Goal: Submit feedback/report problem: Submit feedback/report problem

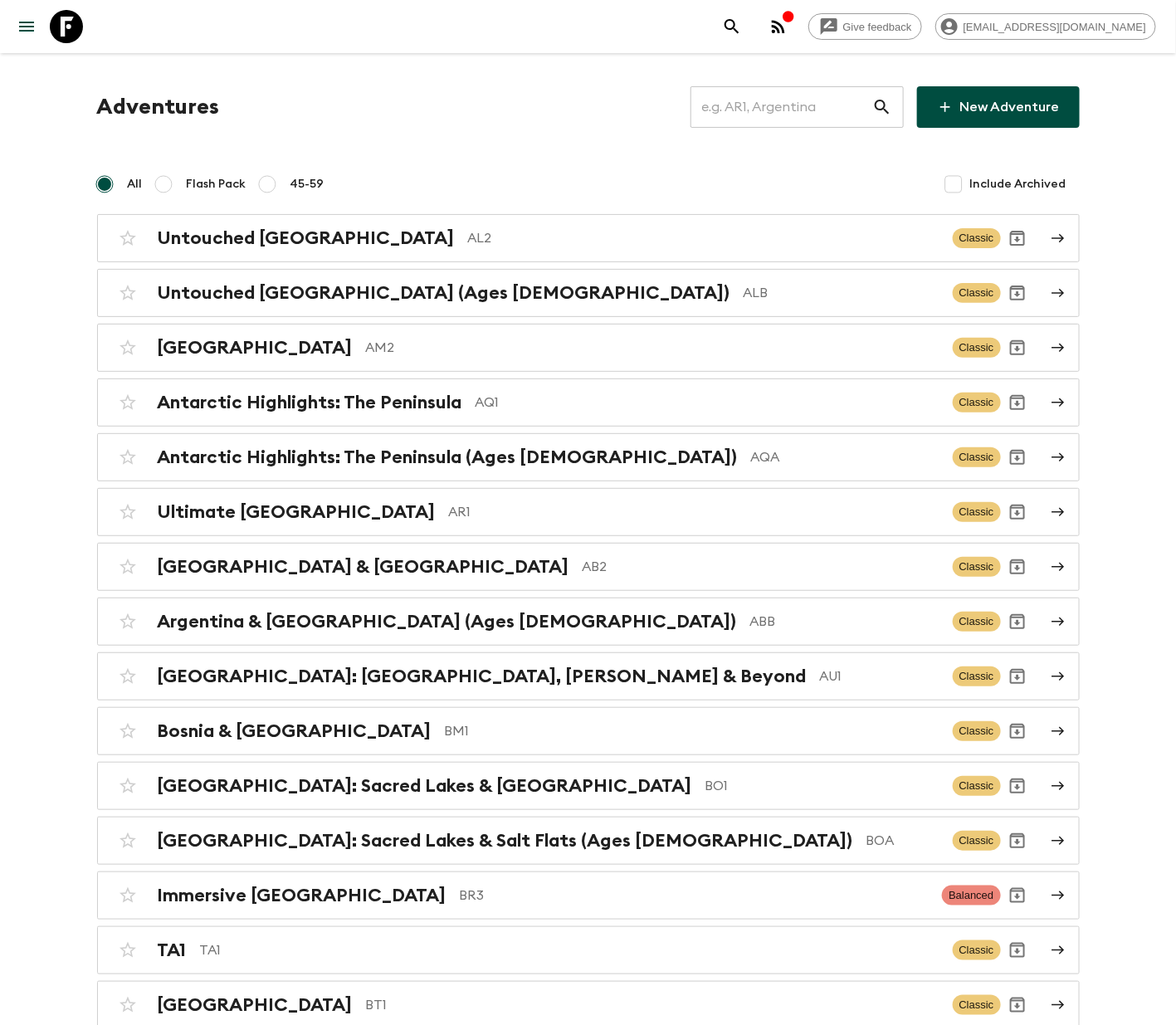
click at [789, 104] on input "text" at bounding box center [781, 107] width 181 height 46
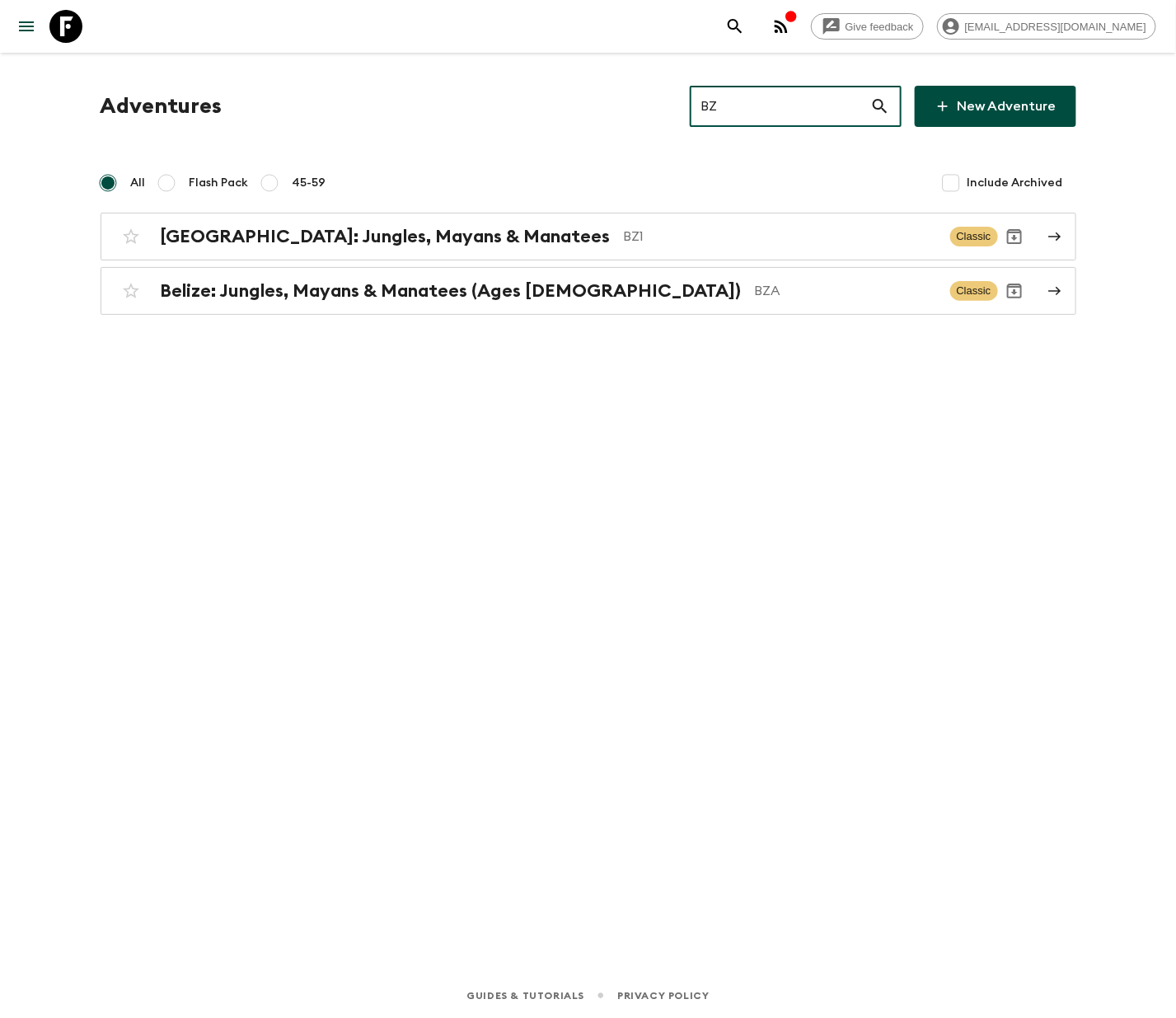
type input "BZ1"
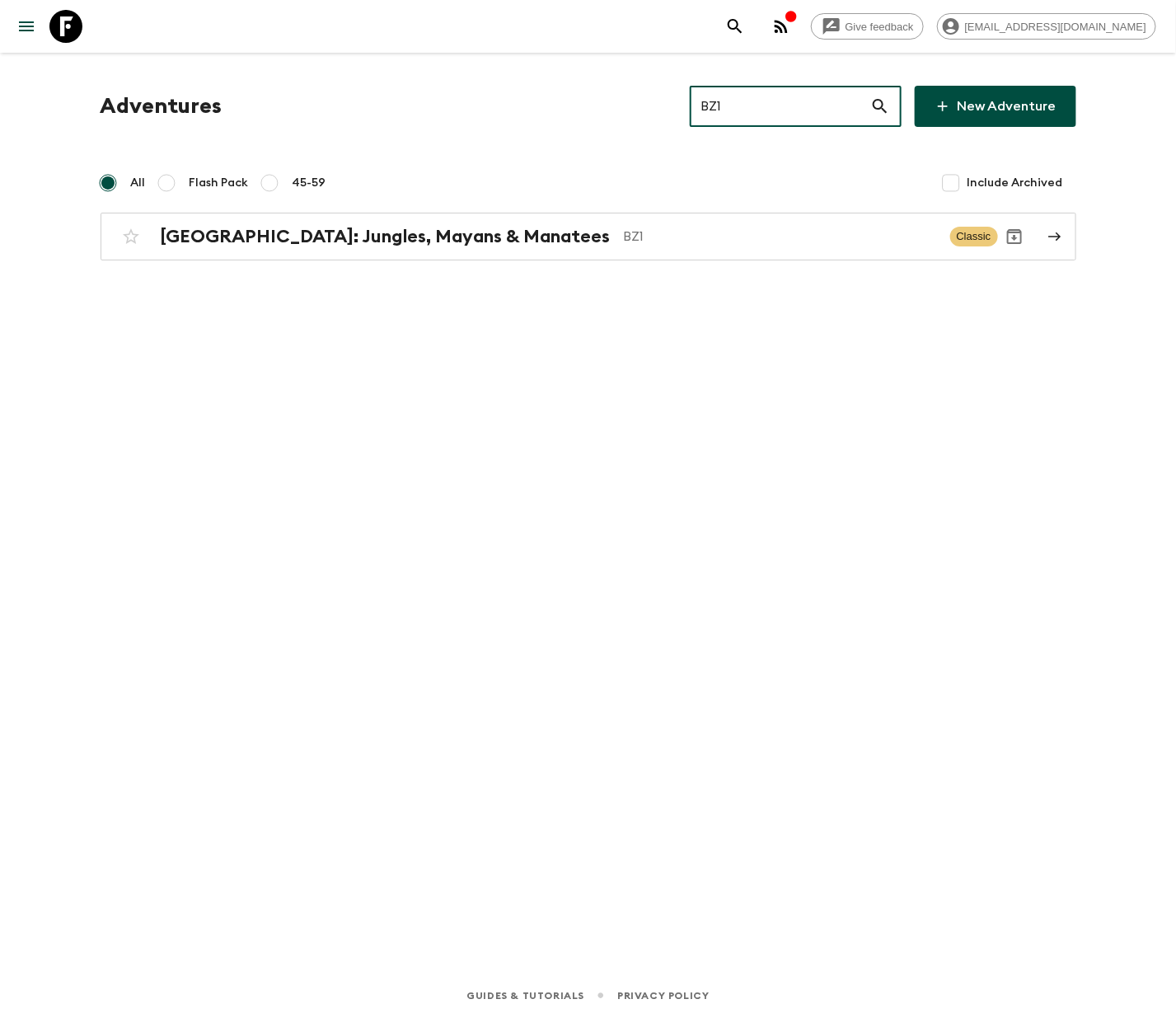
click at [313, 234] on h2 "[GEOGRAPHIC_DATA]: Jungles, Mayans & Manatees" at bounding box center [385, 236] width 450 height 21
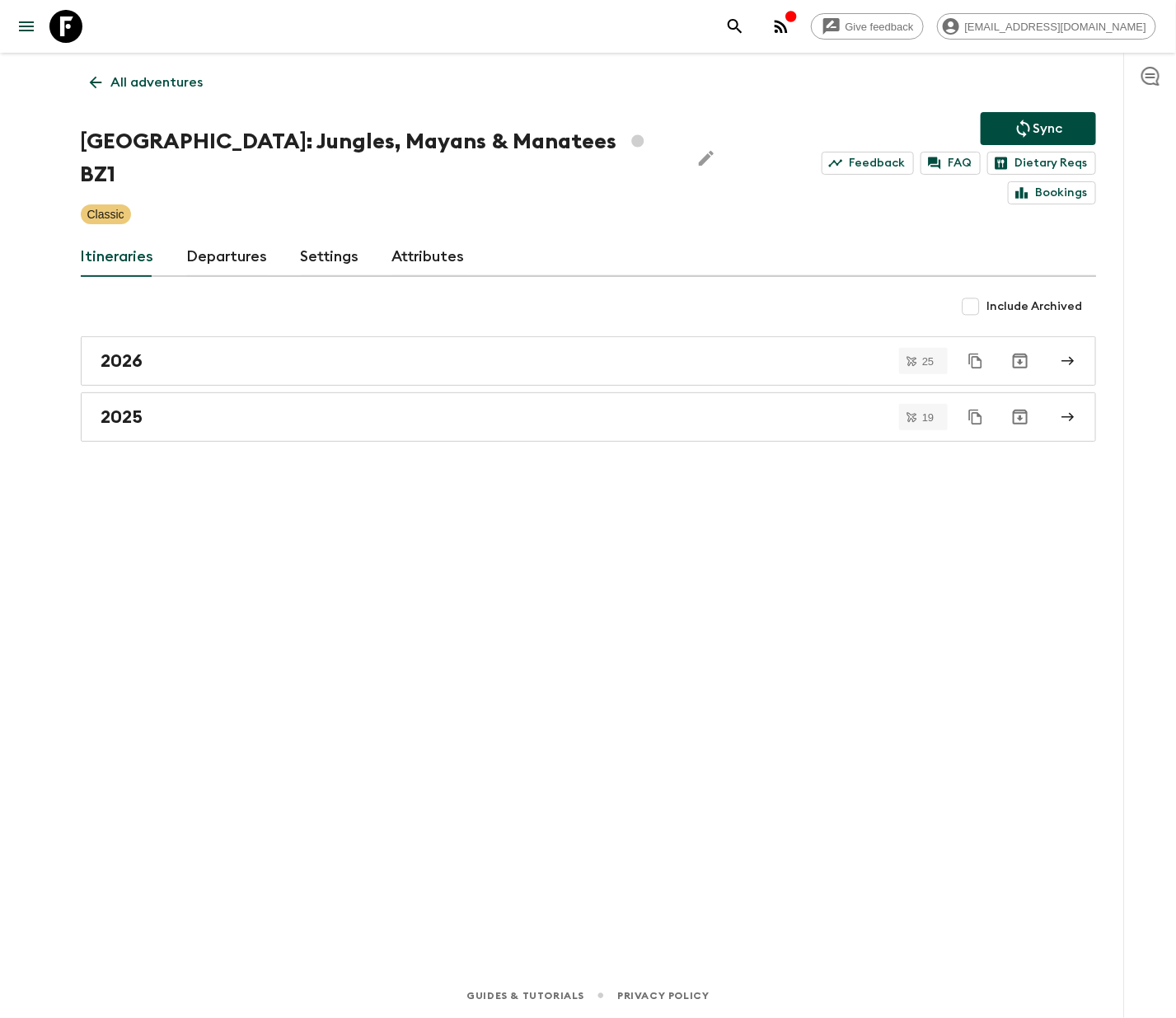
click at [223, 237] on link "Departures" at bounding box center [227, 257] width 81 height 40
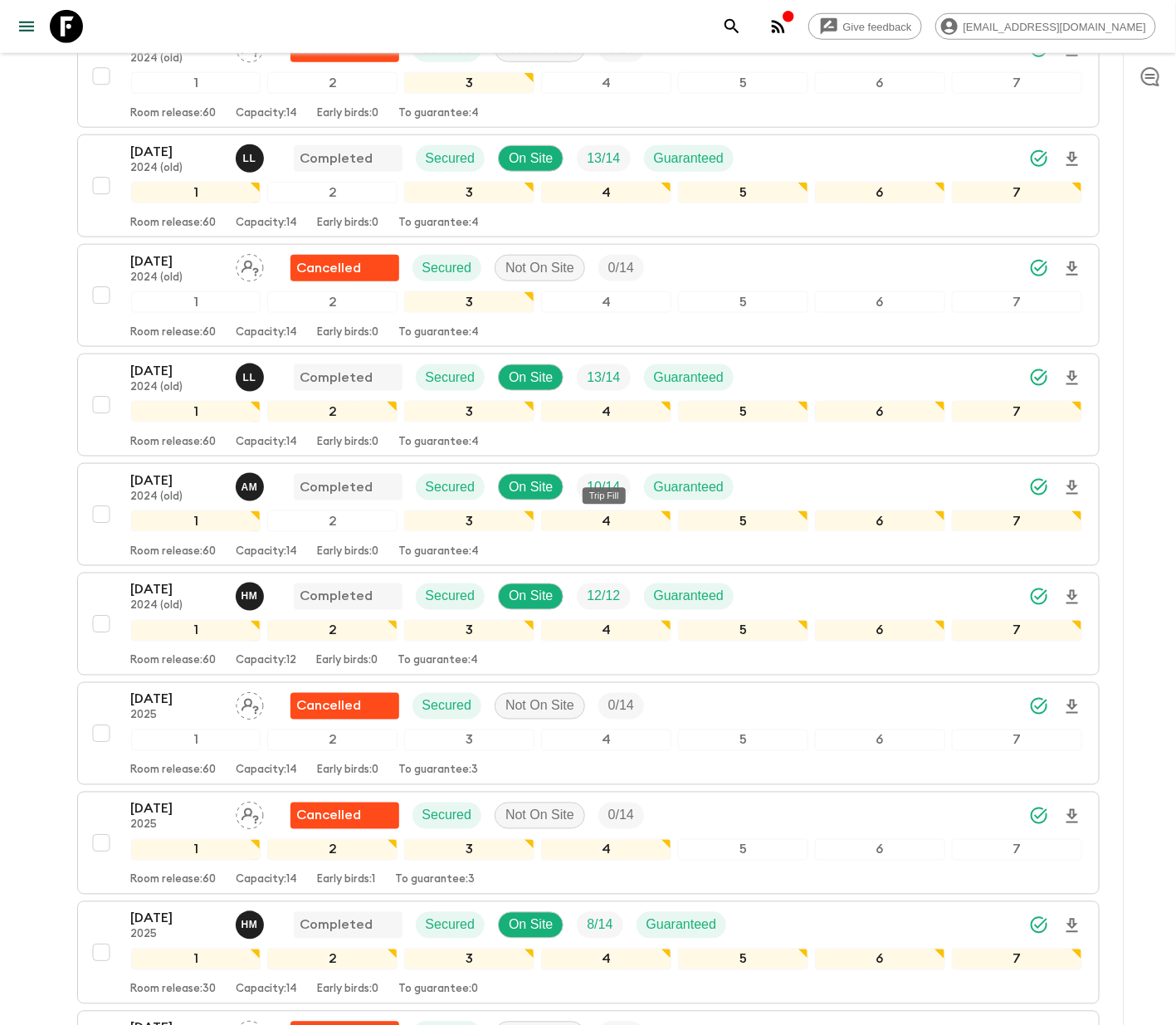
scroll to position [2085, 0]
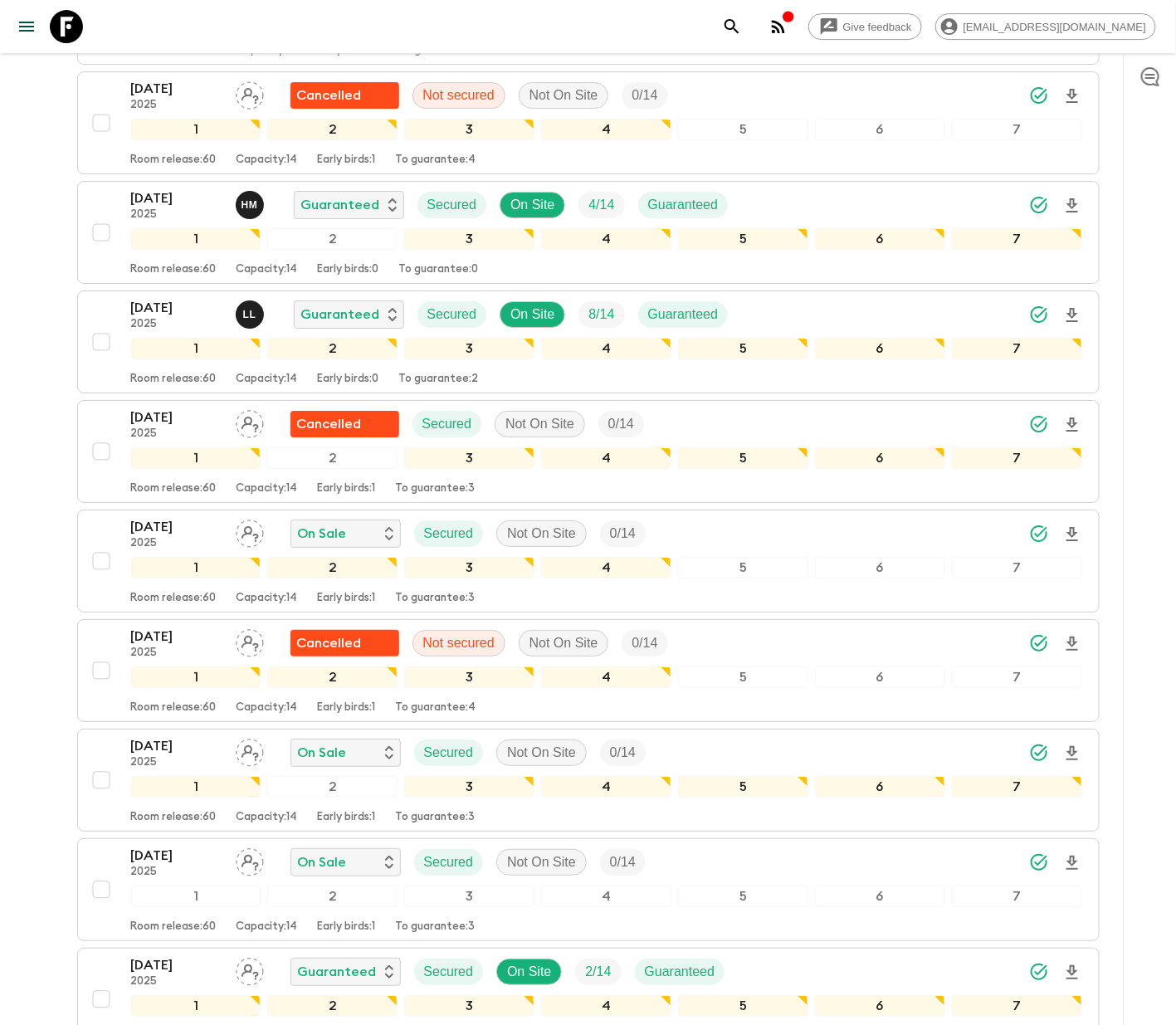
click at [99, 518] on div "04 Dec 2025 2025 On Sale Secured Not On Site 0 / 14 1 2 3 4 5 6 7 Room release:…" at bounding box center [583, 561] width 997 height 88
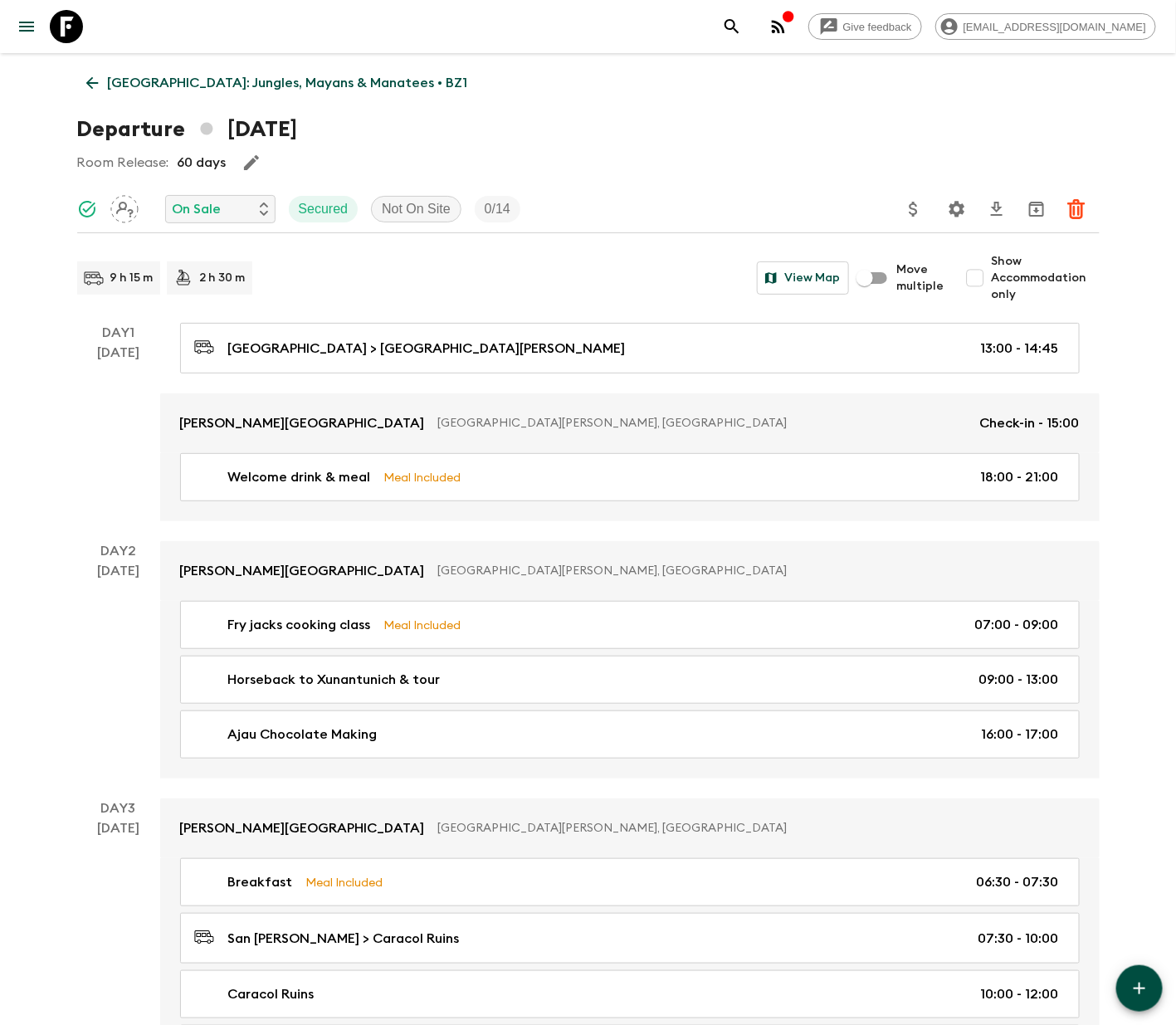
click at [92, 80] on icon at bounding box center [92, 82] width 18 height 18
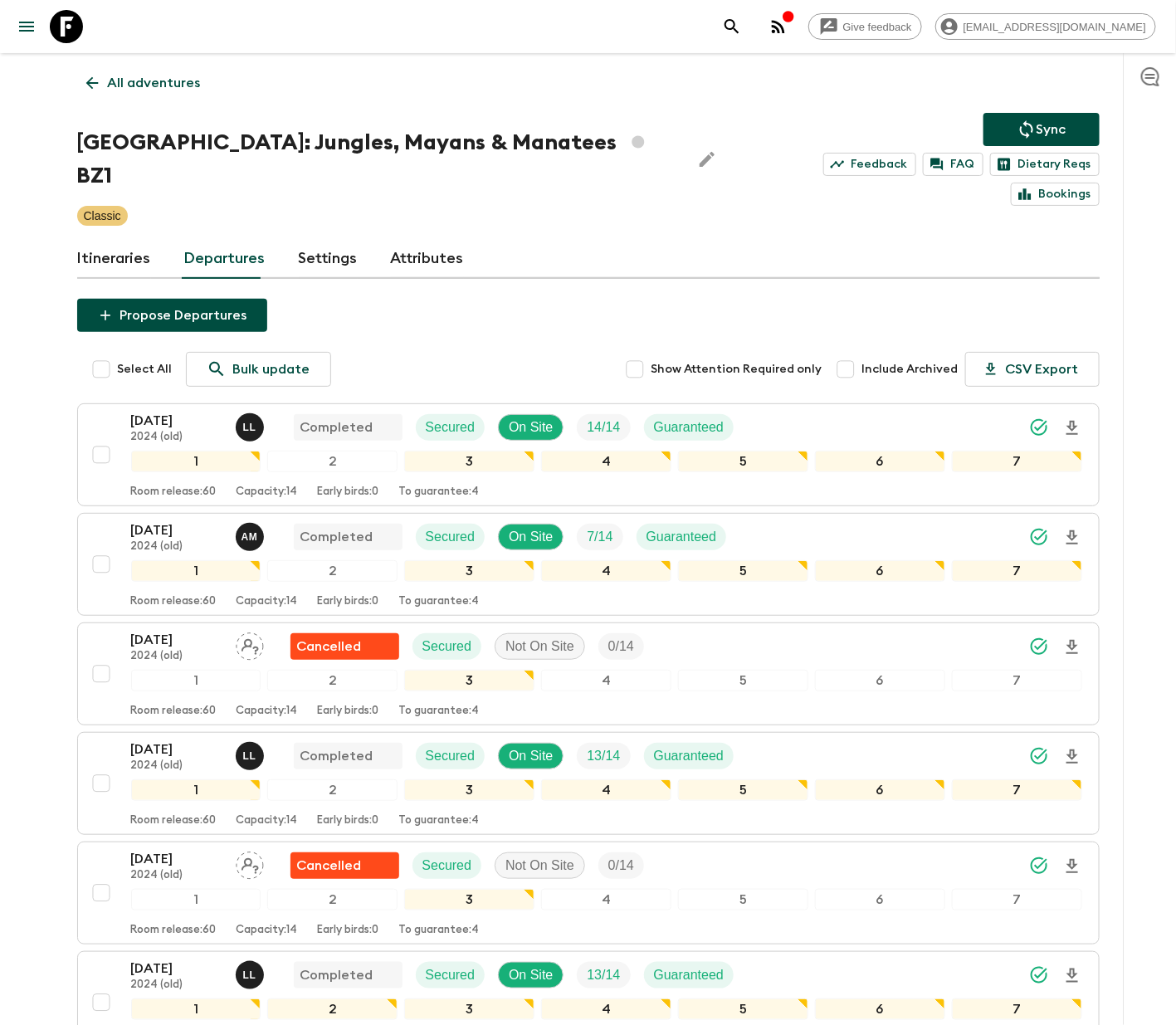
scroll to position [2085, 0]
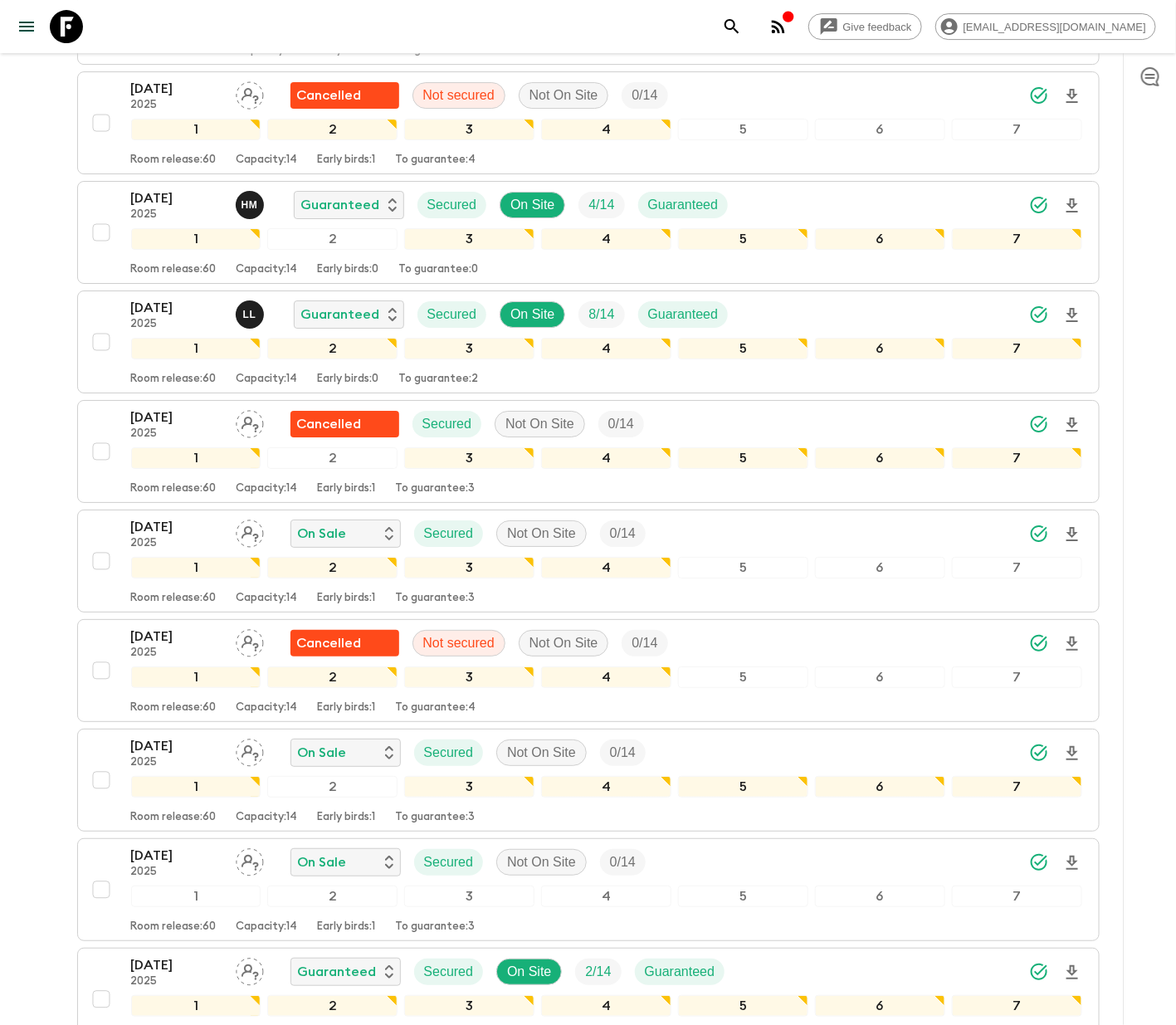
click at [248, 520] on icon "Assign pack leader" at bounding box center [249, 533] width 28 height 28
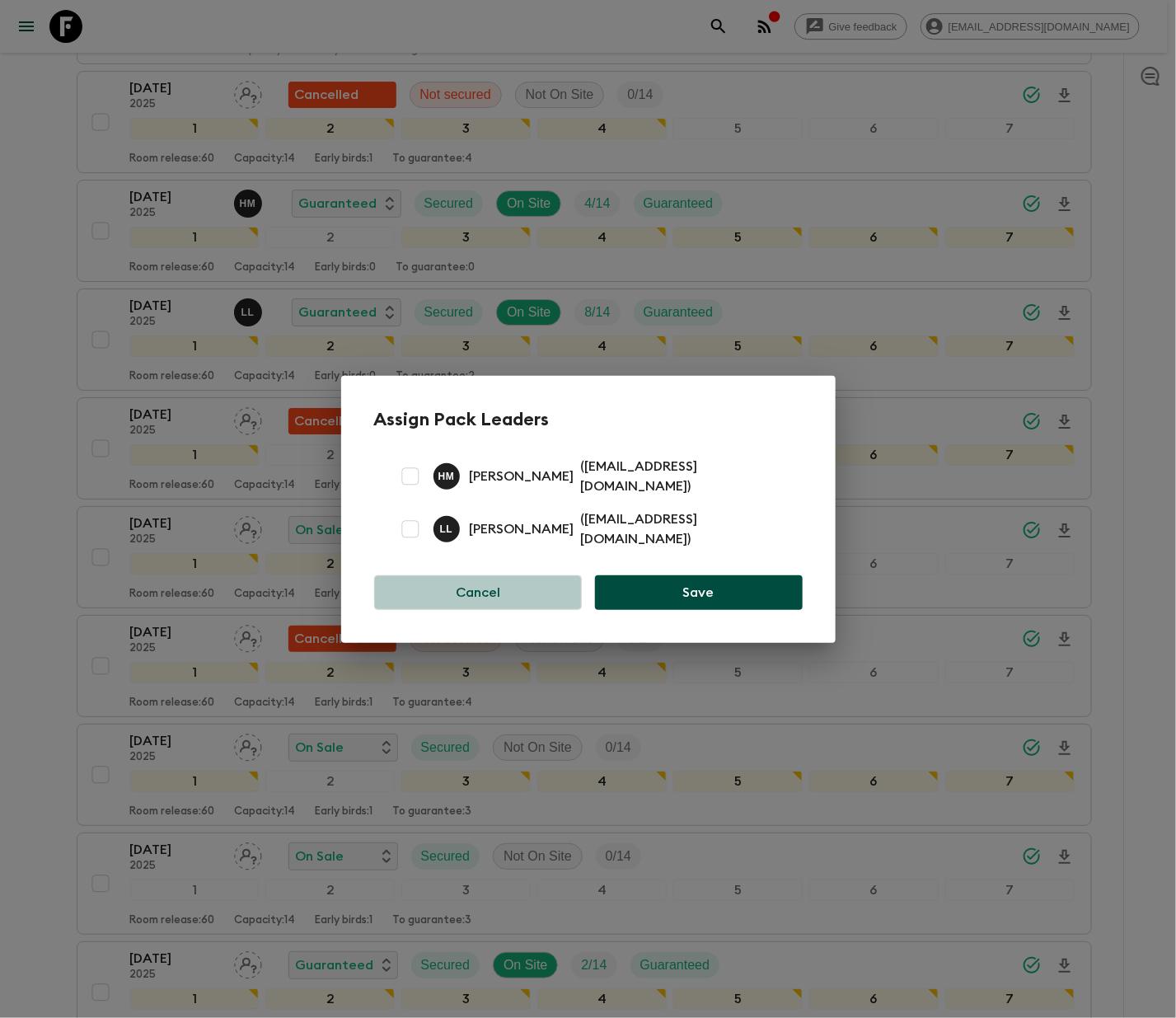
click at [476, 582] on button "Cancel" at bounding box center [478, 593] width 208 height 35
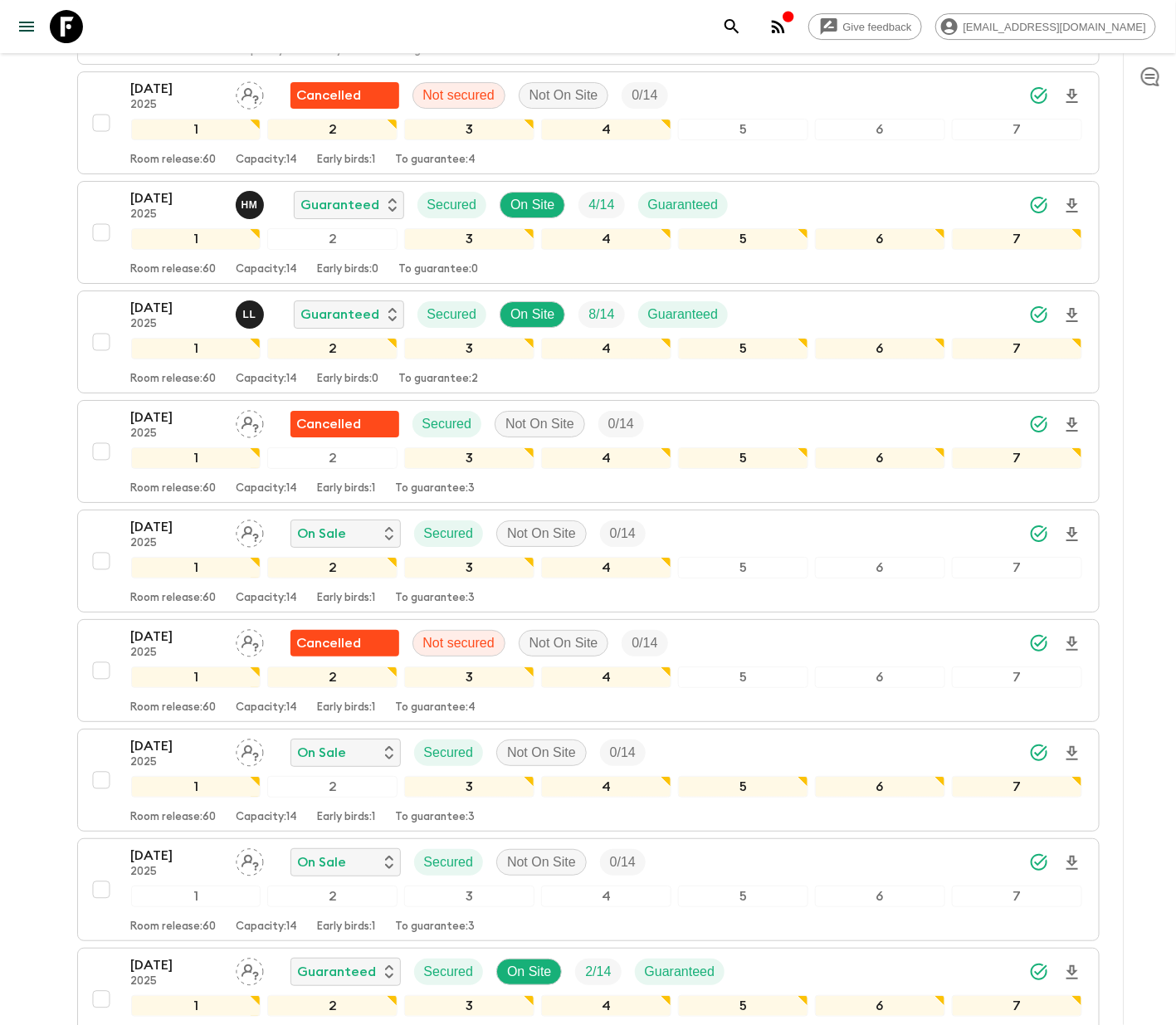
click at [94, 518] on div "04 Dec 2025 2025 On Sale Secured Not On Site 0 / 14 1 2 3 4 5 6 7 Room release:…" at bounding box center [583, 561] width 997 height 88
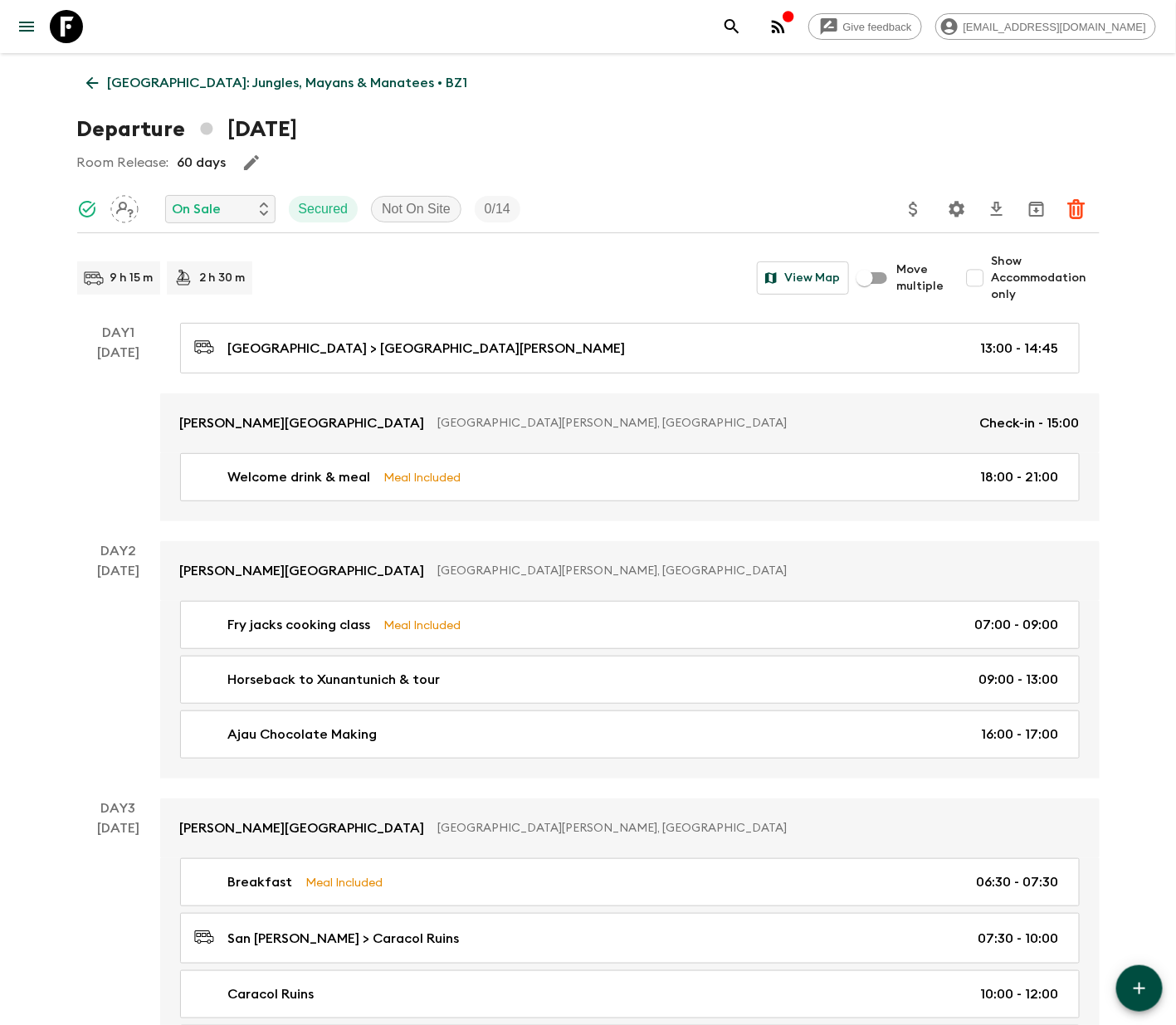
click at [92, 80] on icon at bounding box center [92, 82] width 18 height 18
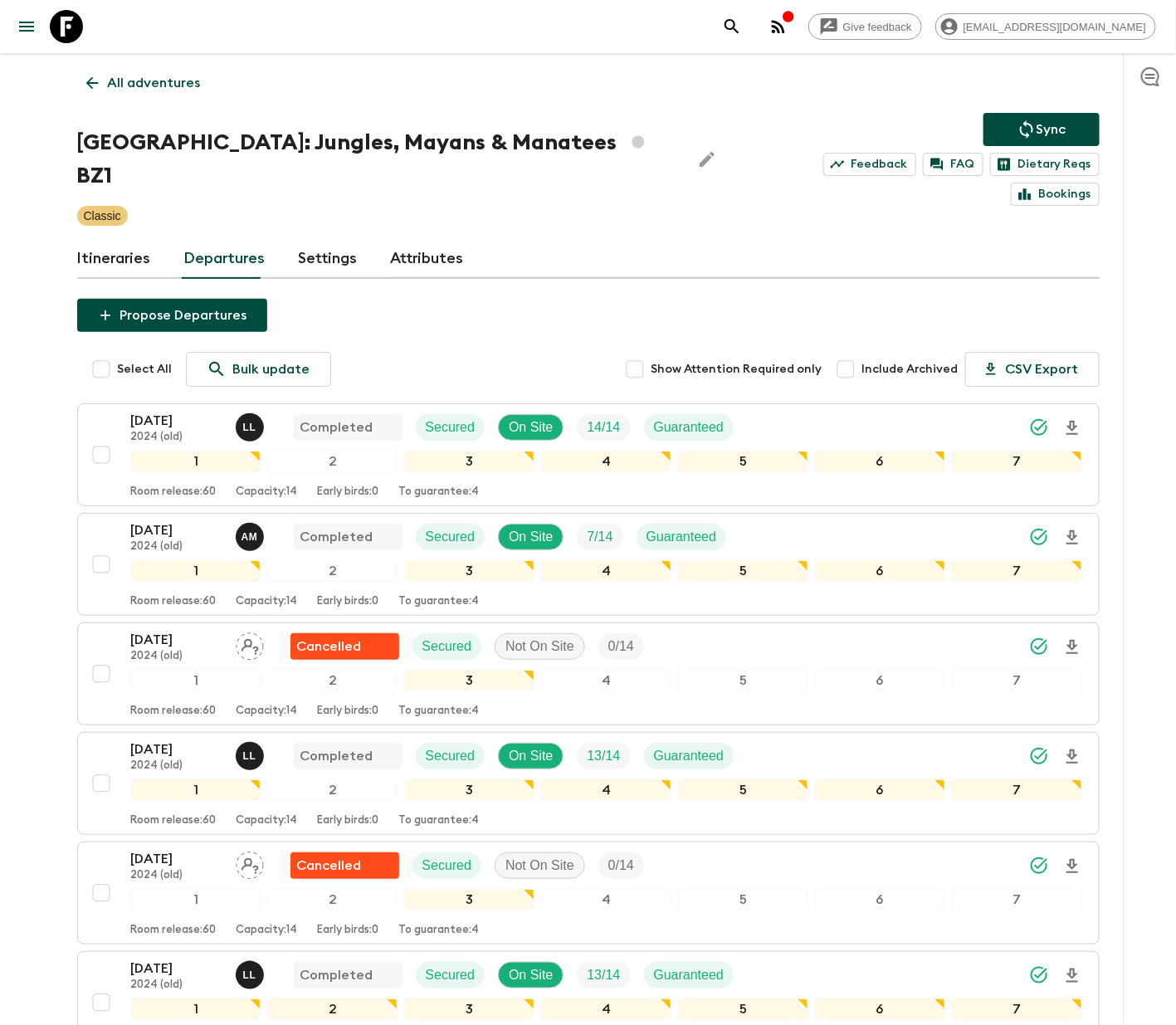
scroll to position [2085, 0]
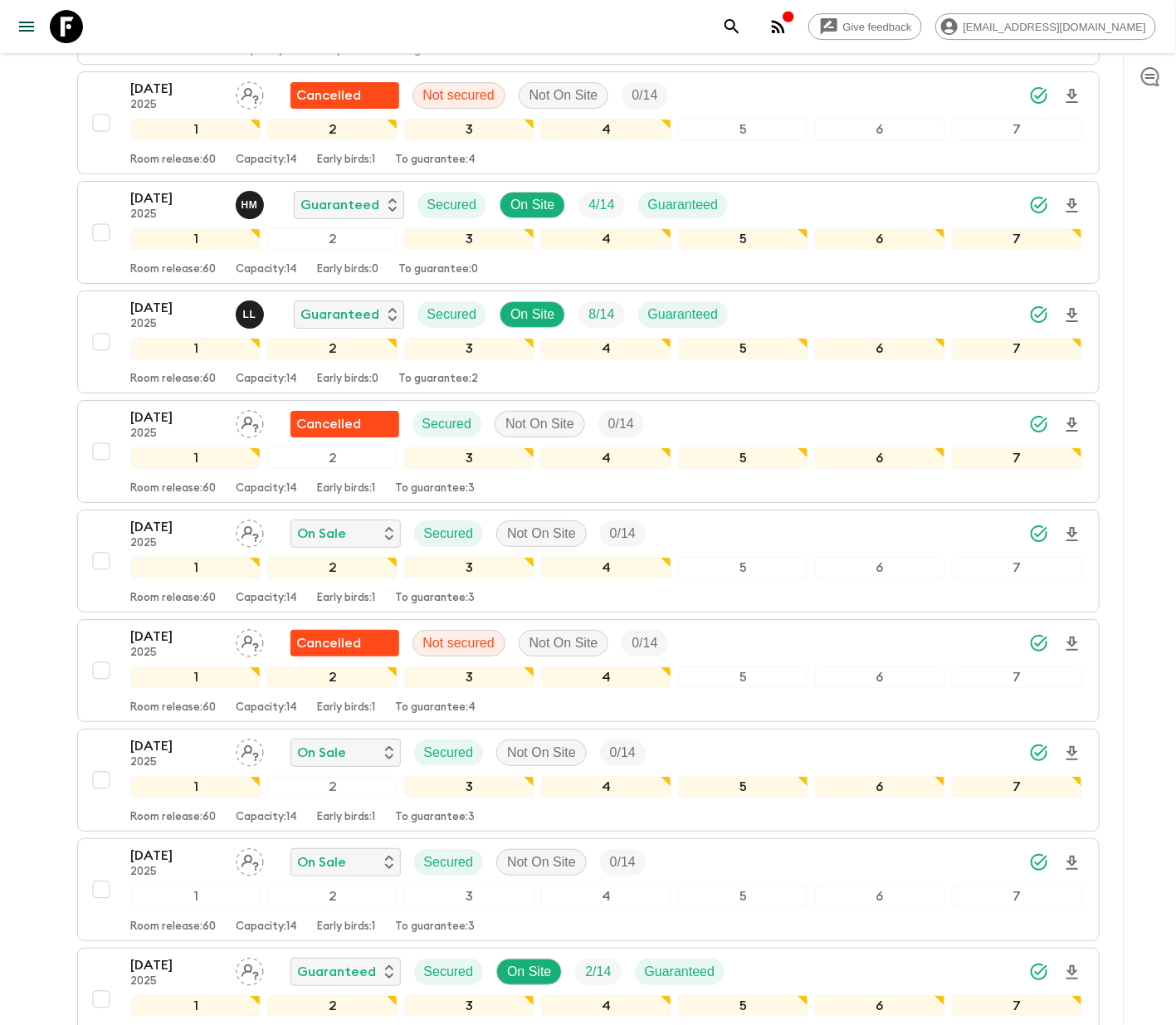
click at [142, 338] on div "1" at bounding box center [196, 349] width 130 height 21
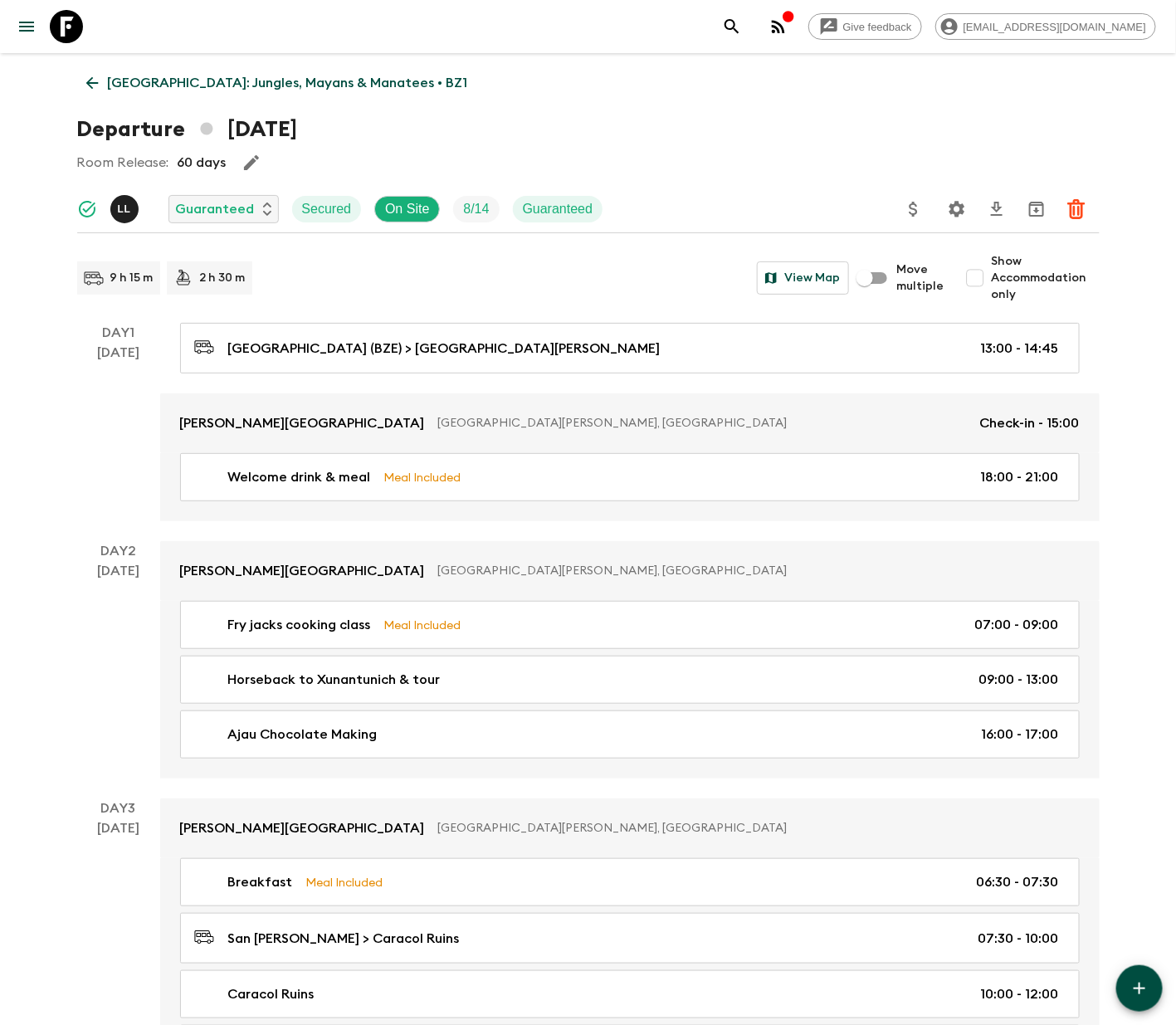
click at [92, 80] on icon at bounding box center [92, 82] width 18 height 18
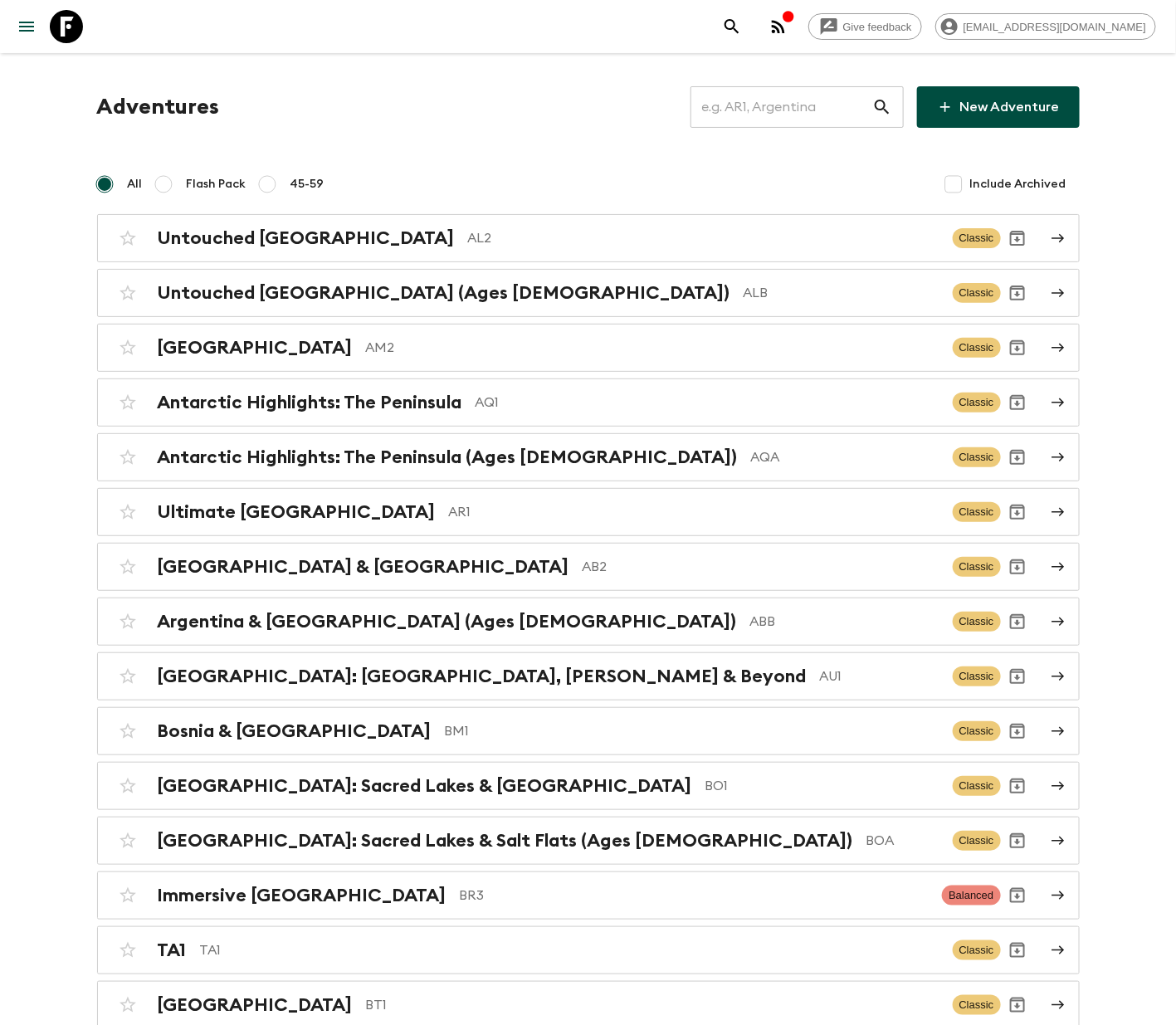
click at [776, 104] on input "text" at bounding box center [781, 107] width 181 height 46
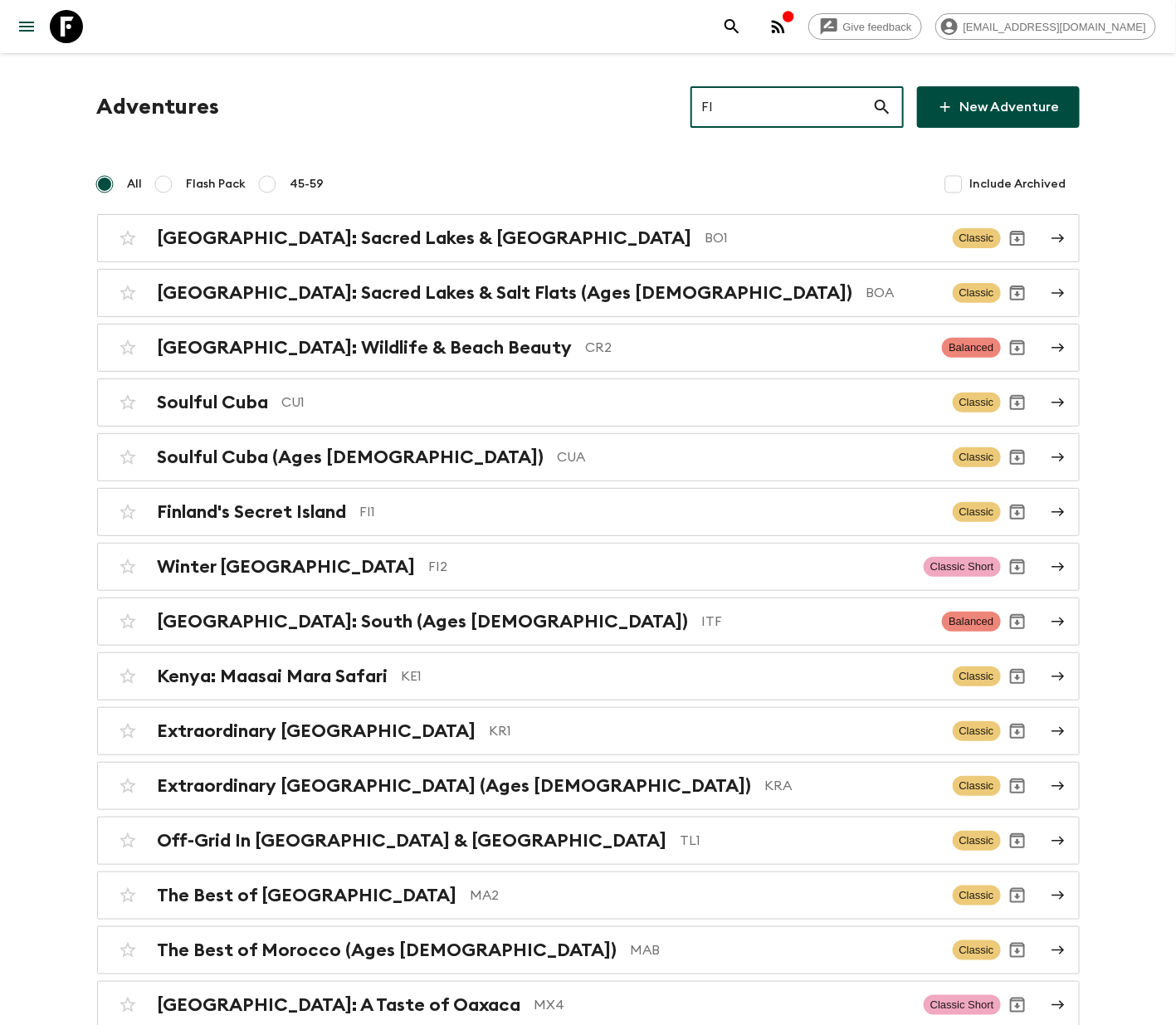
type input "FI2"
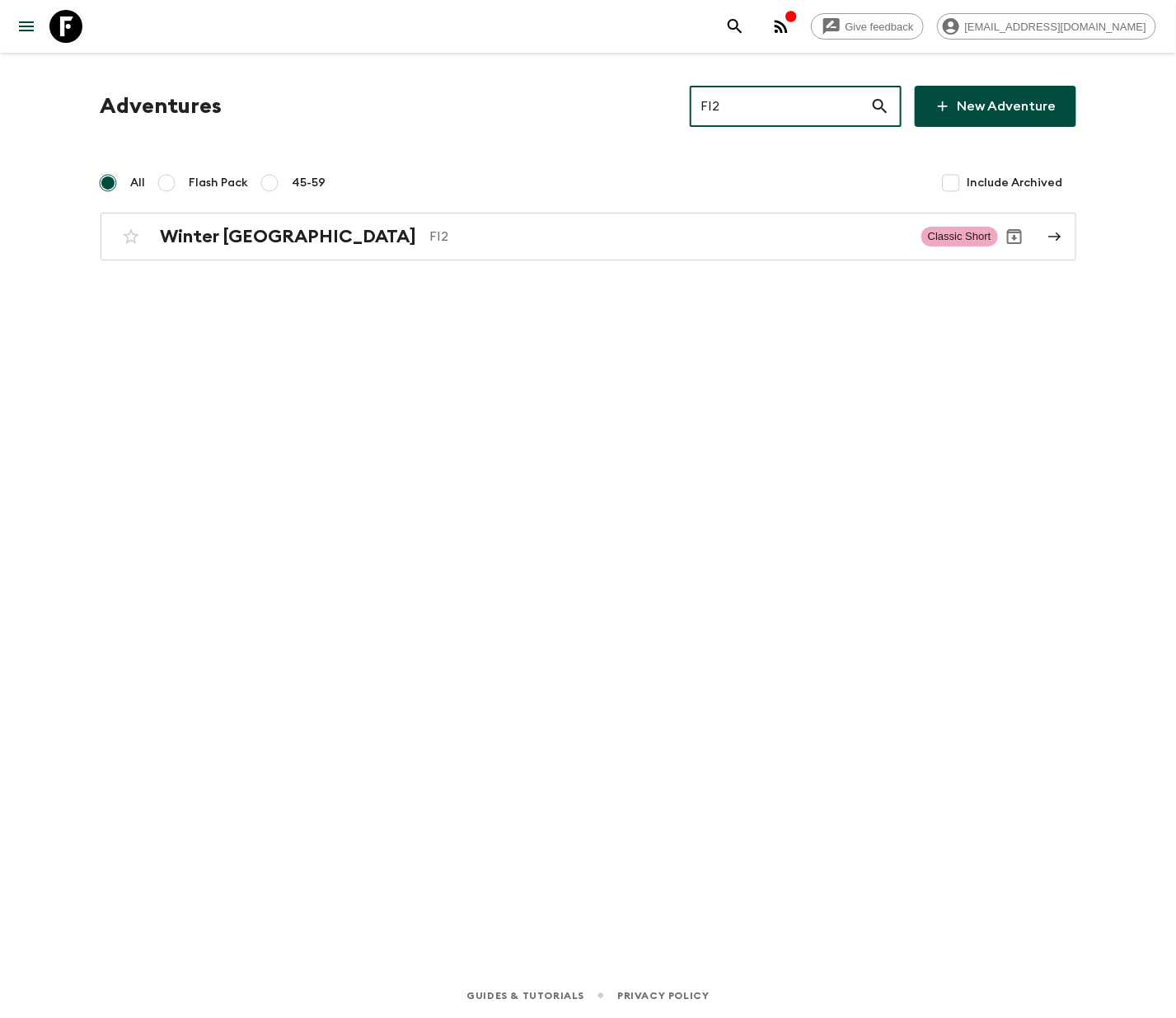
click at [224, 234] on h2 "Winter [GEOGRAPHIC_DATA]" at bounding box center [288, 236] width 256 height 21
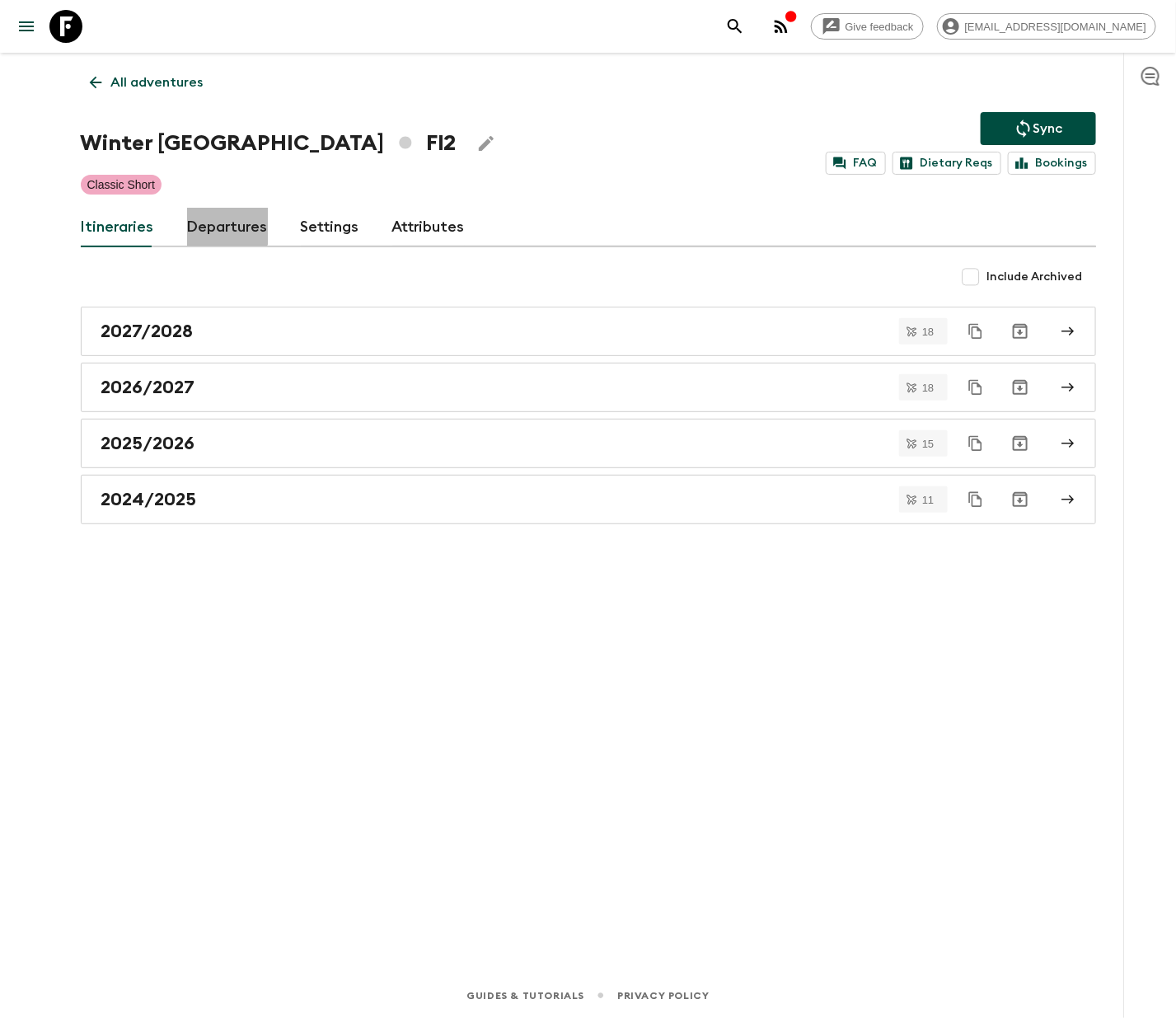
click at [223, 225] on link "Departures" at bounding box center [227, 227] width 81 height 40
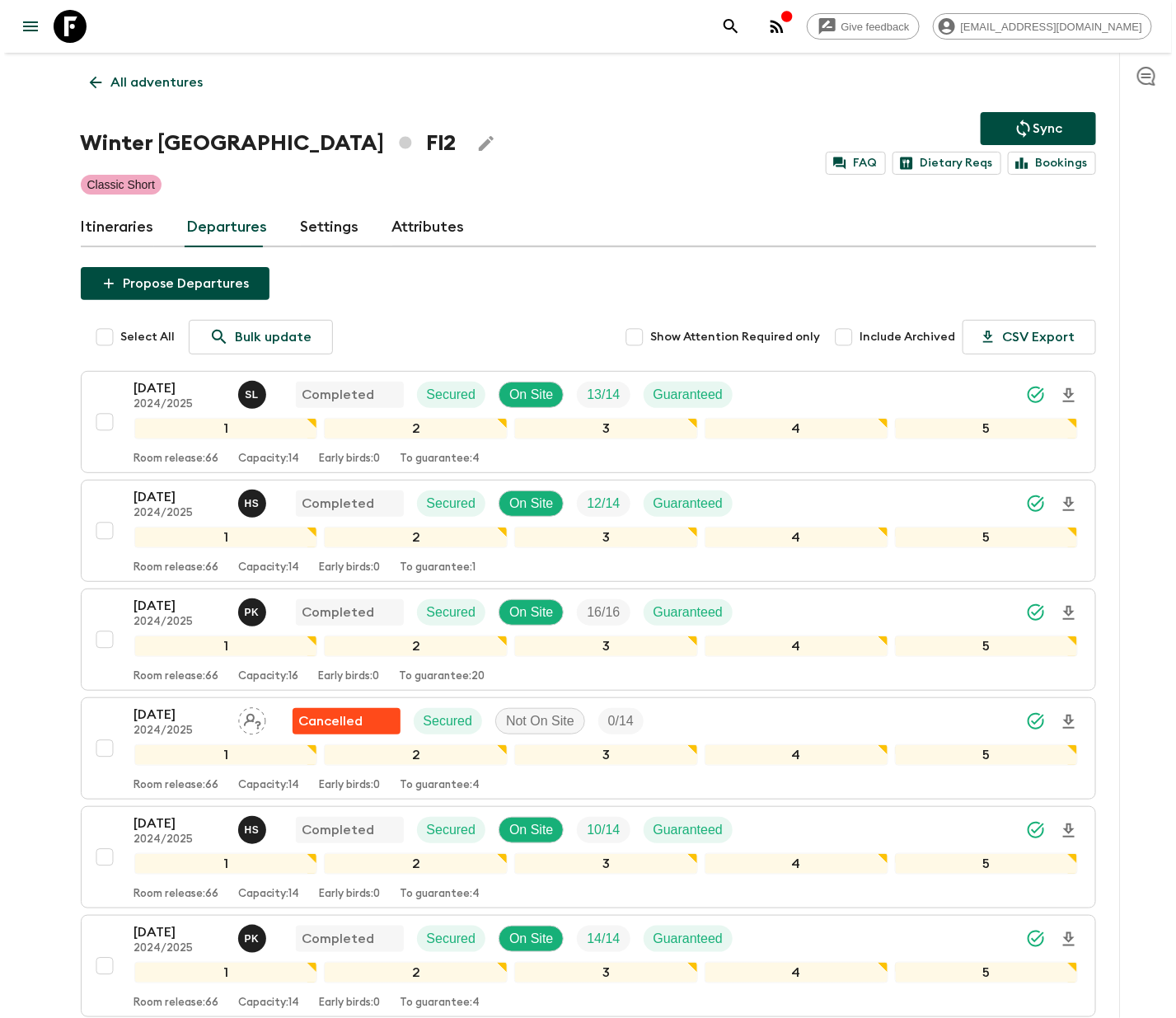
scroll to position [297, 0]
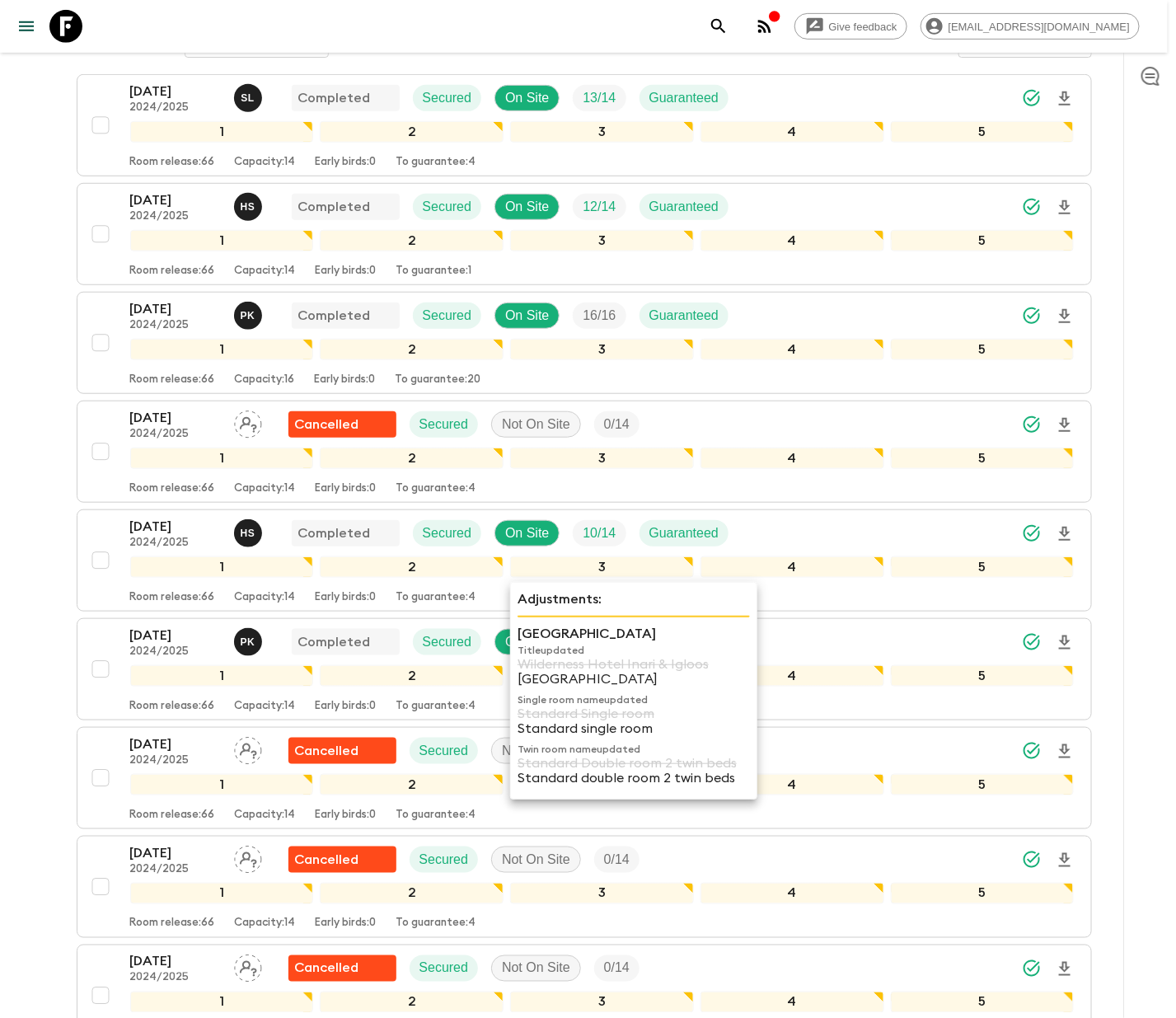
click at [287, 449] on div "19 Feb 2025 2024/2025 Cancelled Secured Not On Site 0 / 14 1 2 3 4 5 Room relea…" at bounding box center [602, 452] width 945 height 88
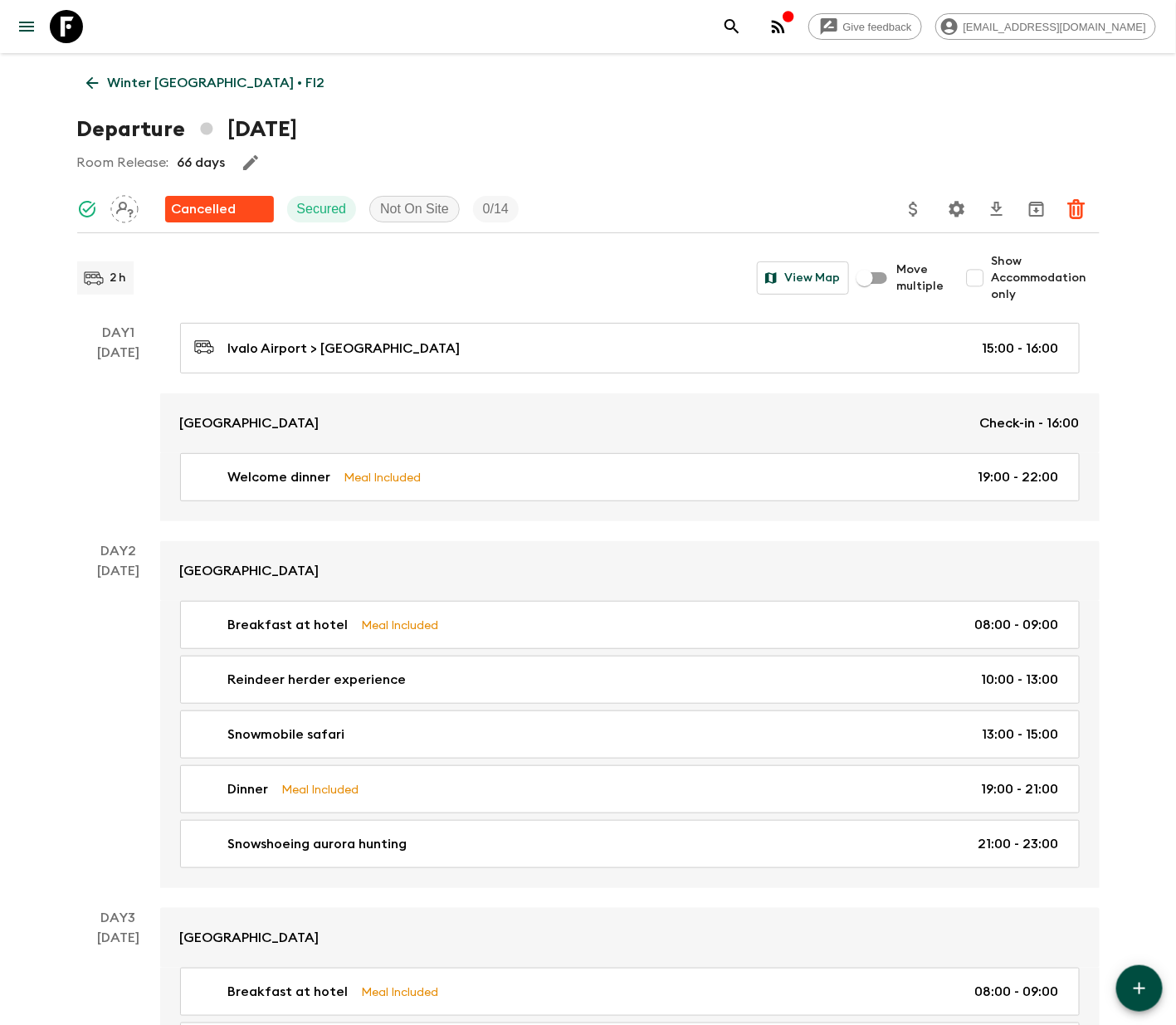
click at [92, 79] on icon at bounding box center [92, 82] width 18 height 18
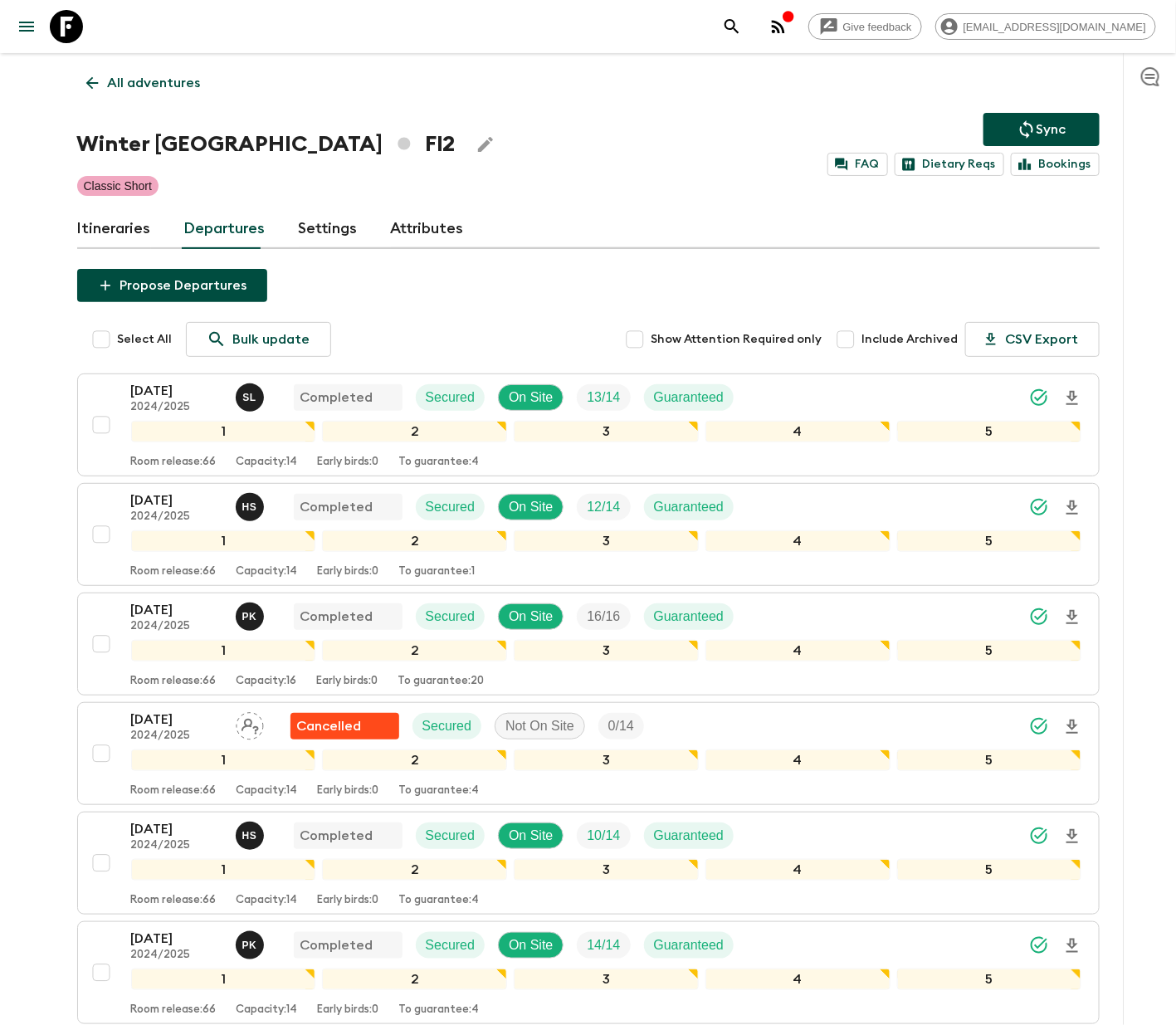
scroll to position [1314, 0]
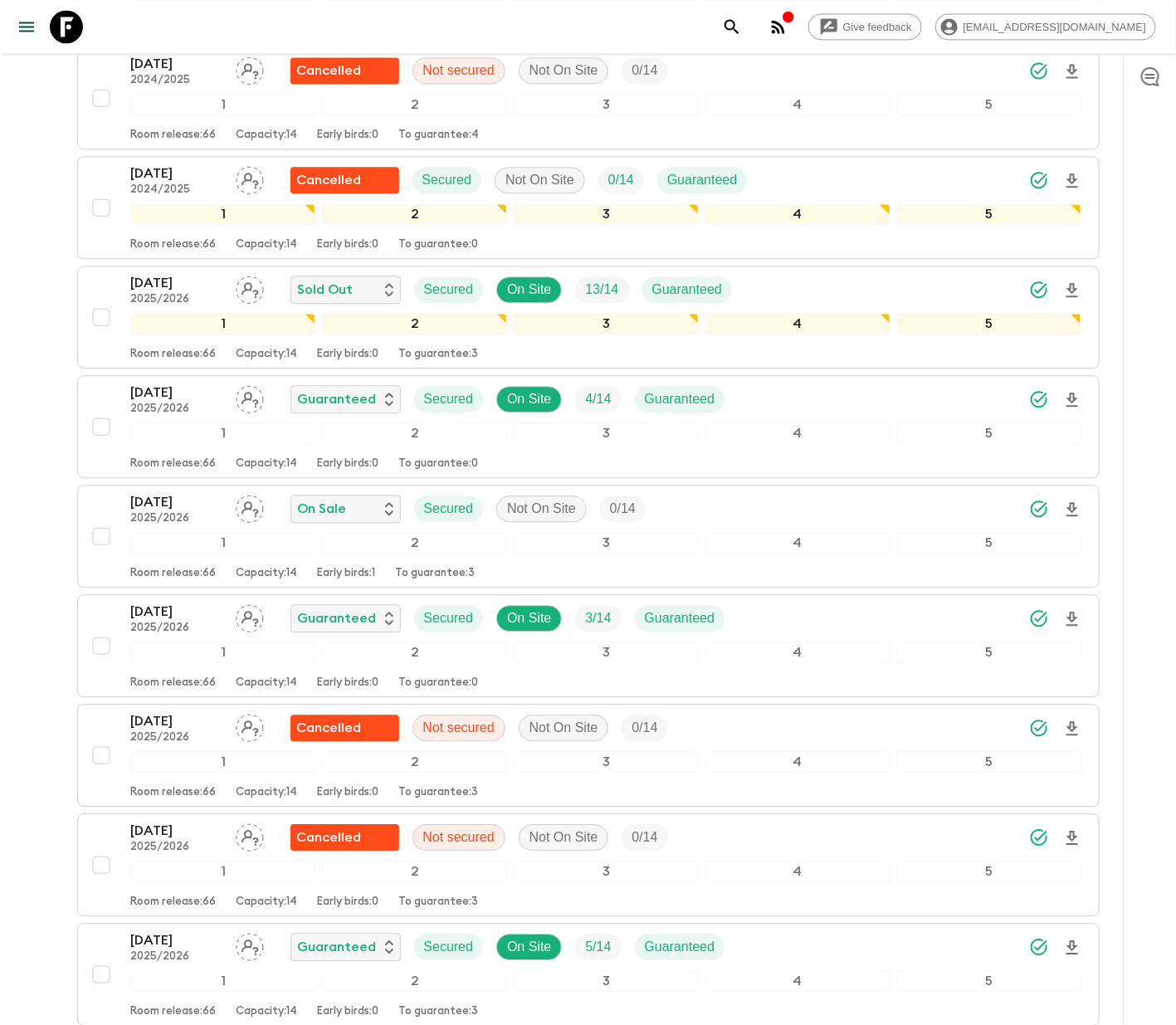
click at [248, 517] on icon "Assign pack leader" at bounding box center [249, 509] width 28 height 28
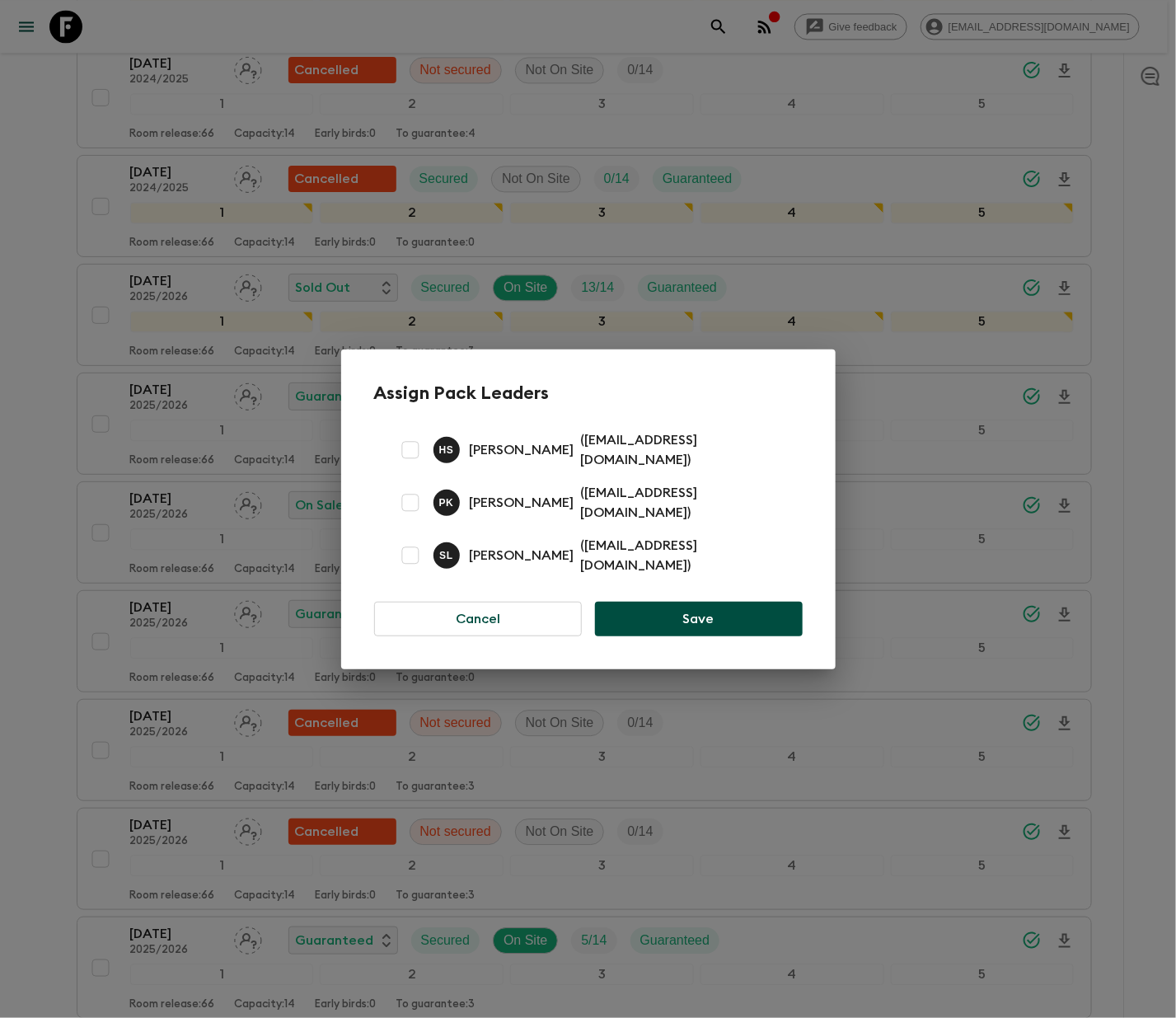
click at [478, 605] on button "Cancel" at bounding box center [478, 619] width 208 height 35
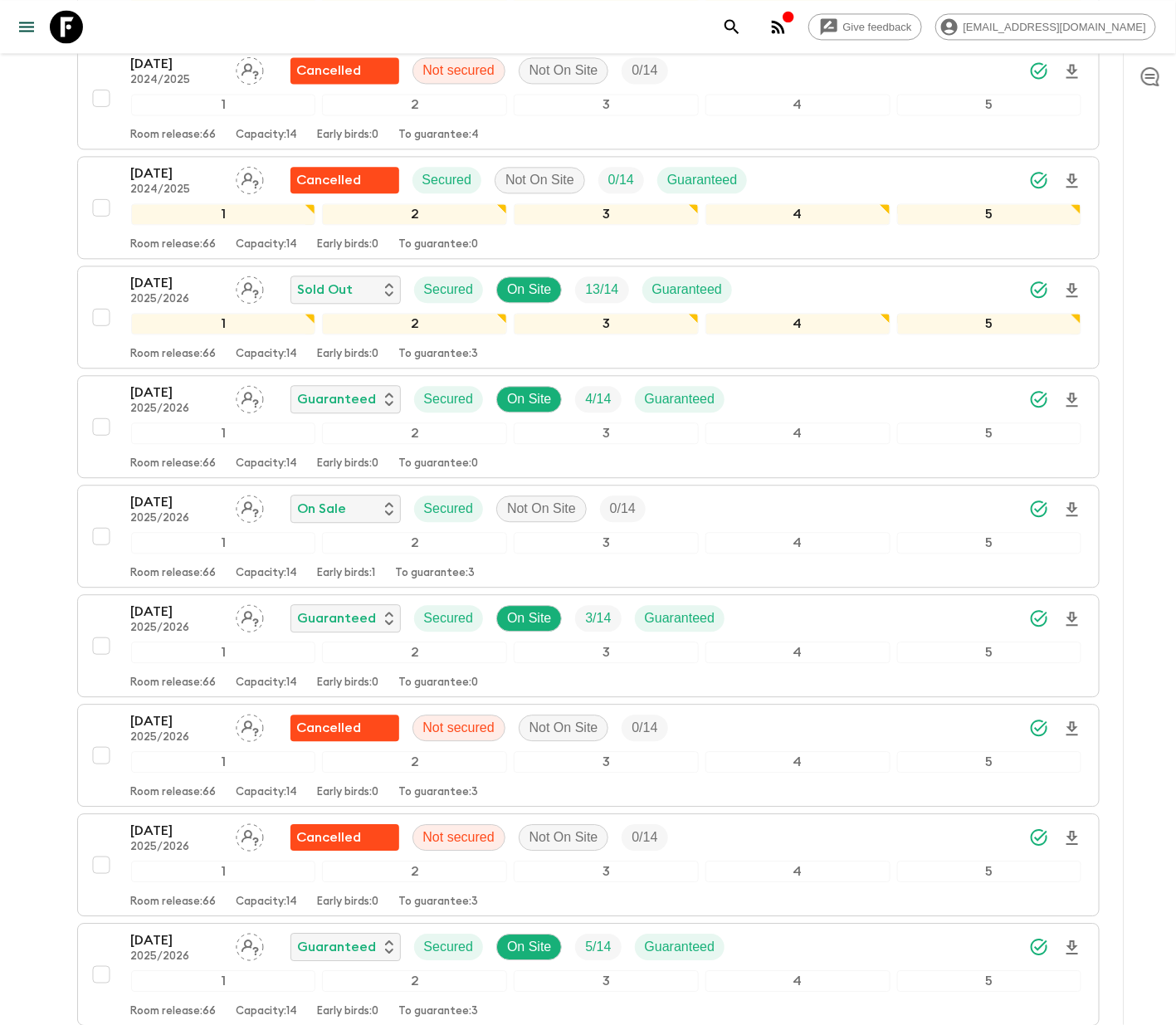
click at [98, 517] on div "10 Dec 2025 2025/2026 On Sale Secured Not On Site 0 / 14 1 2 3 4 5 Room release…" at bounding box center [583, 536] width 997 height 88
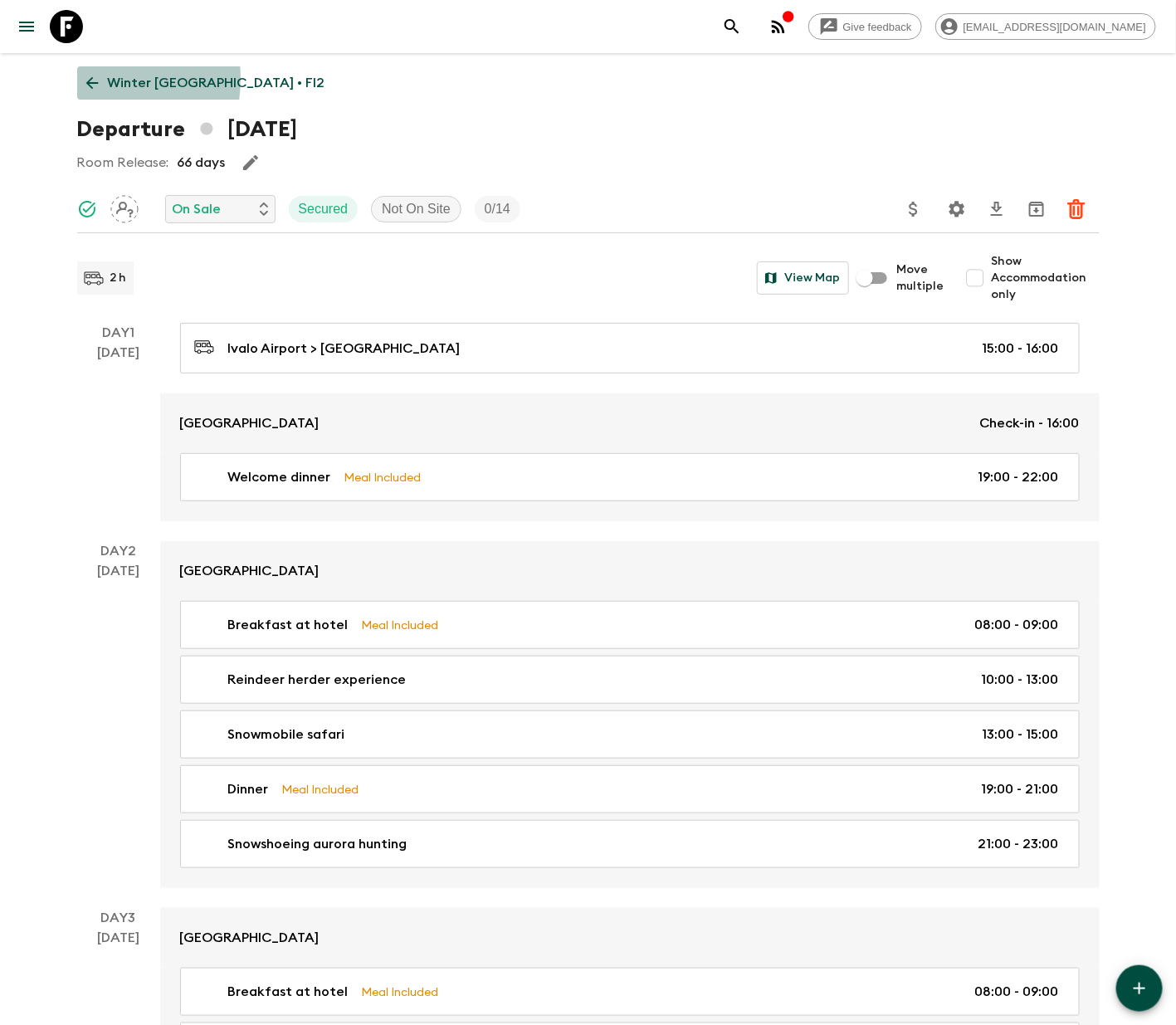
click at [92, 79] on icon at bounding box center [92, 82] width 18 height 18
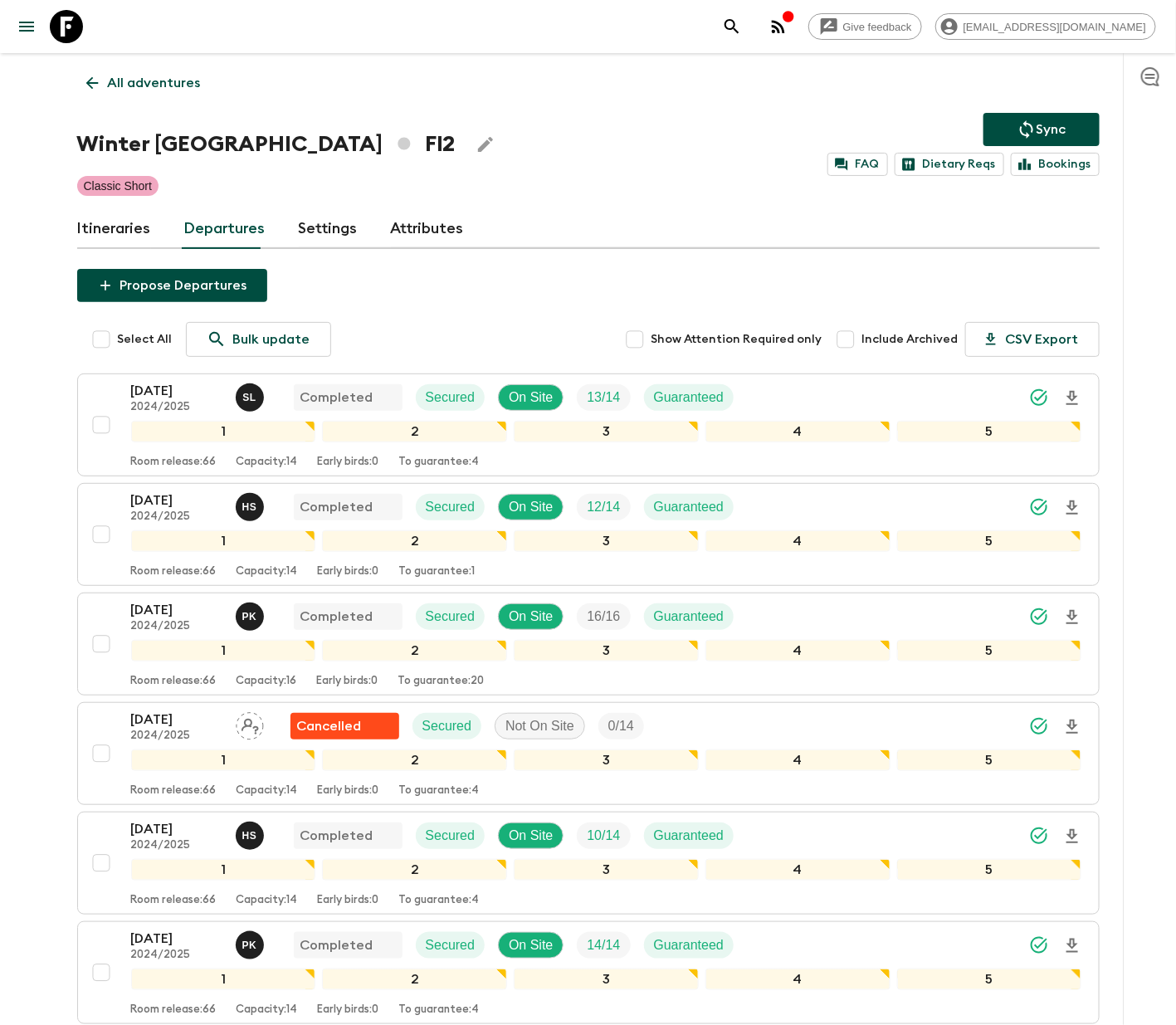
scroll to position [1314, 0]
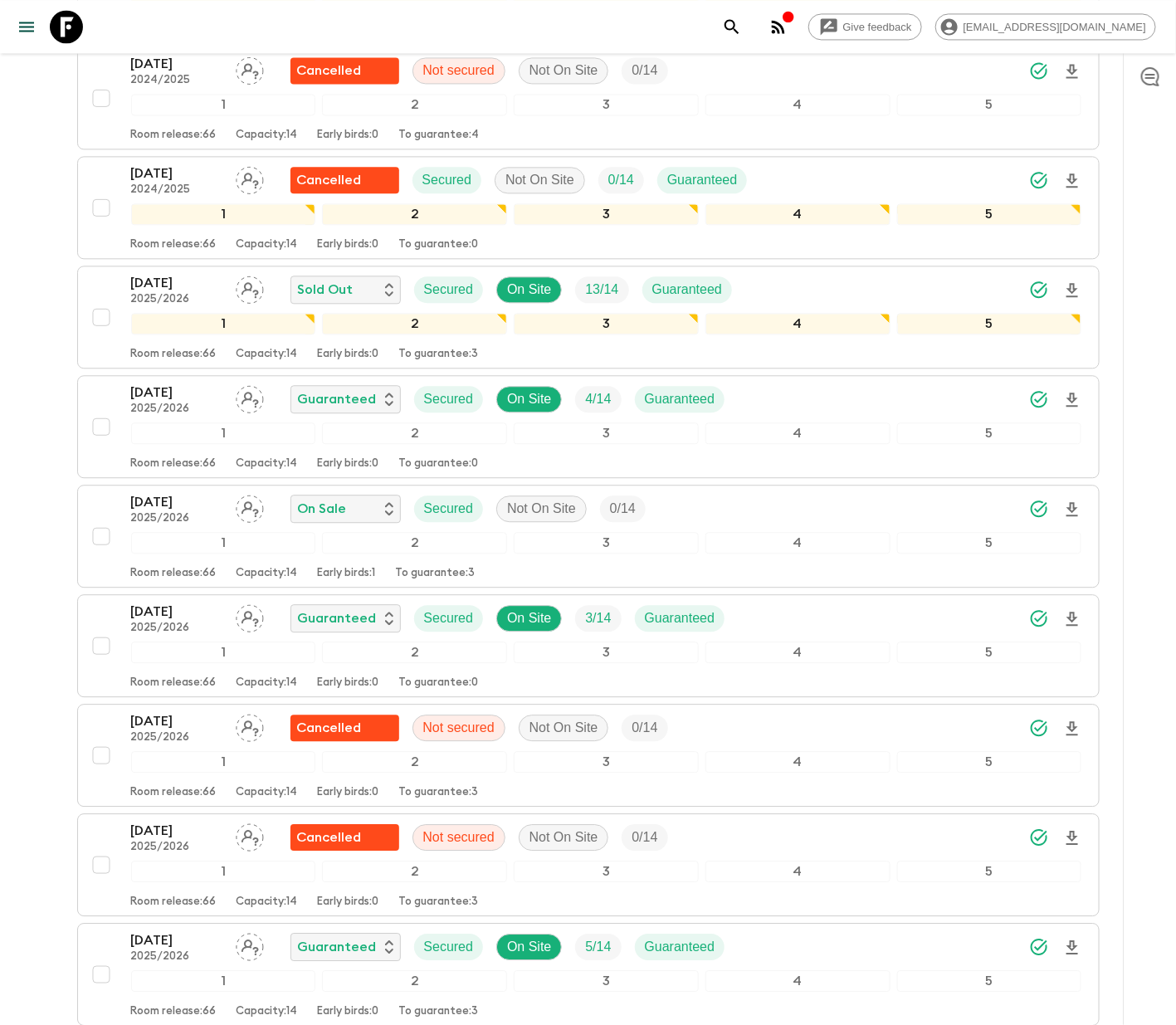
click at [98, 510] on div "10 Dec 2025 2025/2026 On Sale Secured Not On Site 0 / 14 1 2 3 4 5 Room release…" at bounding box center [583, 536] width 997 height 88
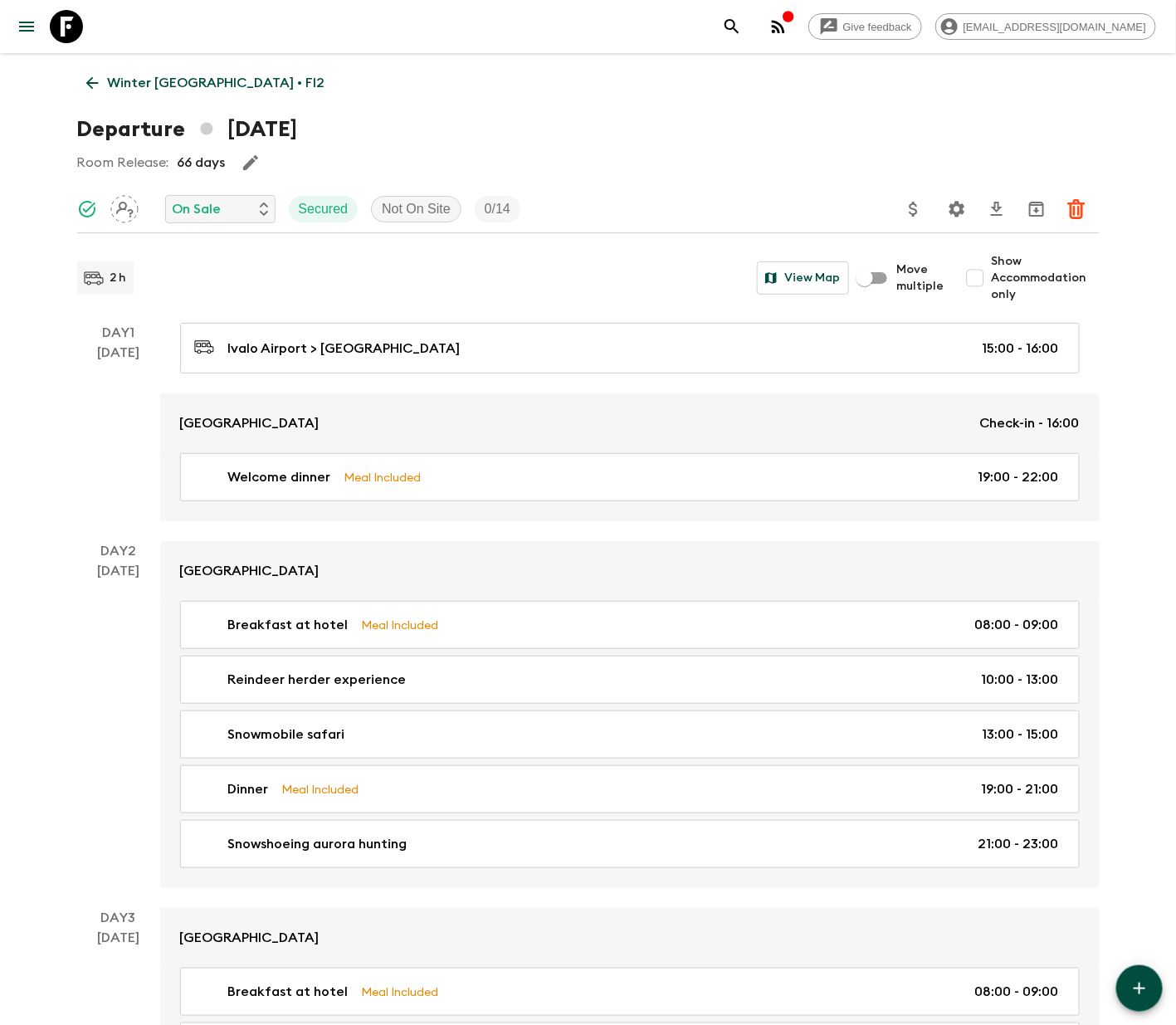
click at [219, 207] on p "On Sale" at bounding box center [197, 209] width 49 height 20
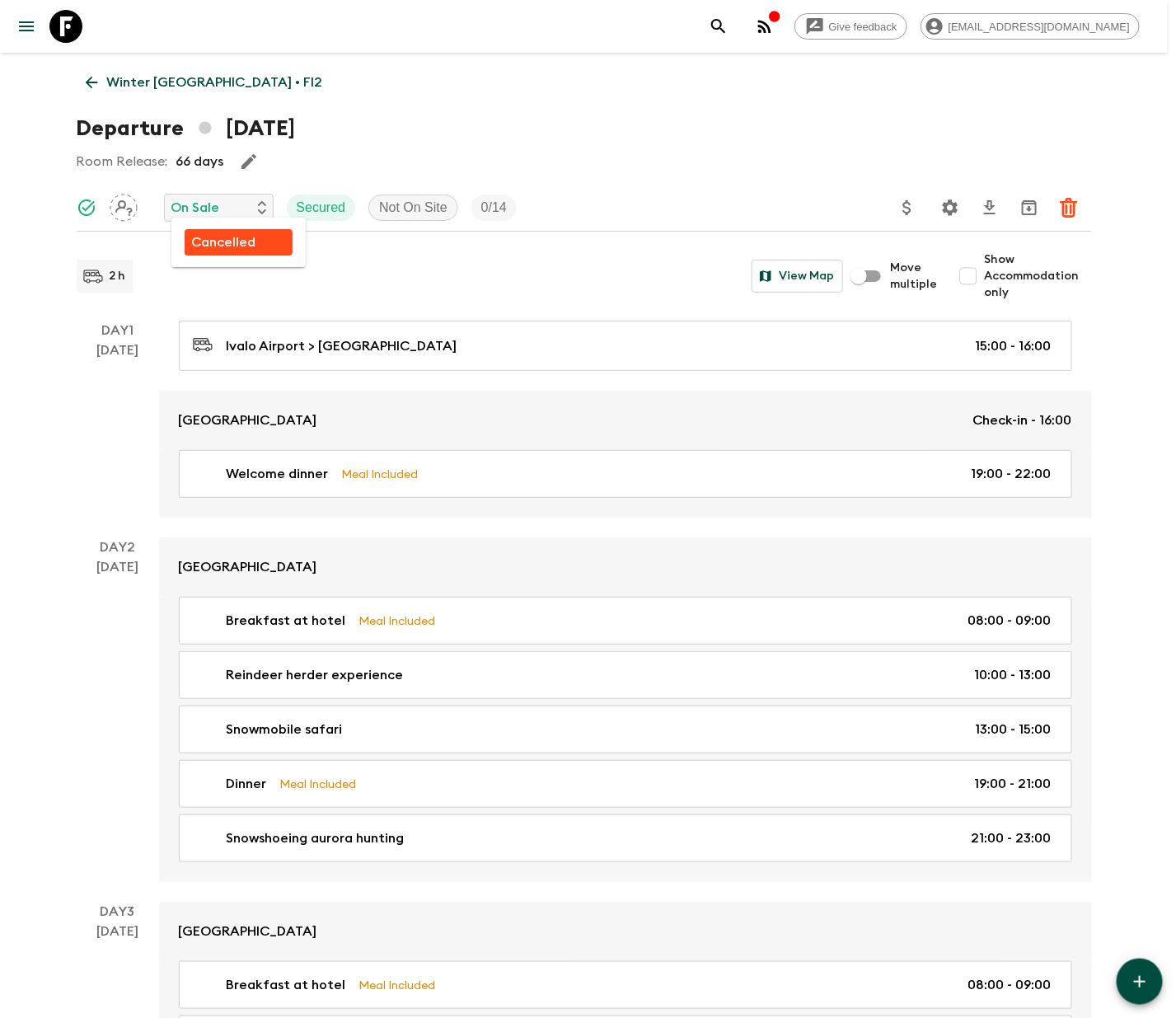
click at [221, 240] on p "Cancelled" at bounding box center [224, 242] width 65 height 20
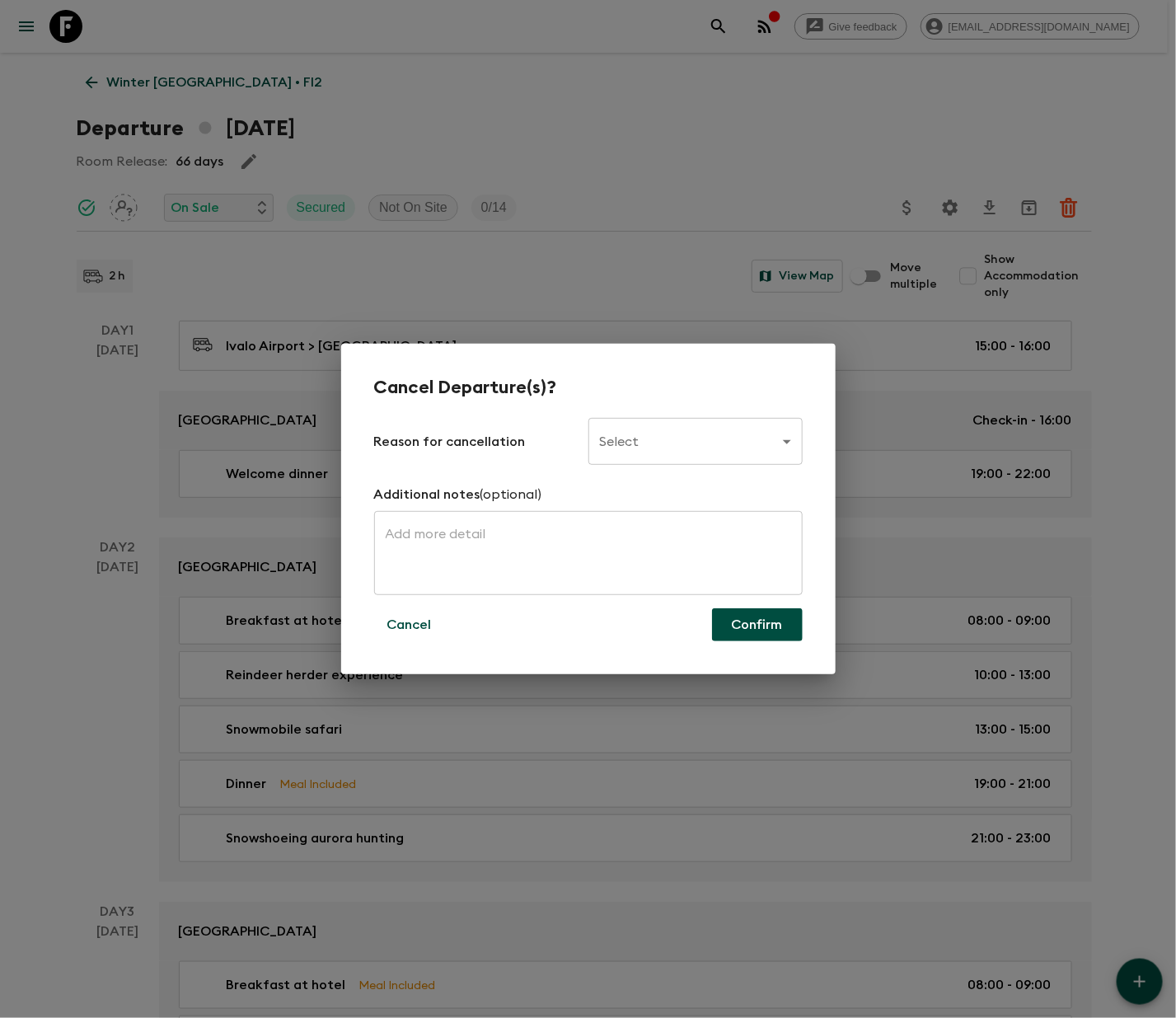
click at [693, 438] on body "Give feedback ellie.b@flashpack.com Winter Finland • FI2 Departure 10th Decembe…" at bounding box center [588, 905] width 1176 height 1810
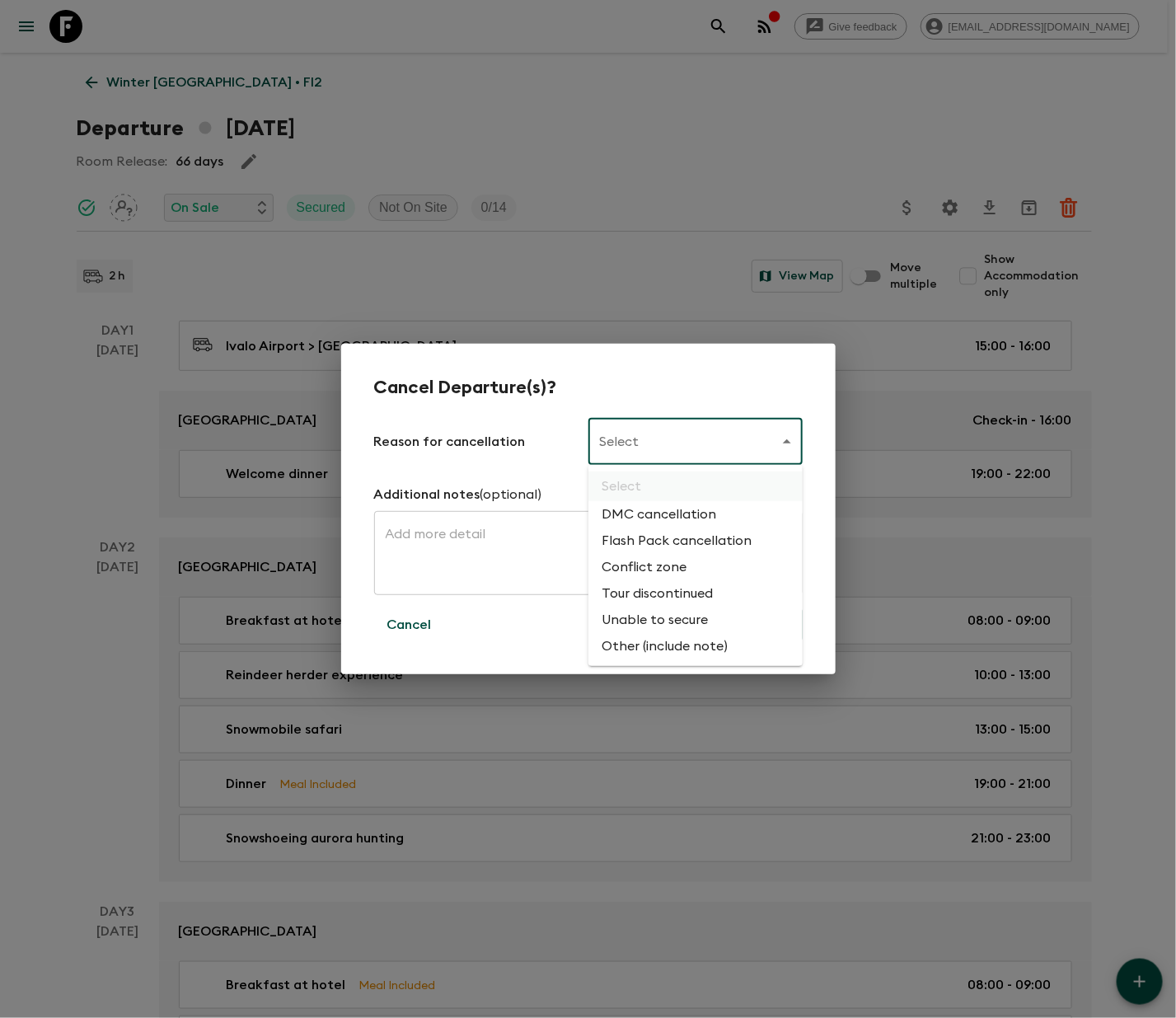
click at [673, 536] on li "Flash Pack cancellation" at bounding box center [696, 540] width 214 height 26
type input "FLASHPACK_CANCELLATION"
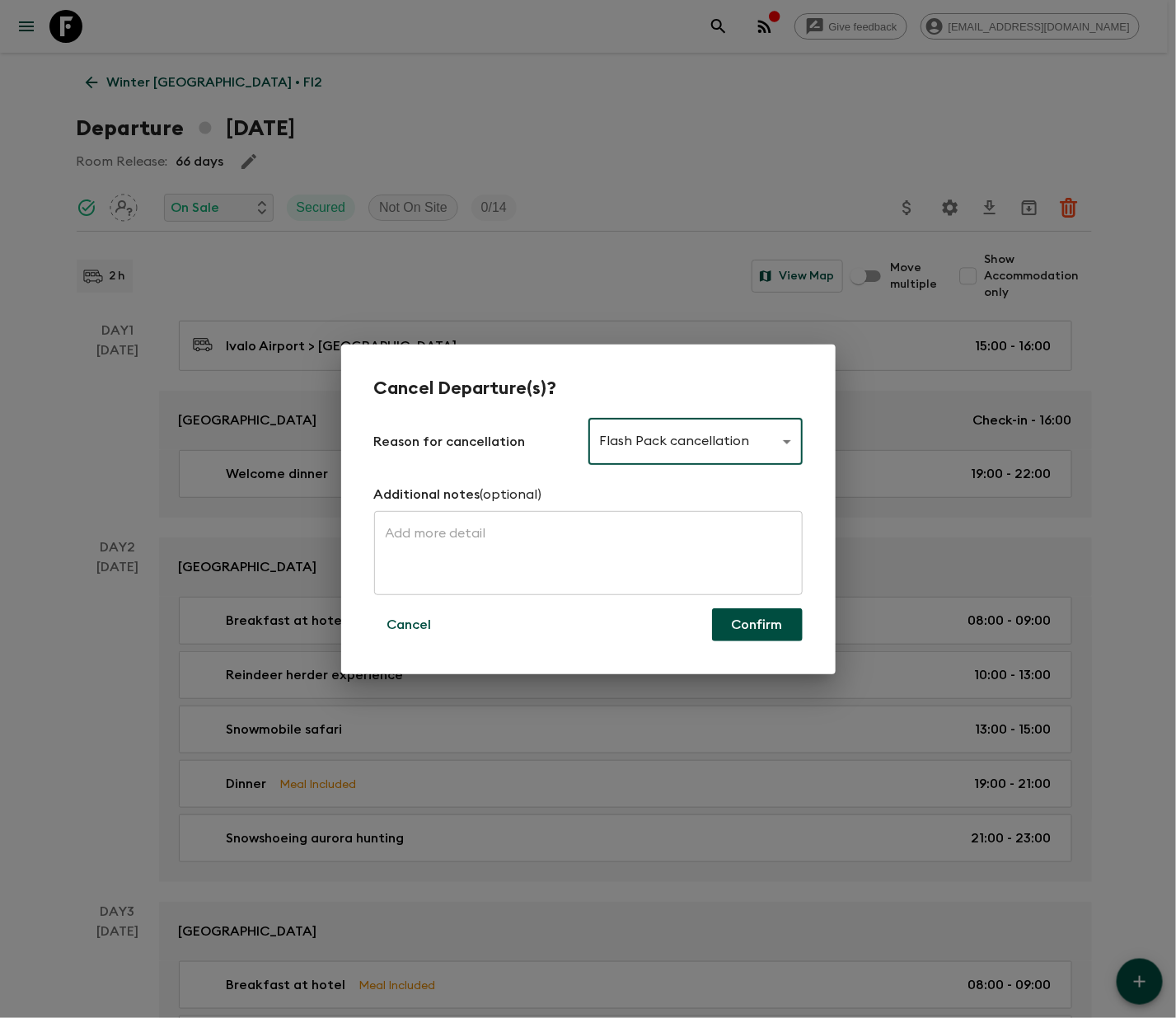
click at [755, 621] on button "Confirm" at bounding box center [758, 624] width 91 height 33
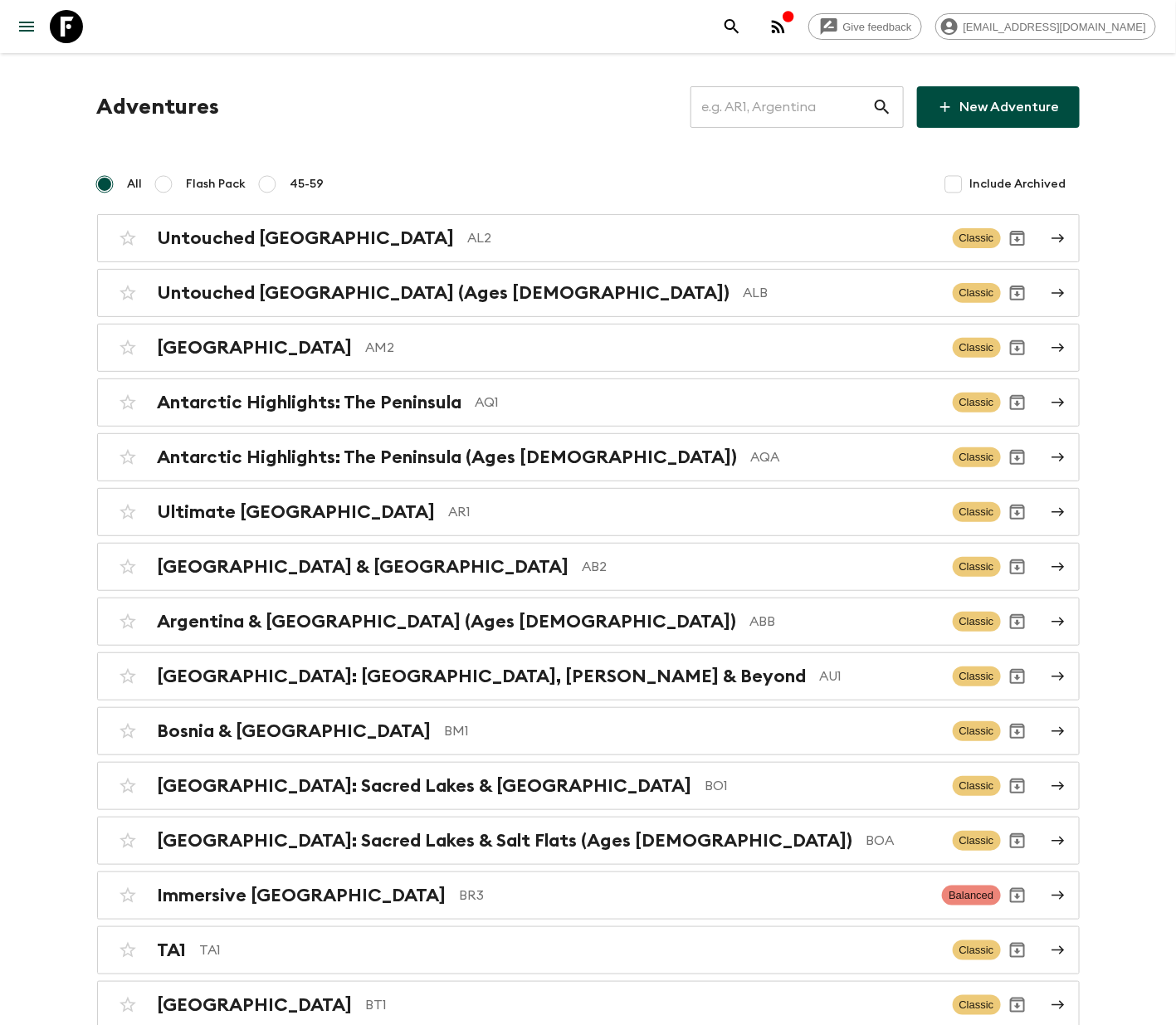
click at [781, 104] on input "text" at bounding box center [781, 107] width 181 height 46
type input "AR1"
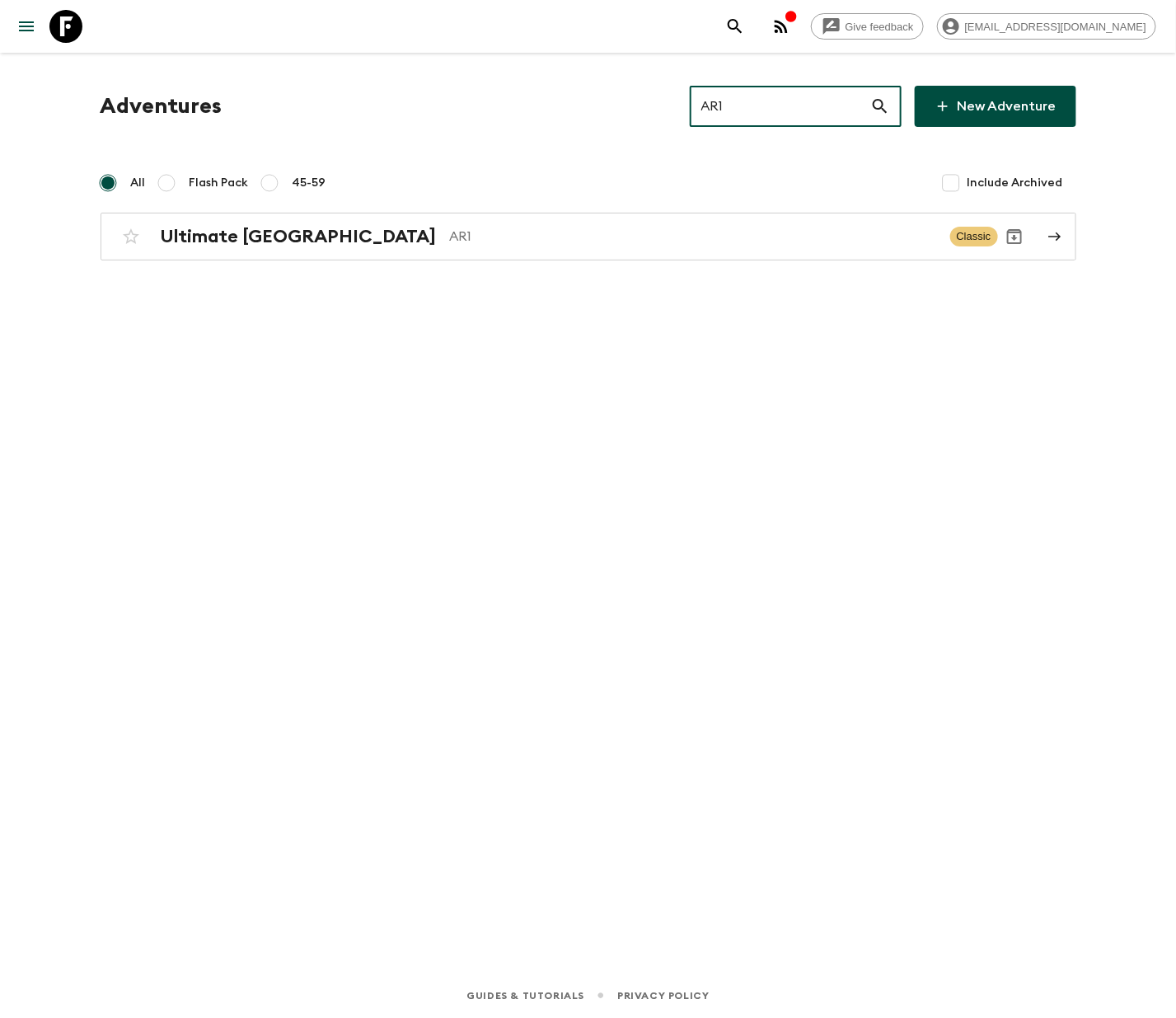
click at [242, 234] on h2 "Ultimate [GEOGRAPHIC_DATA]" at bounding box center [298, 236] width 276 height 21
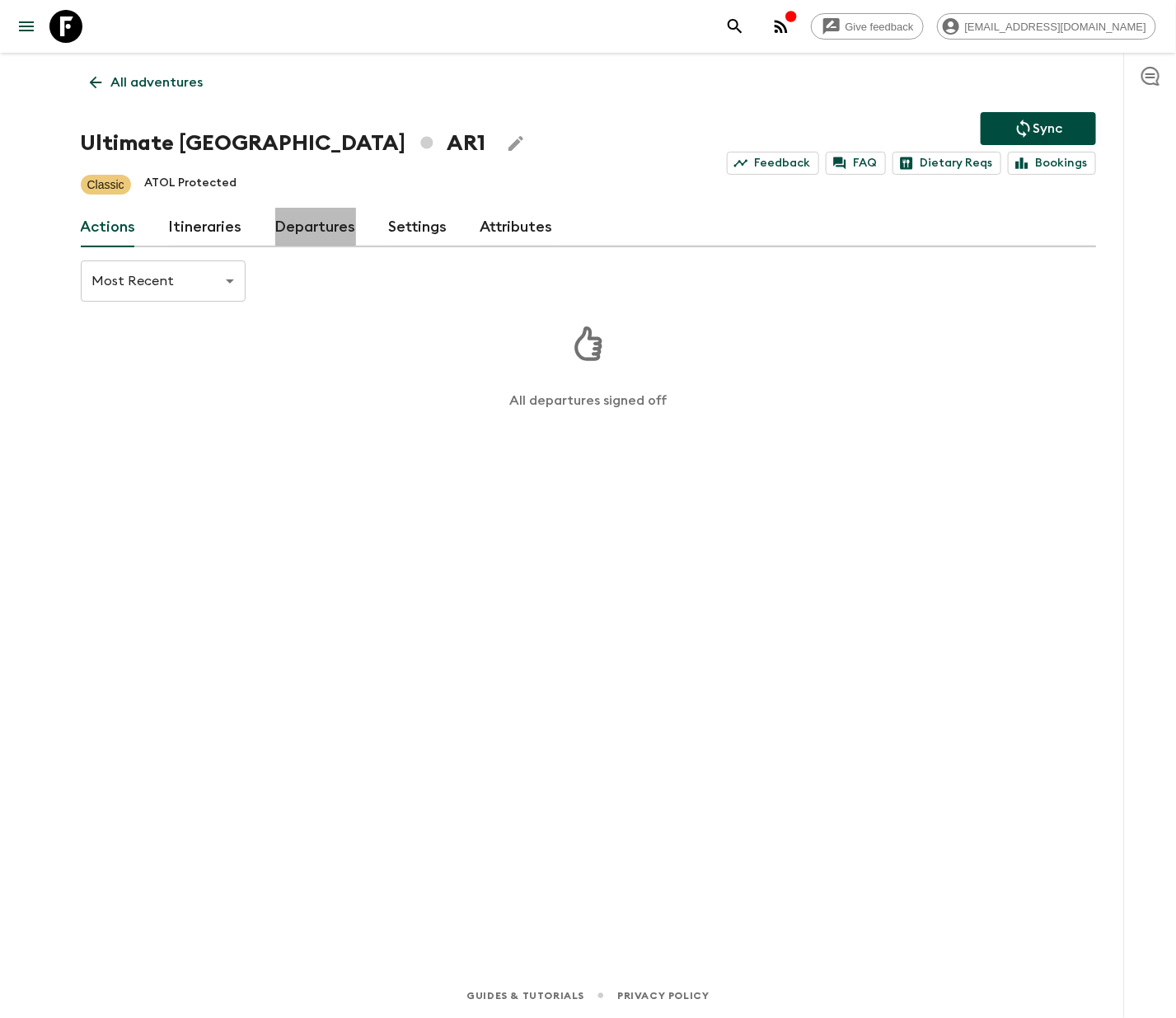
click at [309, 225] on link "Departures" at bounding box center [315, 227] width 81 height 40
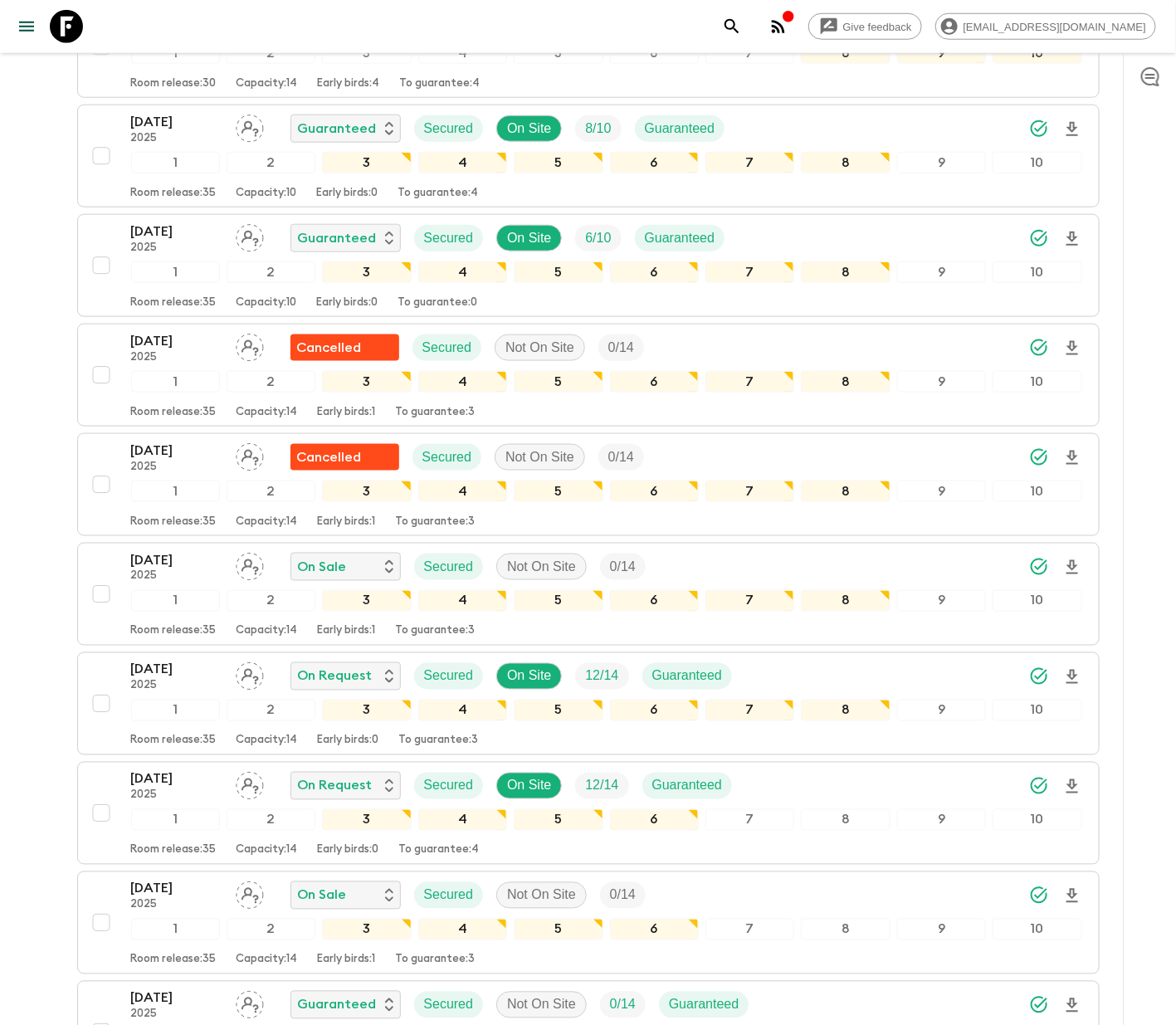
scroll to position [897, 0]
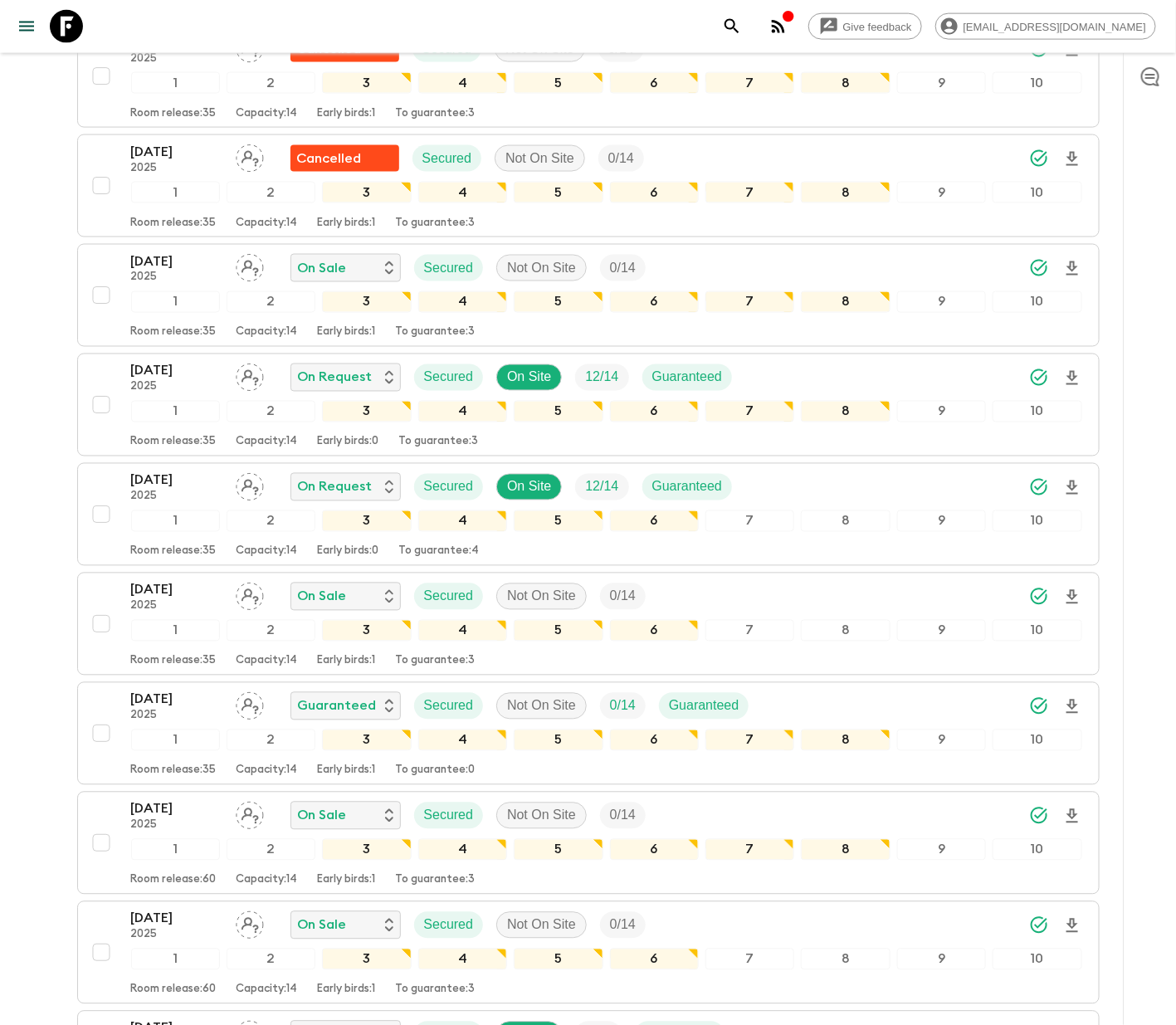
click at [102, 816] on div "04 Dec 2025 2025 On Sale Secured Not On Site 0 / 14 1 2 3 4 5 6 7 8 9 10 Room r…" at bounding box center [583, 843] width 997 height 88
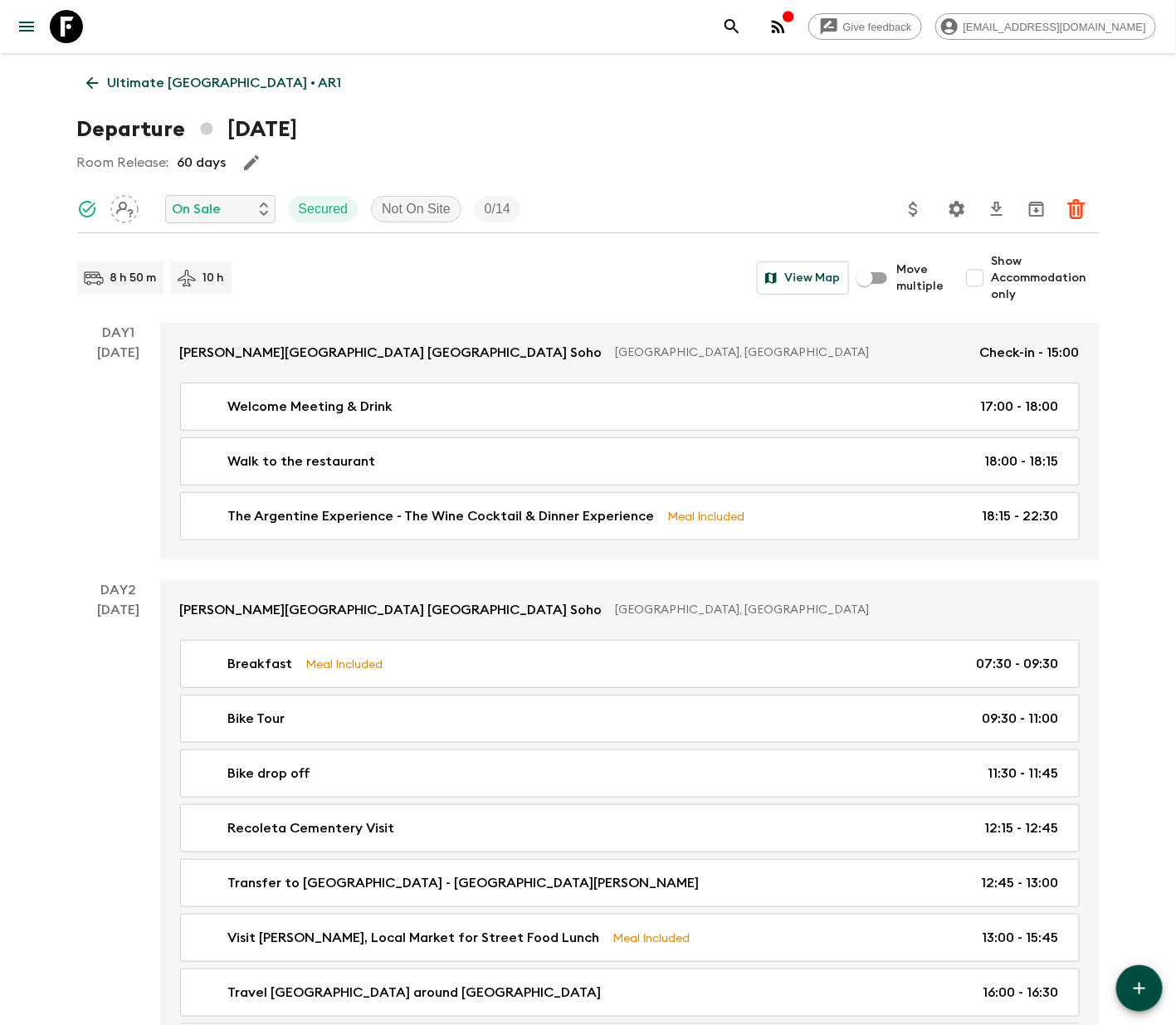
click at [92, 80] on icon at bounding box center [92, 82] width 18 height 18
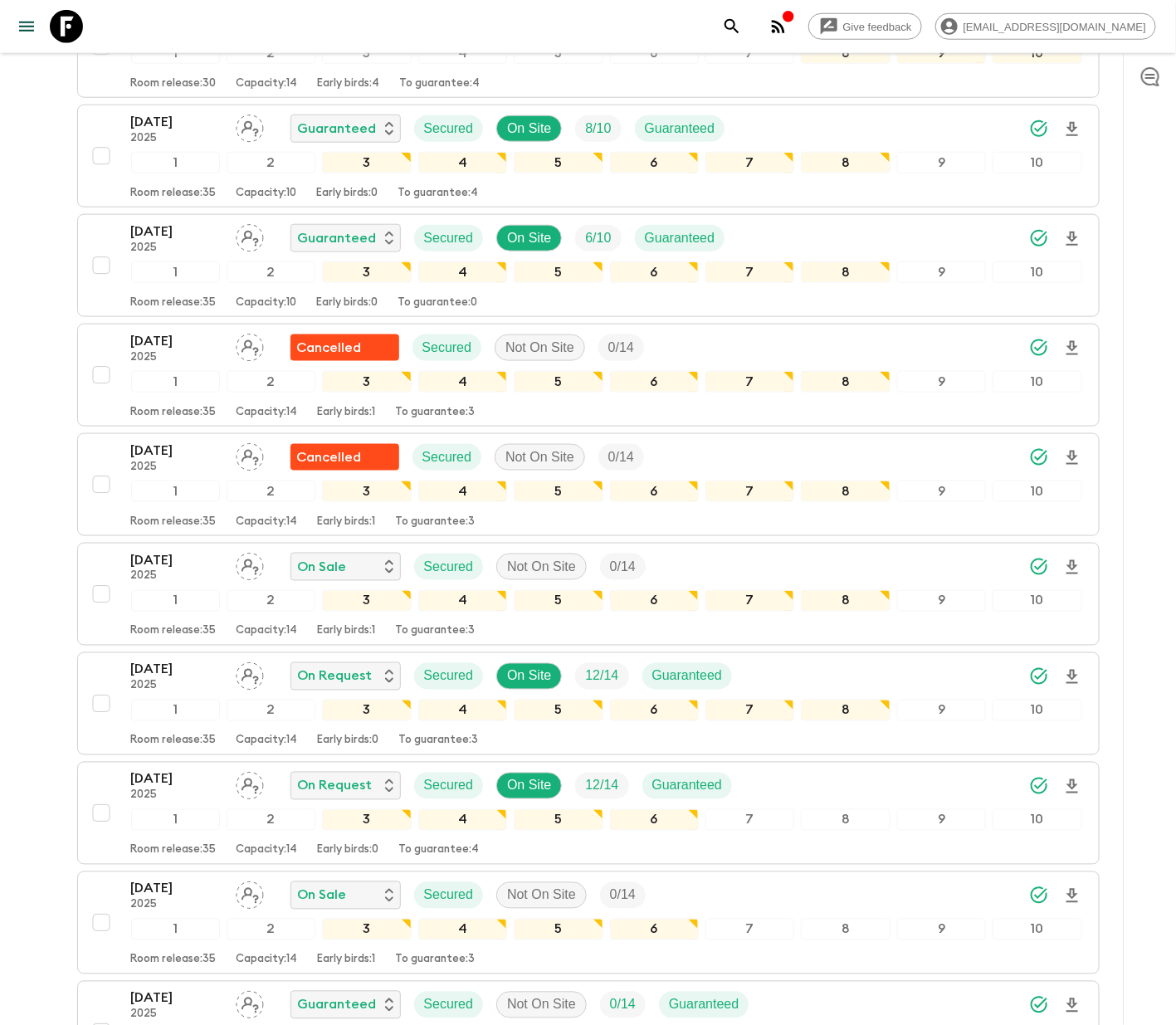
scroll to position [797, 0]
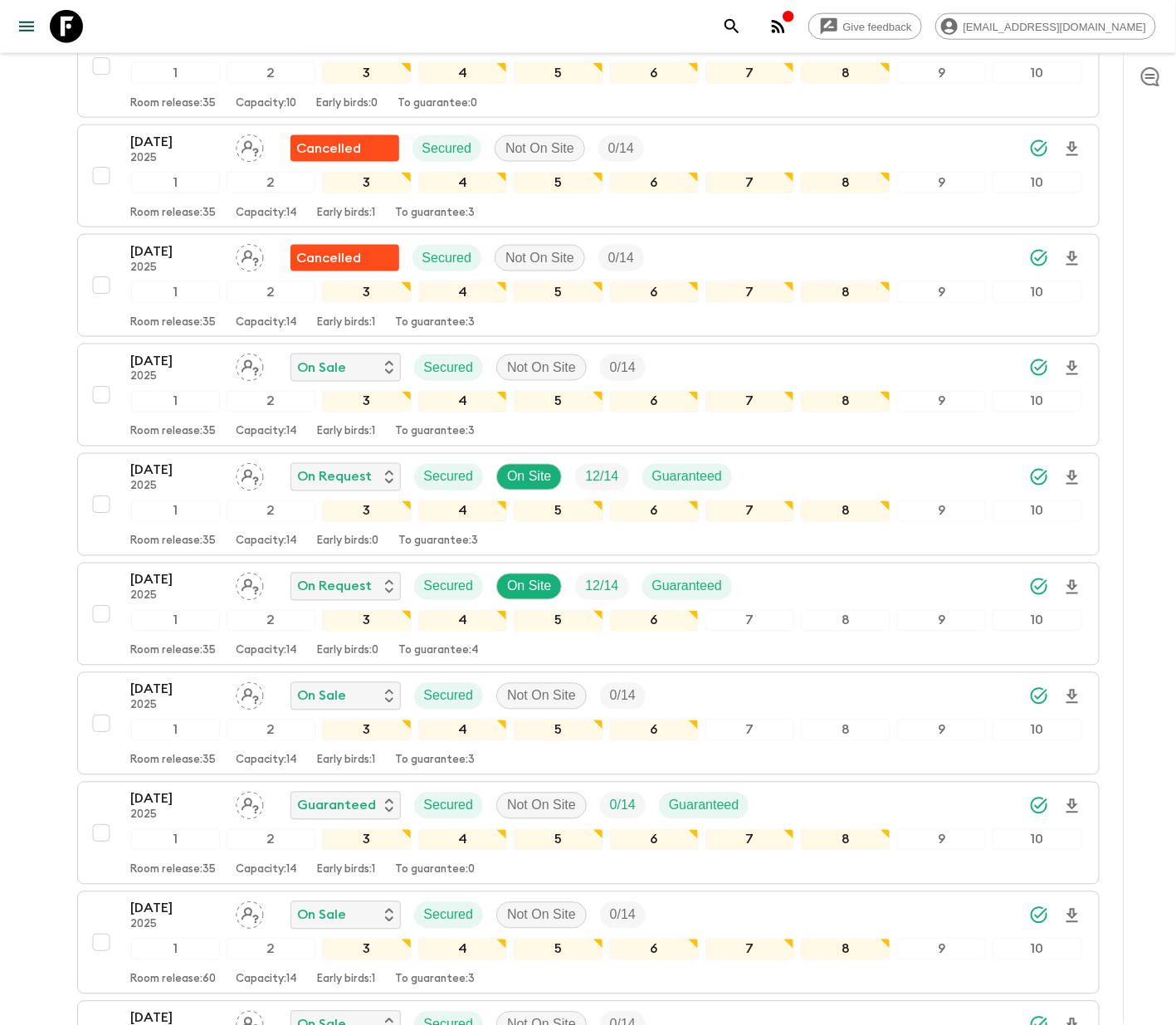
click at [98, 915] on div "04 Dec 2025 2025 On Sale Secured Not On Site 0 / 14 1 2 3 4 5 6 7 8 9 10 Room r…" at bounding box center [583, 943] width 997 height 88
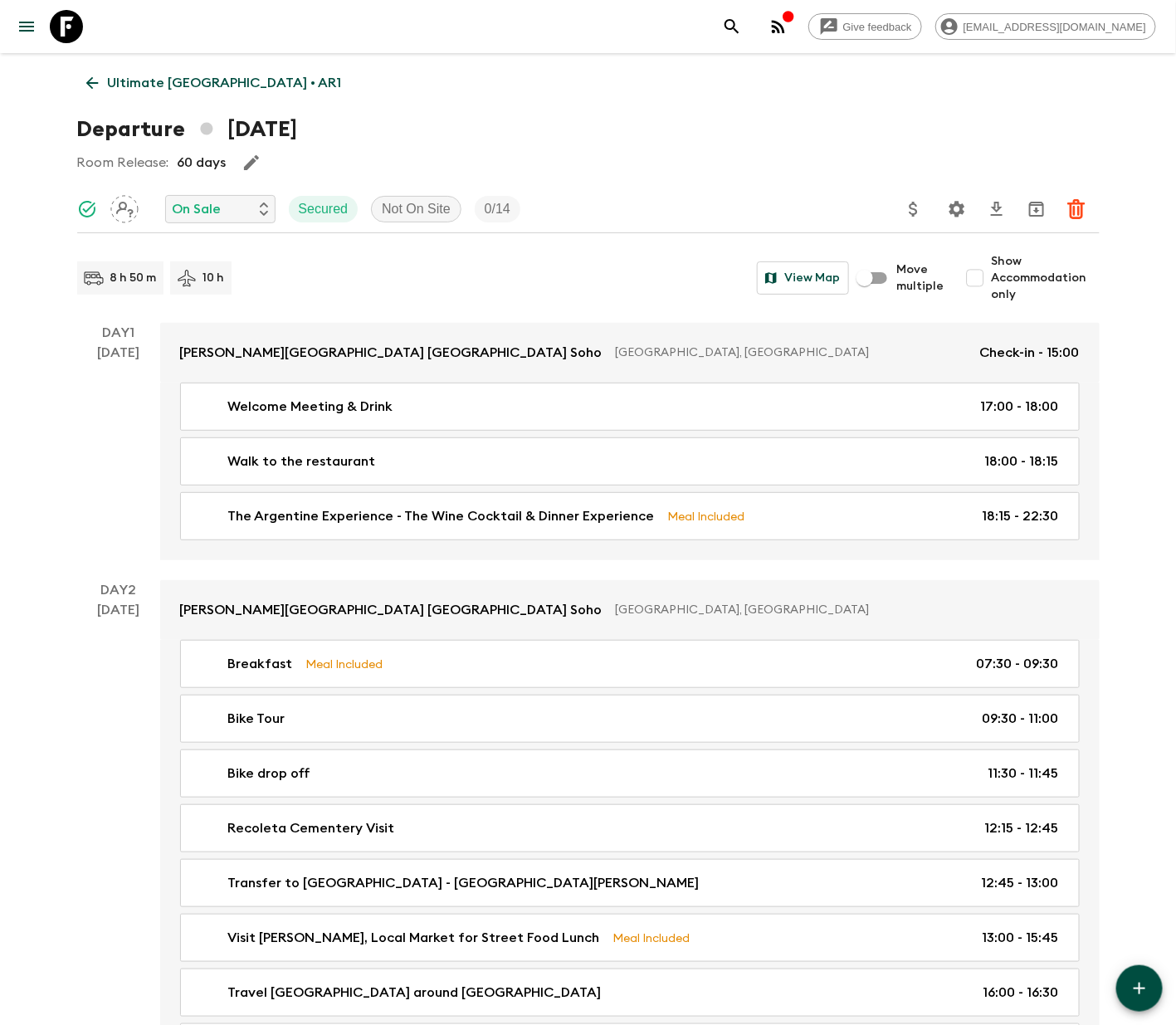
click at [183, 80] on p "Ultimate Argentina • AR1" at bounding box center [224, 82] width 234 height 20
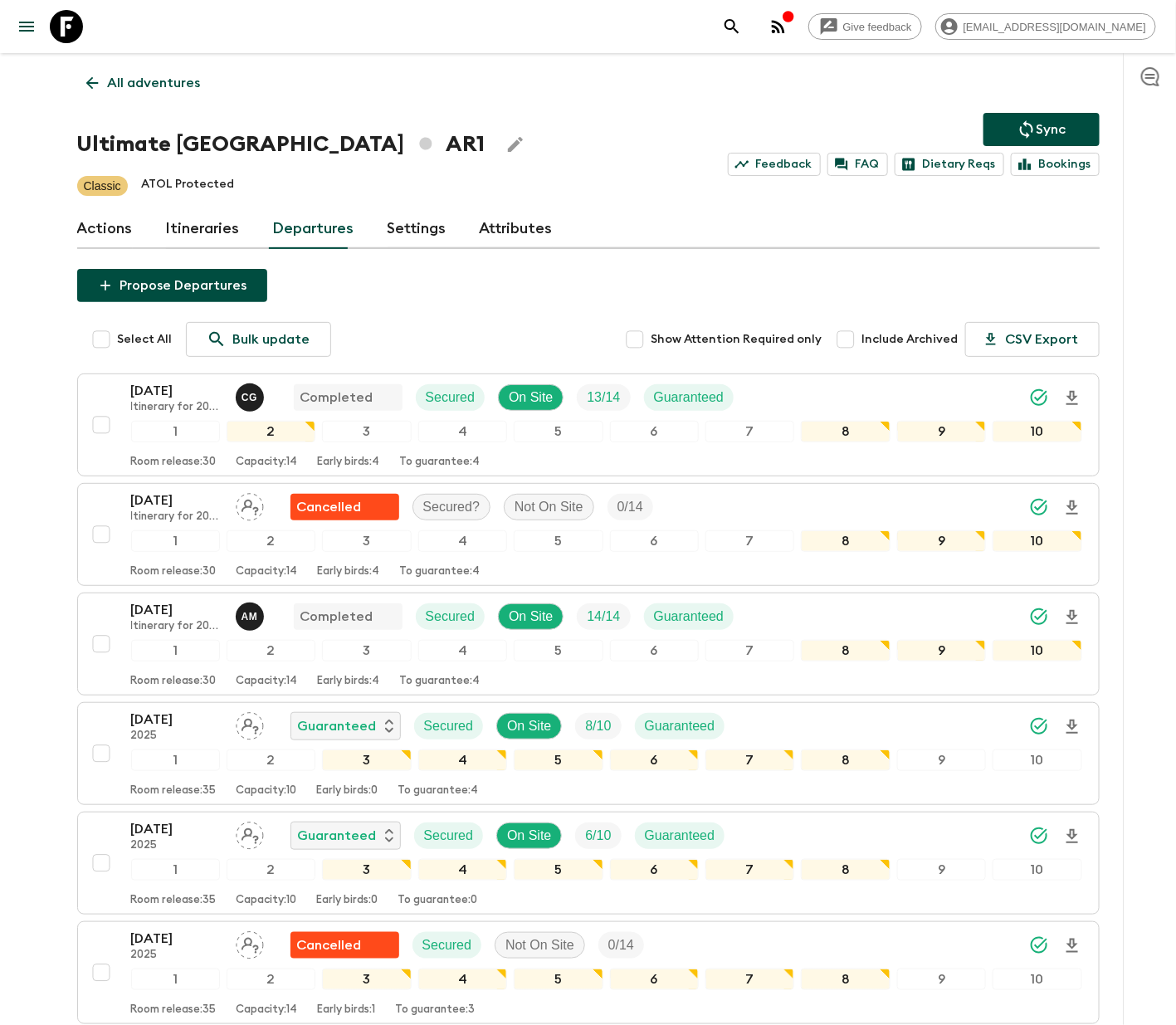
scroll to position [1204, 0]
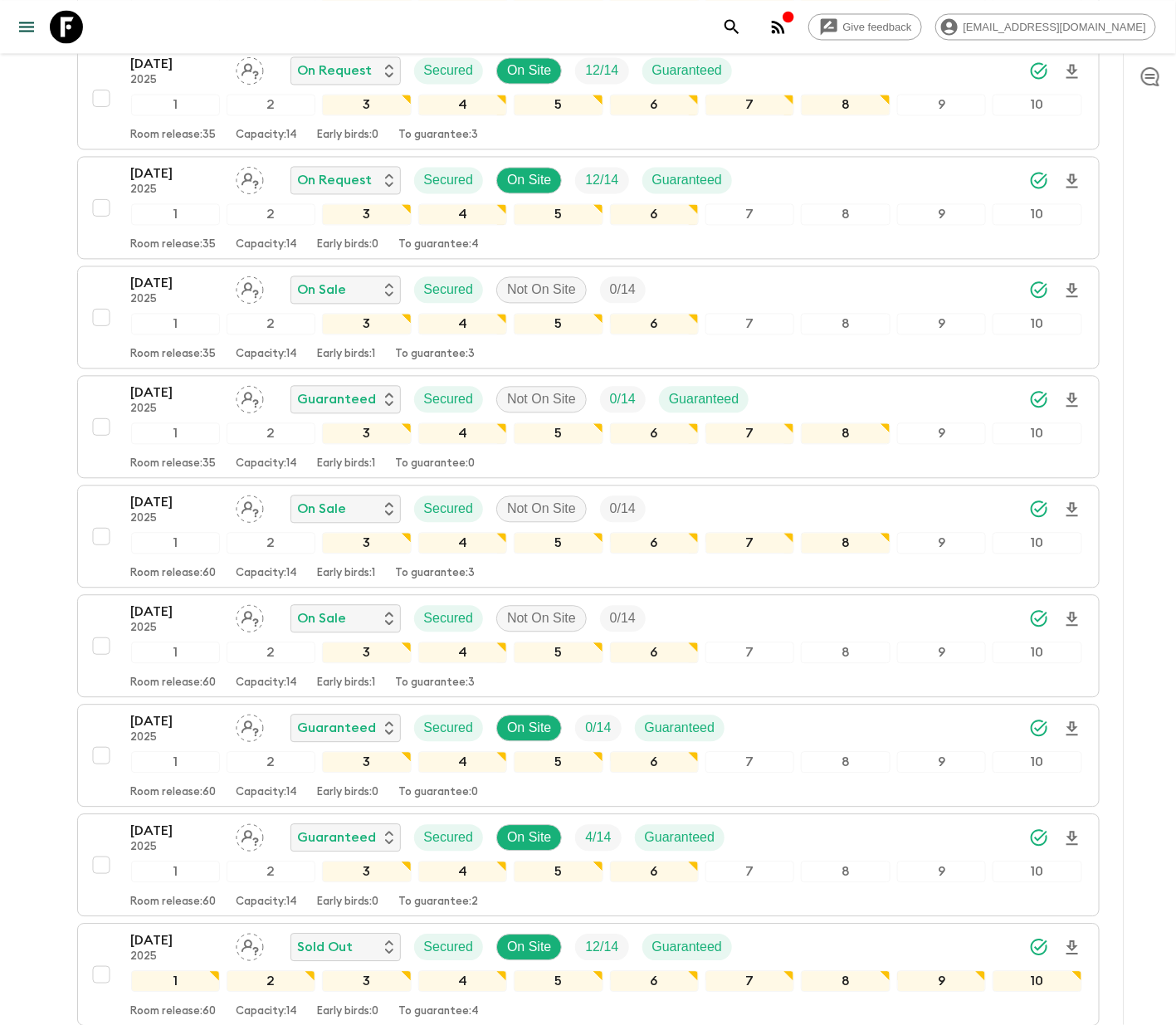
click at [95, 509] on div "04 Dec 2025 2025 On Sale Secured Not On Site 0 / 14 1 2 3 4 5 6 7 8 9 10 Room r…" at bounding box center [583, 536] width 997 height 88
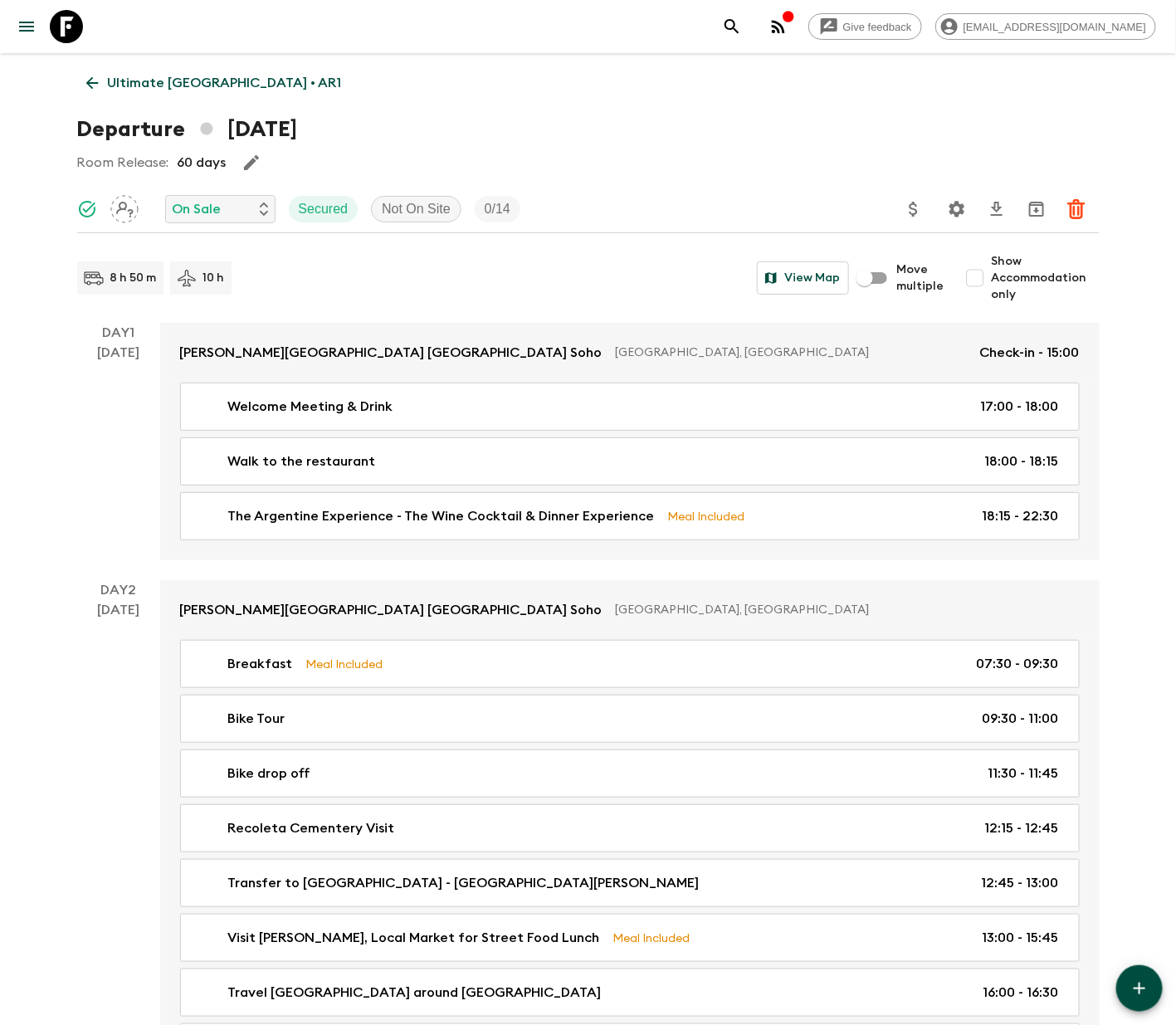
click at [219, 207] on p "On Sale" at bounding box center [197, 209] width 49 height 20
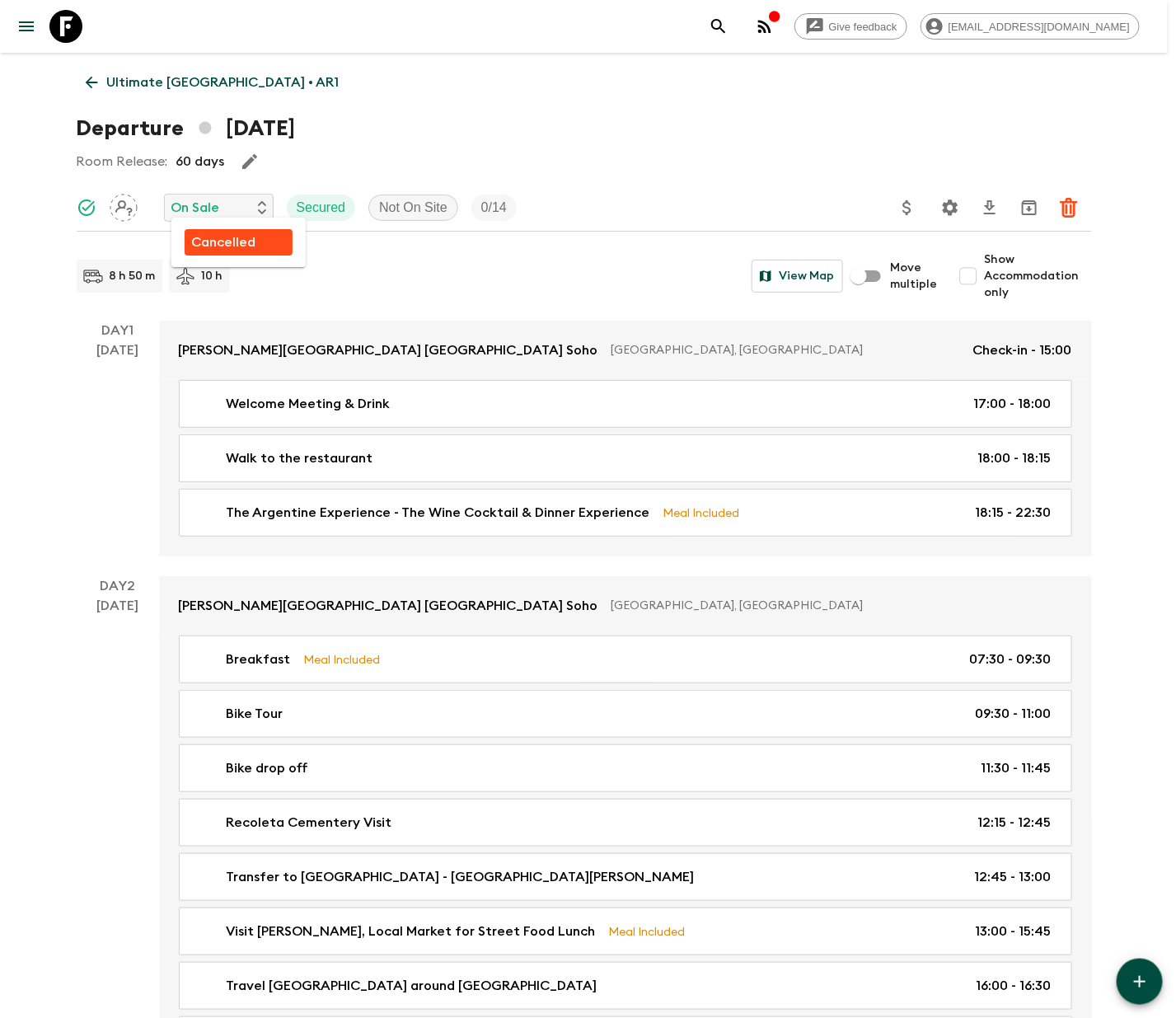
click at [223, 240] on p "Cancelled" at bounding box center [224, 242] width 65 height 20
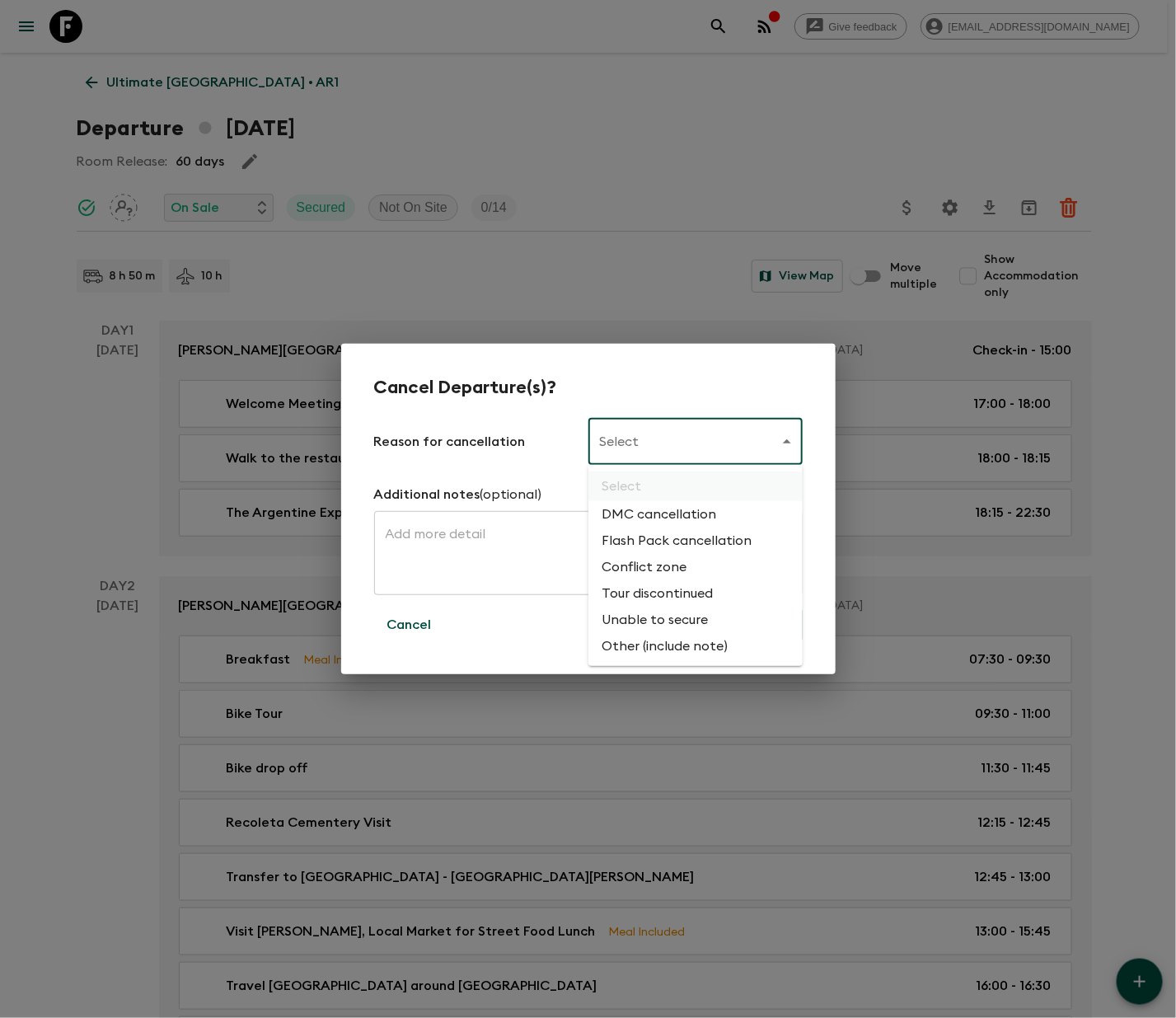
click at [673, 536] on li "Flash Pack cancellation" at bounding box center [696, 540] width 214 height 26
type input "FLASHPACK_CANCELLATION"
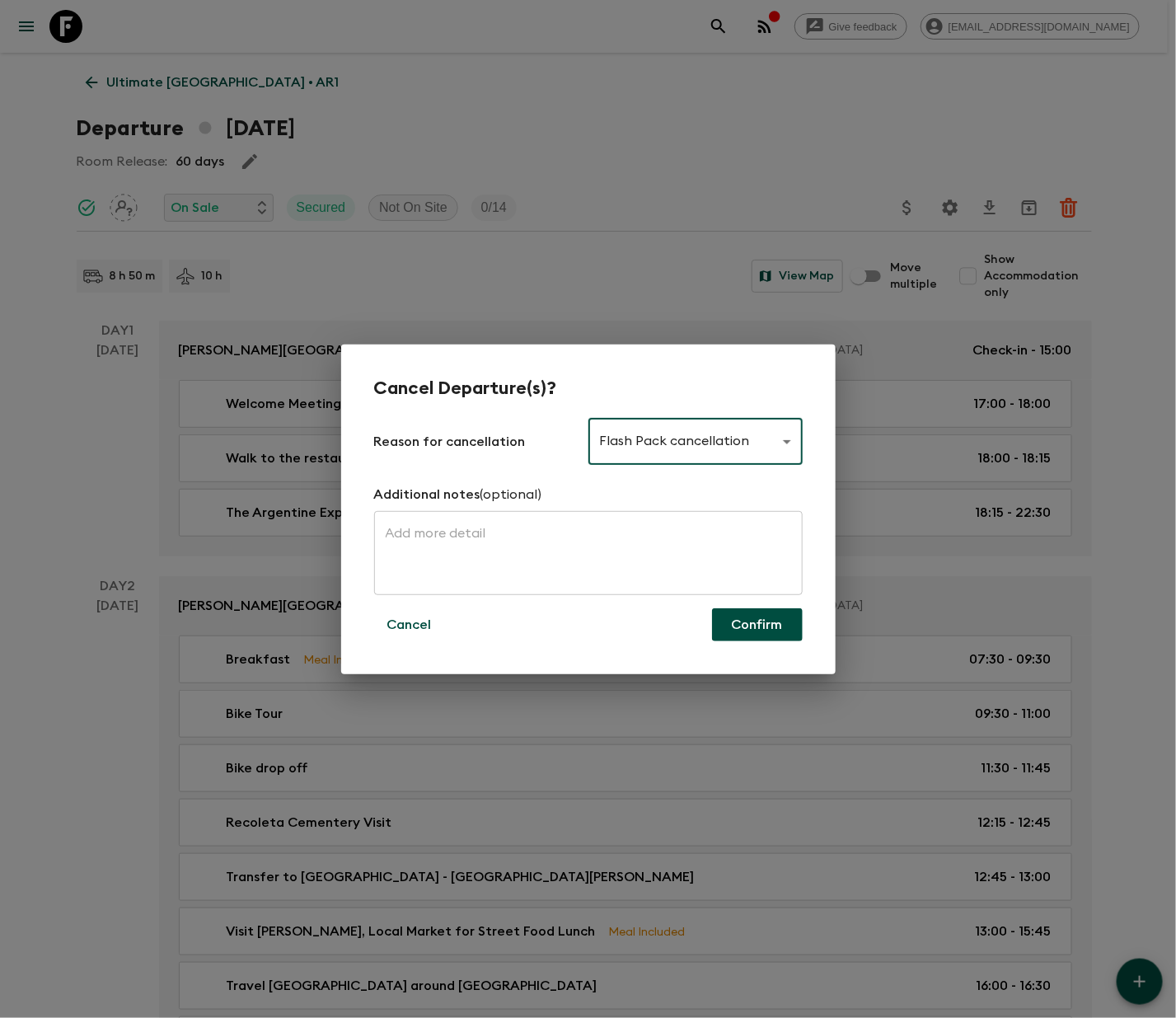
click at [755, 623] on button "Confirm" at bounding box center [758, 624] width 91 height 33
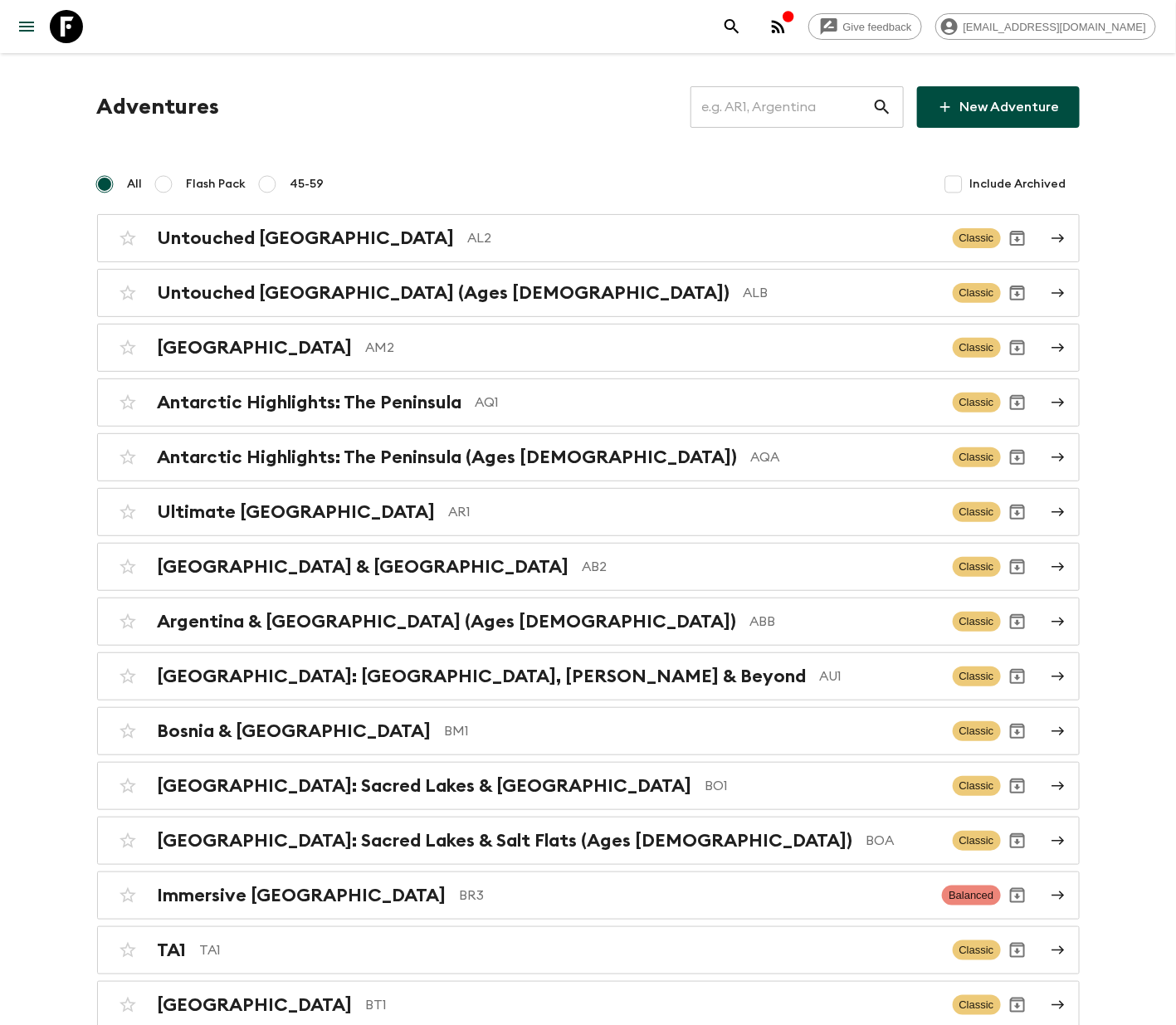
click at [778, 104] on input "text" at bounding box center [781, 107] width 181 height 46
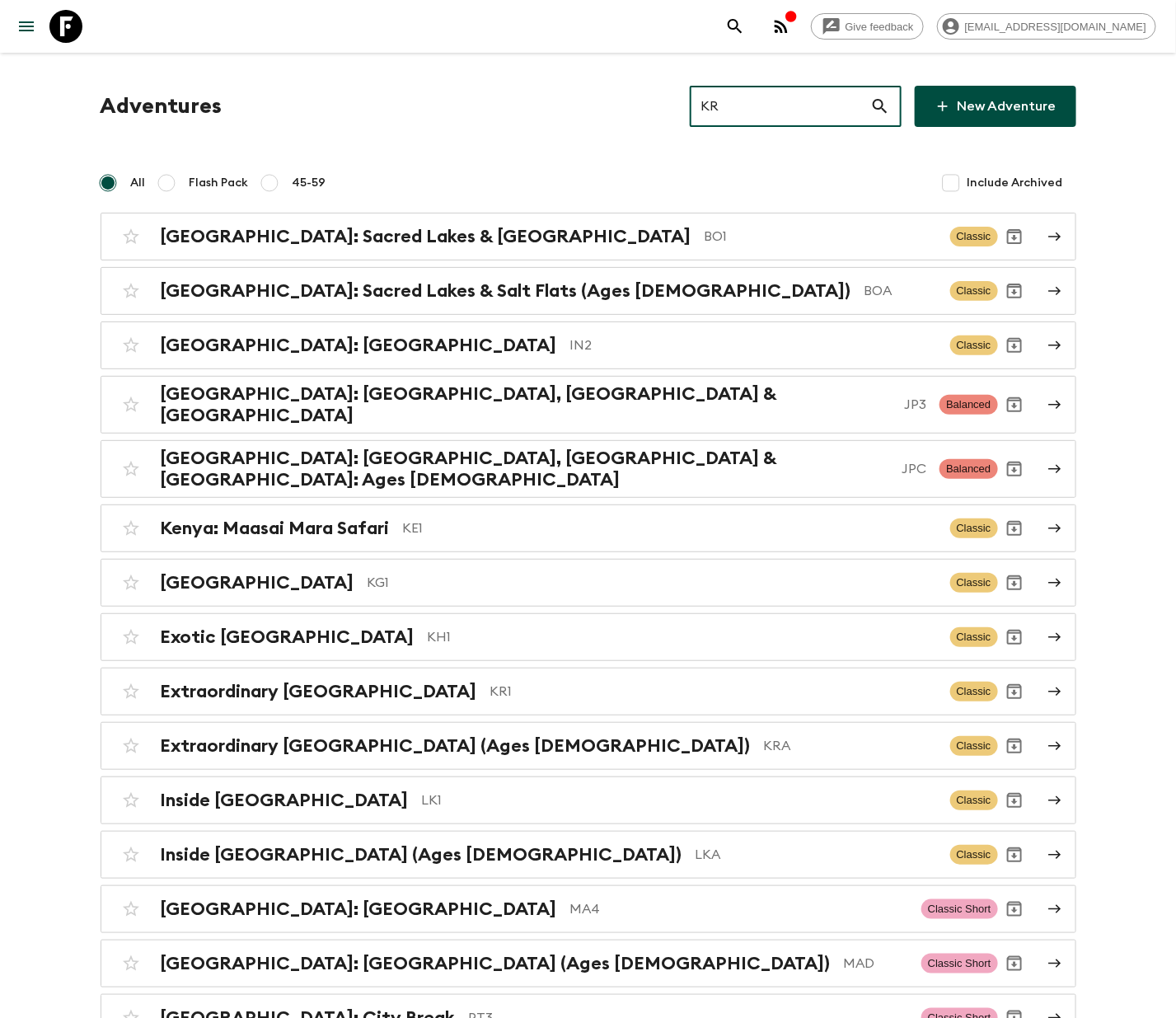
type input "KR1"
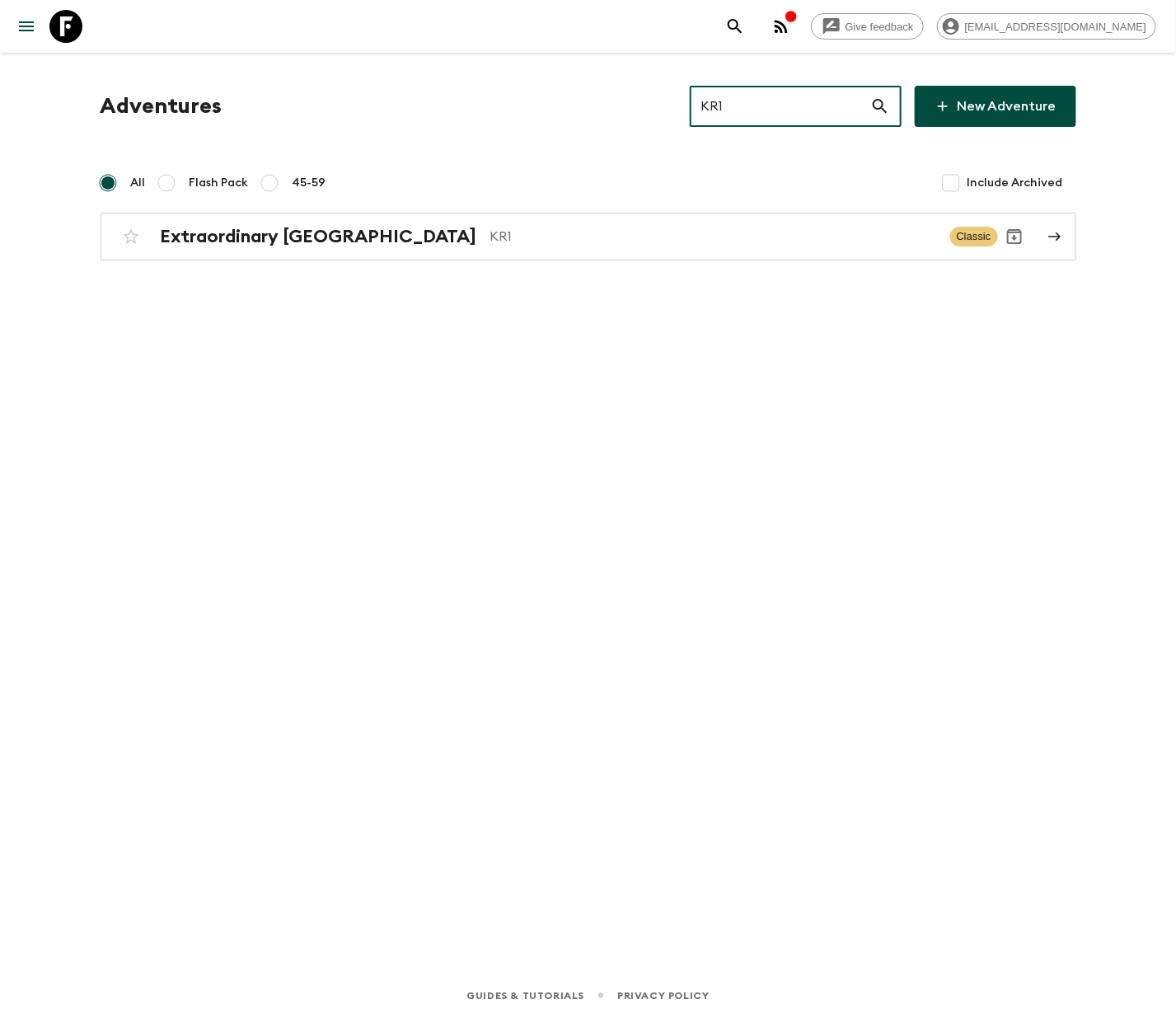
click at [273, 234] on h2 "Extraordinary [GEOGRAPHIC_DATA]" at bounding box center [319, 236] width 316 height 21
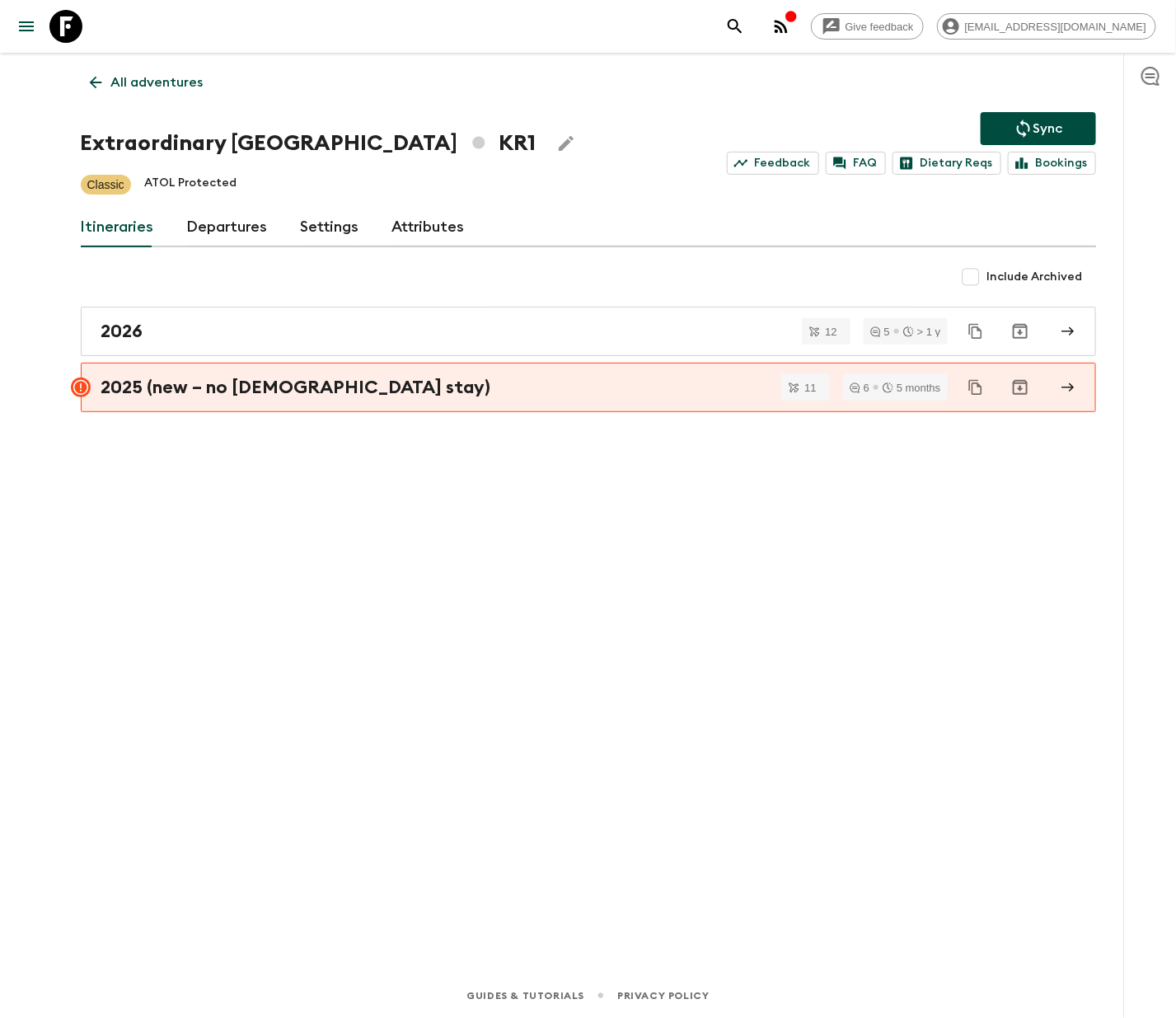
click at [223, 225] on link "Departures" at bounding box center [227, 227] width 81 height 40
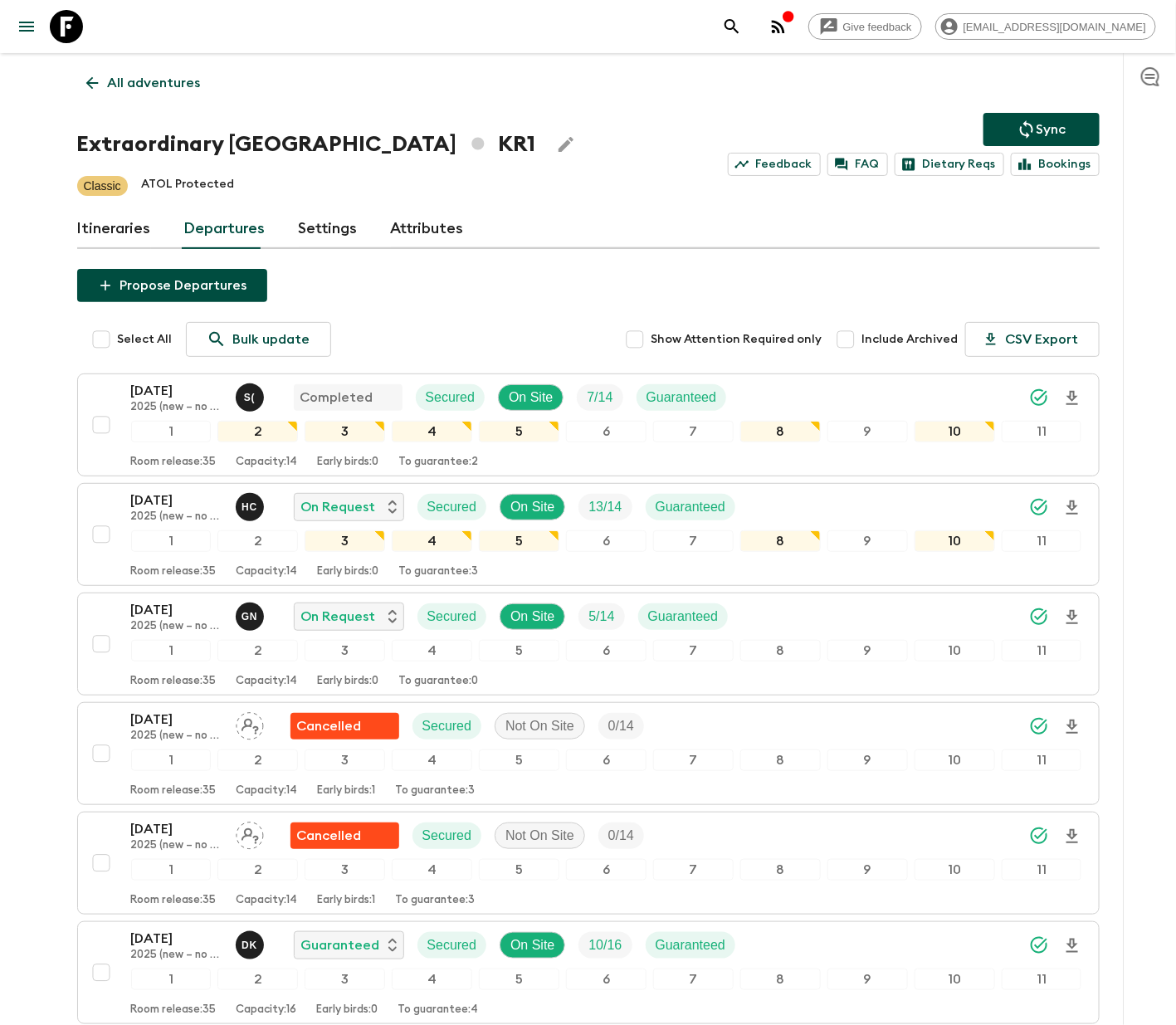
scroll to position [299, 0]
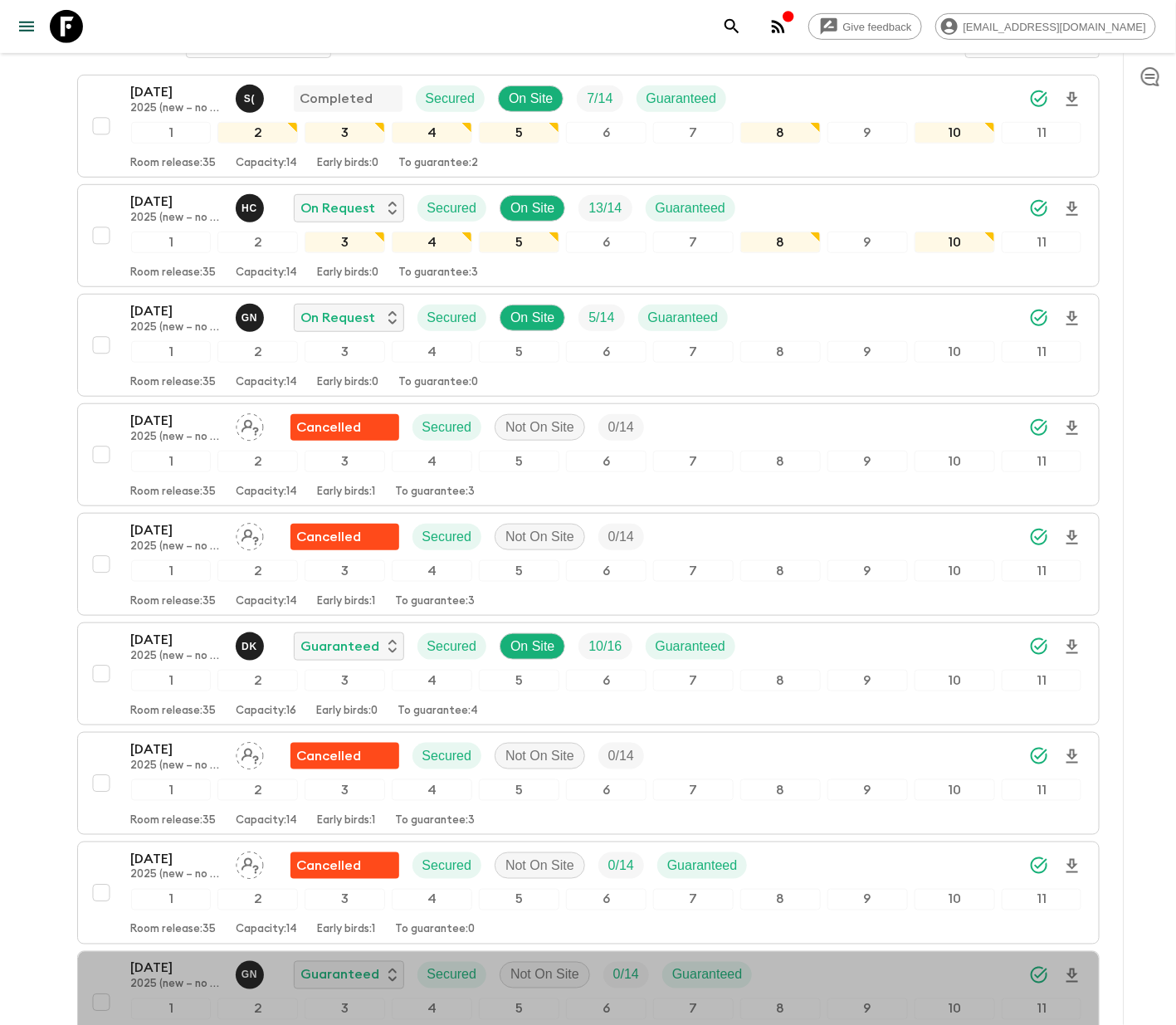
click at [99, 980] on div "[DATE] 2025 (new – no temple stay) G N Guaranteed Secured Not On Site 0 / 14 Gu…" at bounding box center [583, 1003] width 997 height 88
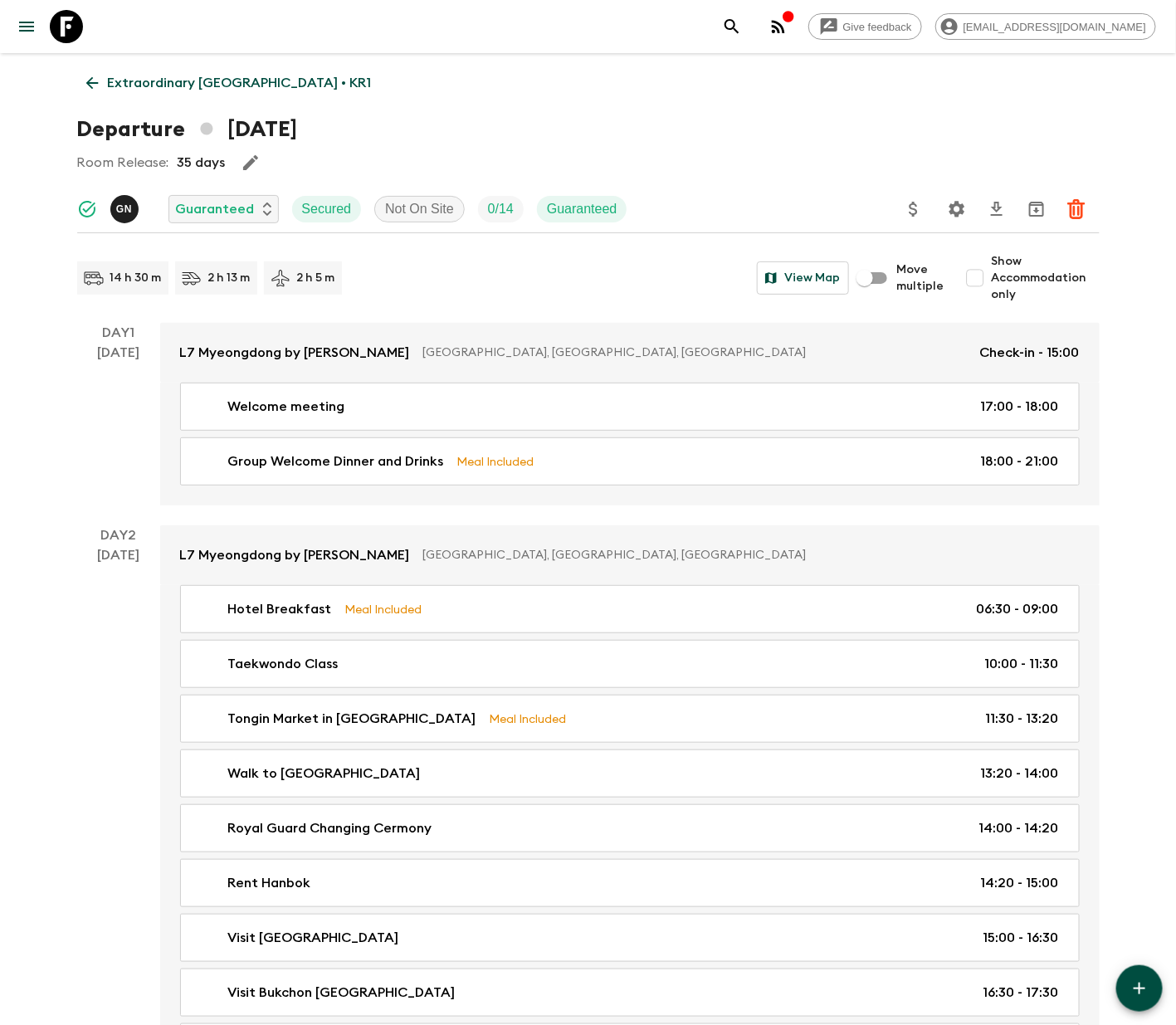
click at [223, 207] on p "Guaranteed" at bounding box center [216, 209] width 79 height 20
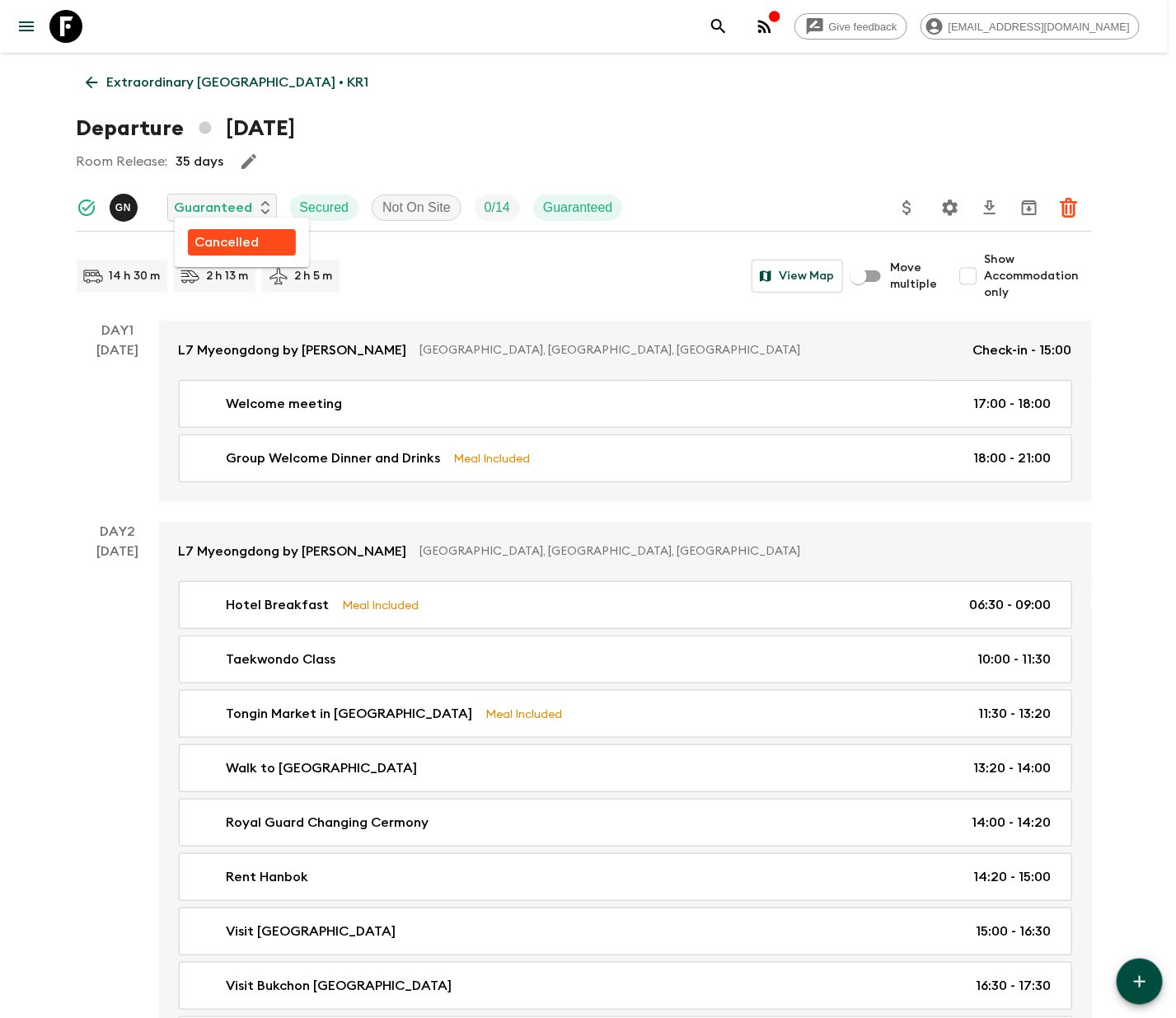
click at [225, 240] on p "Cancelled" at bounding box center [227, 242] width 65 height 20
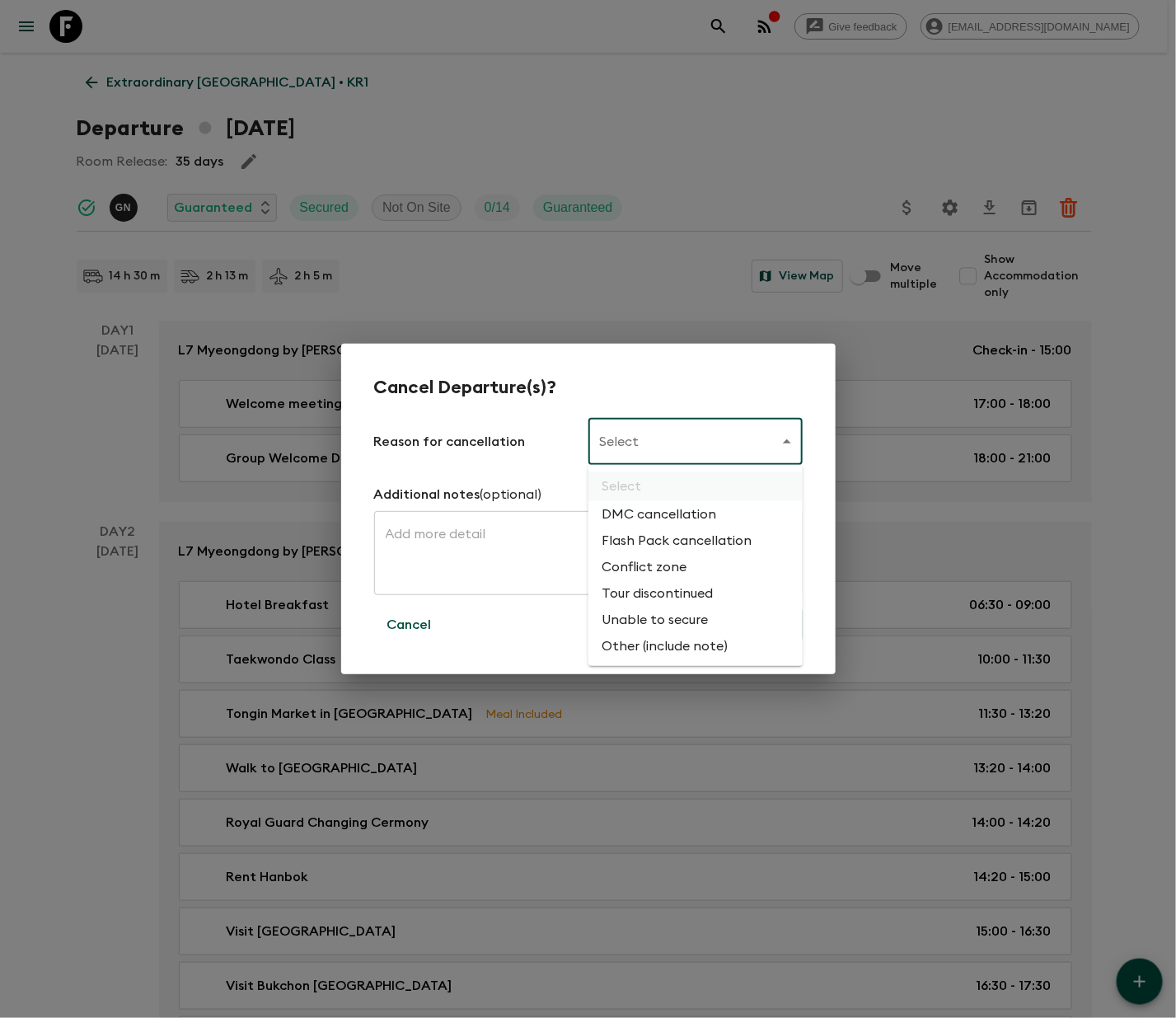
click at [673, 536] on li "Flash Pack cancellation" at bounding box center [696, 540] width 214 height 26
type input "FLASHPACK_CANCELLATION"
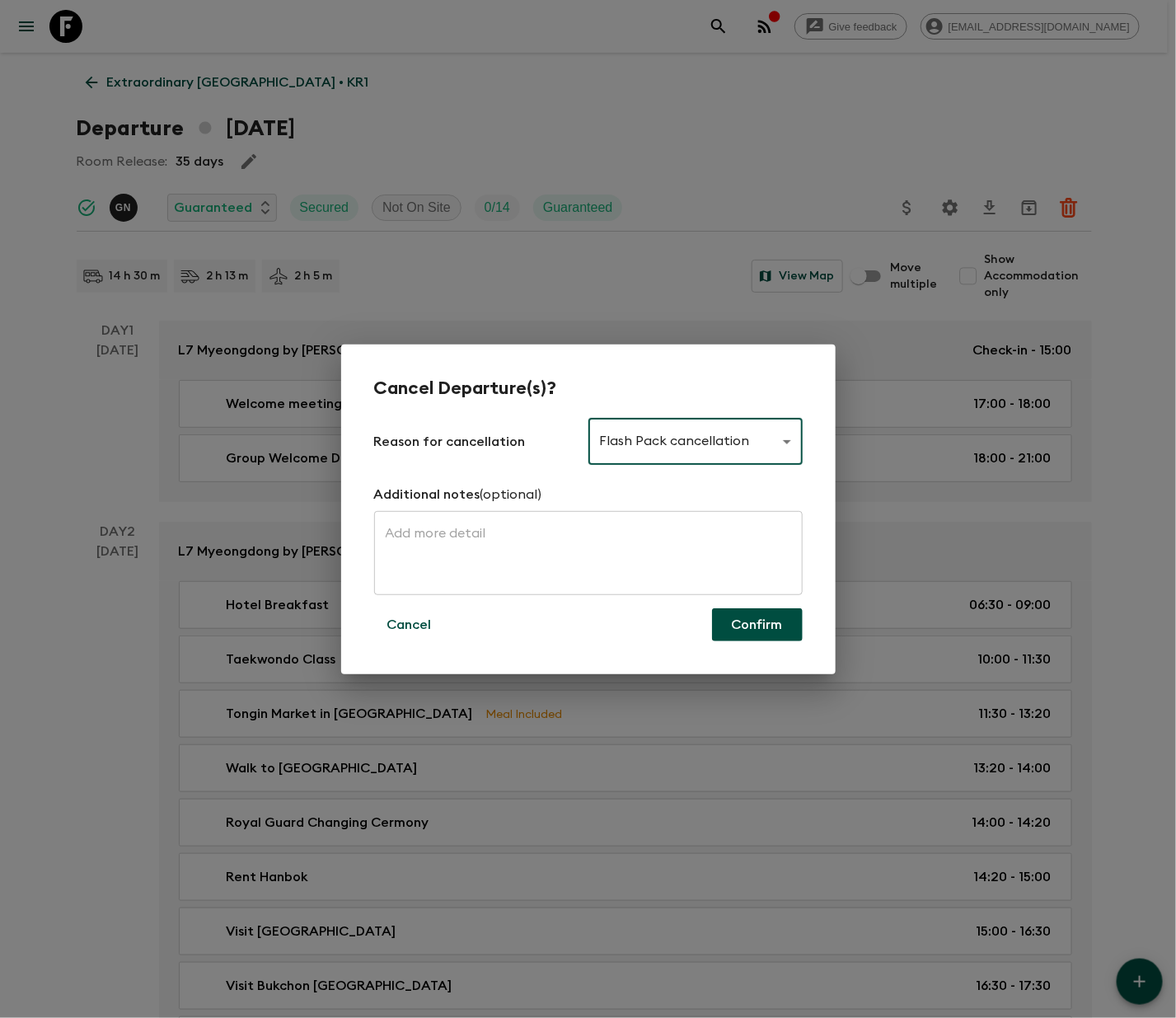
click at [755, 623] on button "Confirm" at bounding box center [758, 624] width 91 height 33
